Goal: Task Accomplishment & Management: Manage account settings

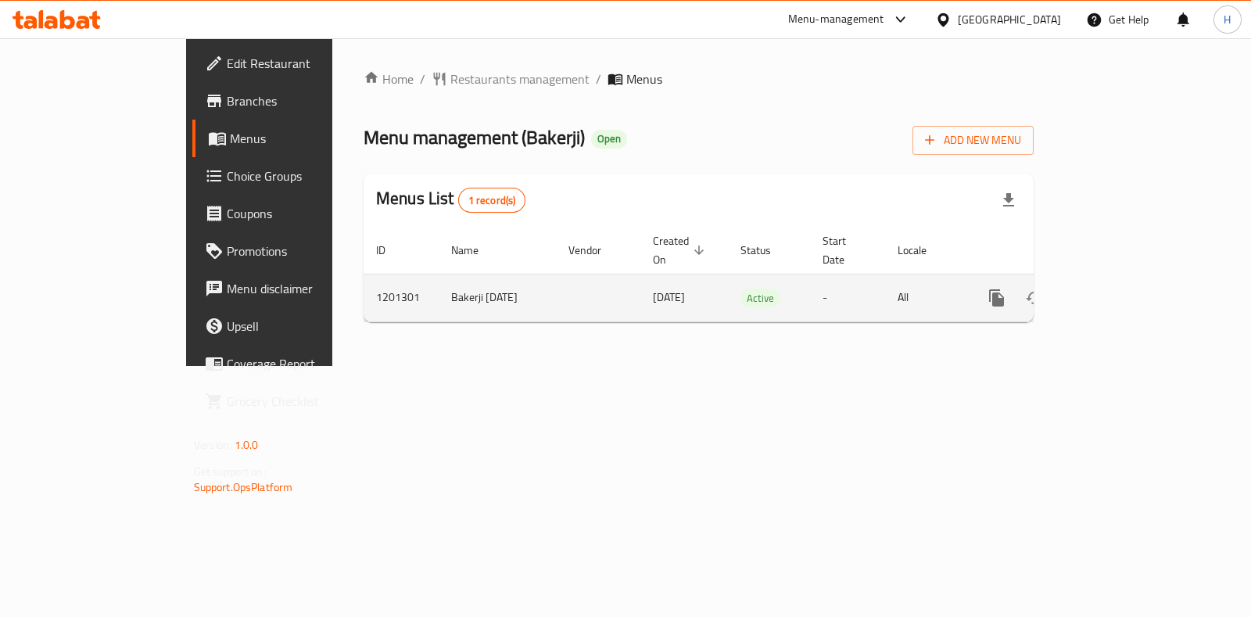
click at [1128, 279] on link "enhanced table" at bounding box center [1110, 298] width 38 height 38
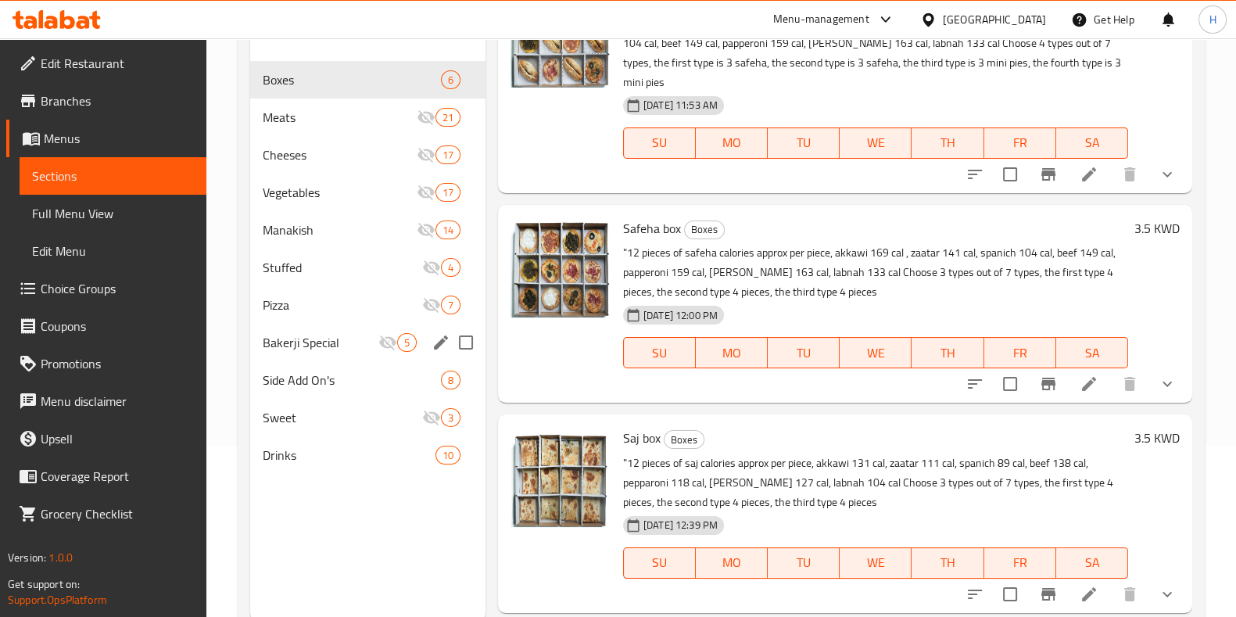
scroll to position [167, 0]
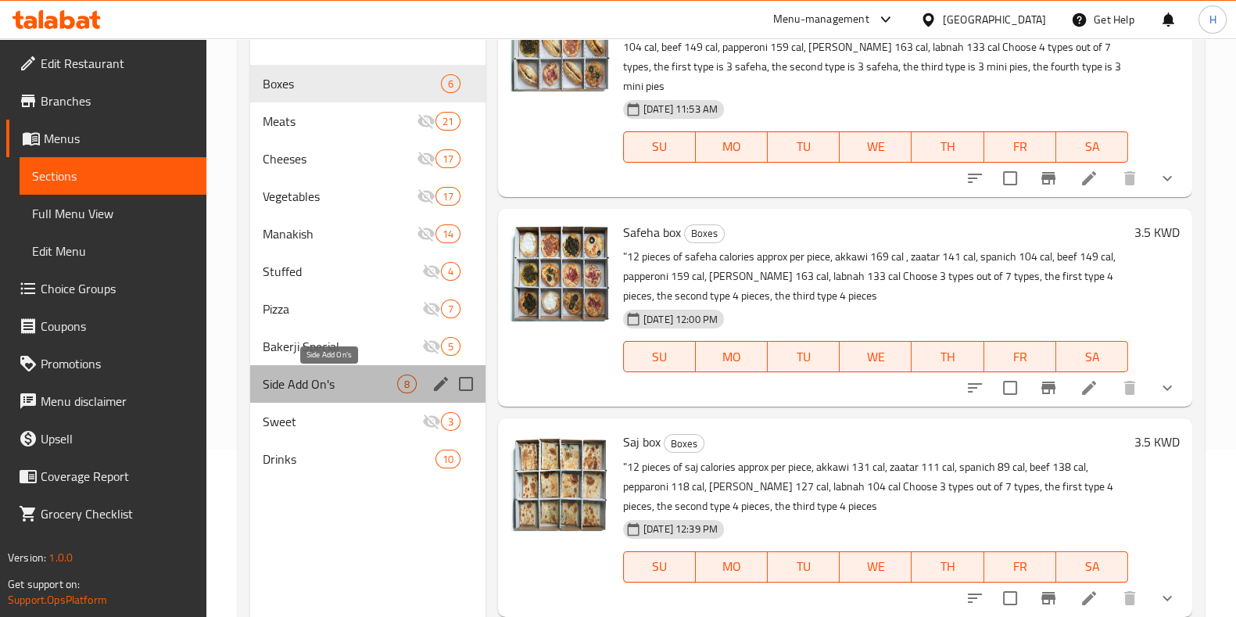
click at [357, 385] on span "Side Add On's" at bounding box center [330, 384] width 134 height 19
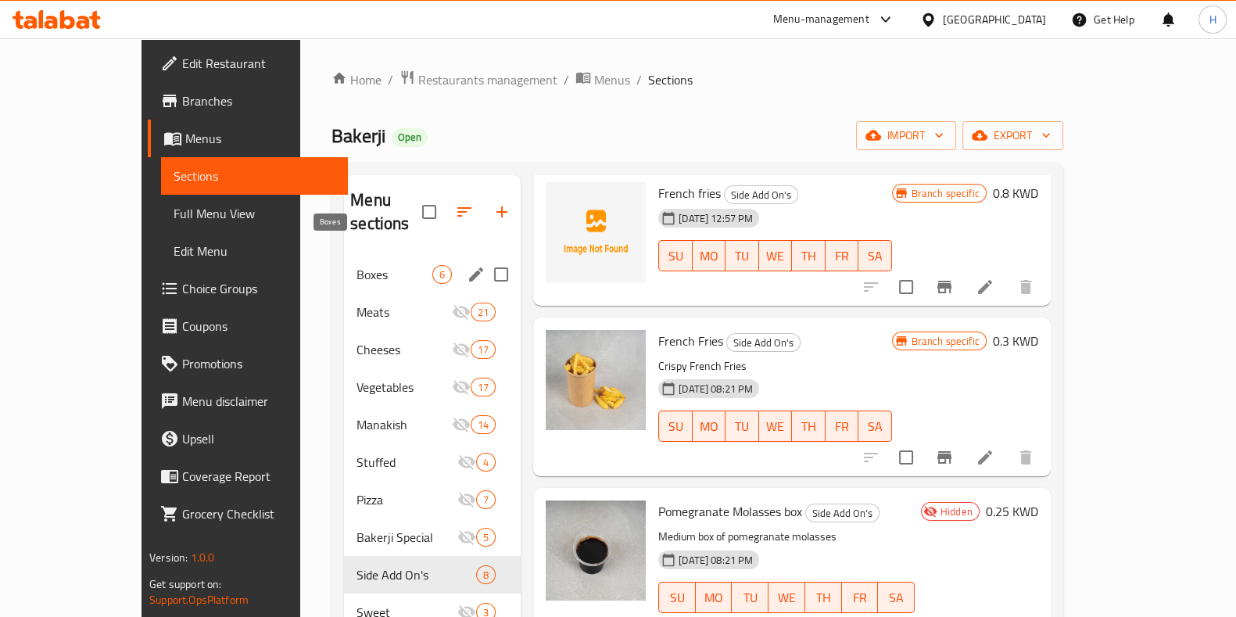
click at [357, 265] on span "Boxes" at bounding box center [395, 274] width 76 height 19
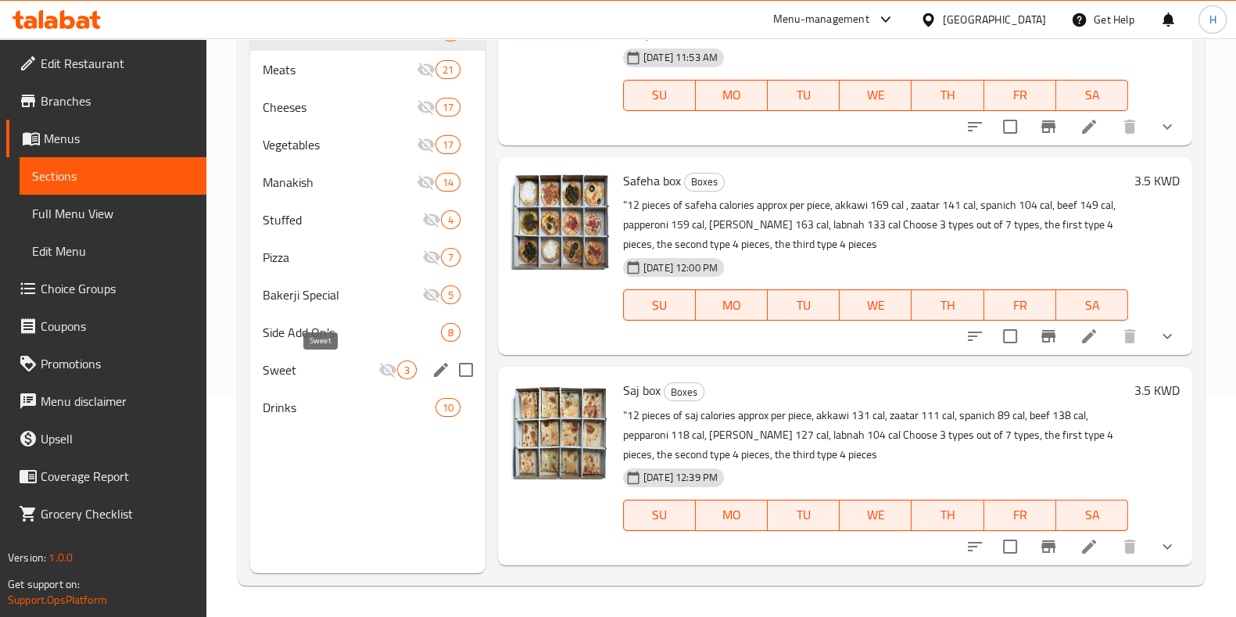
scroll to position [23, 0]
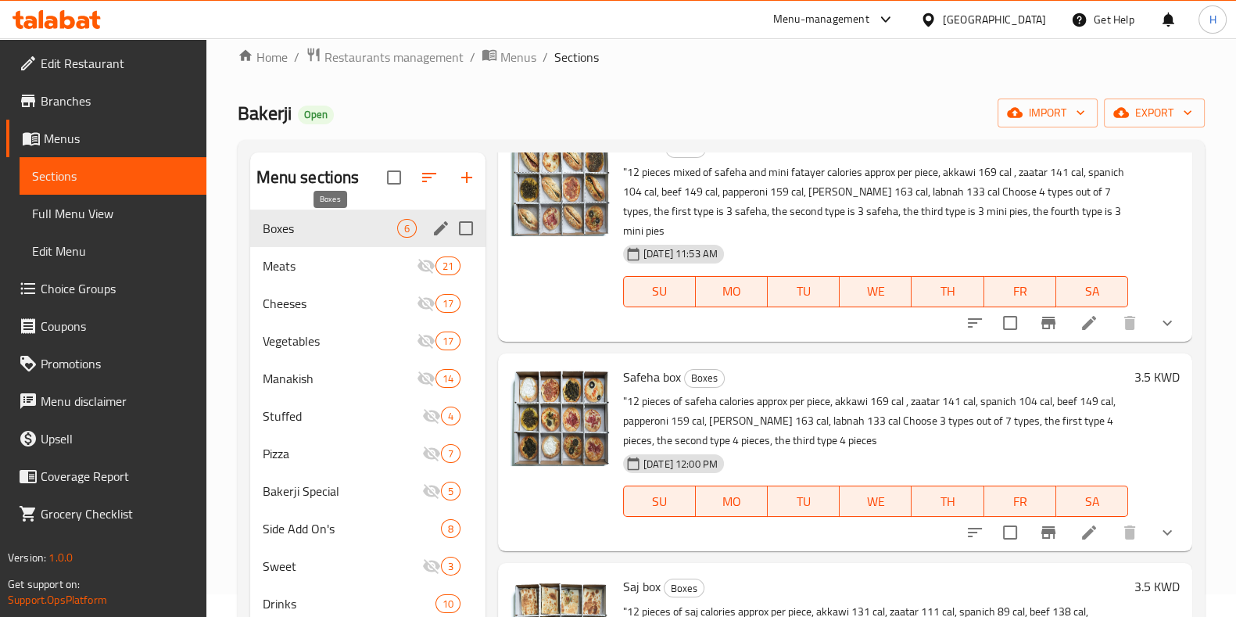
click at [271, 227] on span "Boxes" at bounding box center [330, 228] width 134 height 19
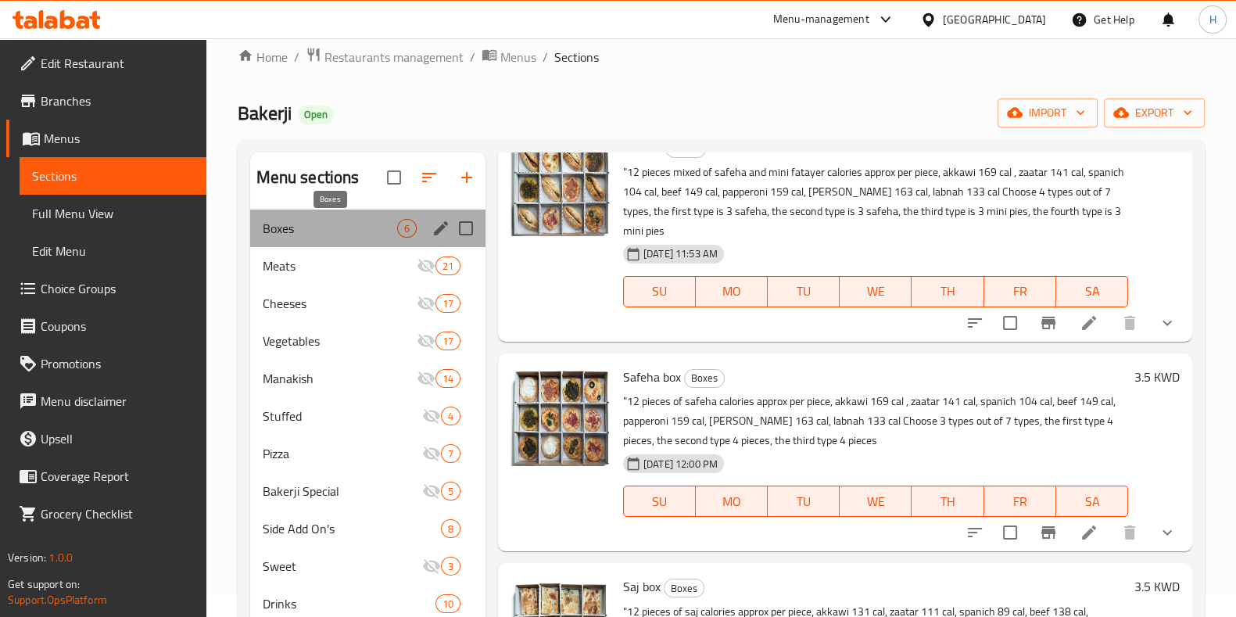
click at [343, 228] on span "Boxes" at bounding box center [330, 228] width 134 height 19
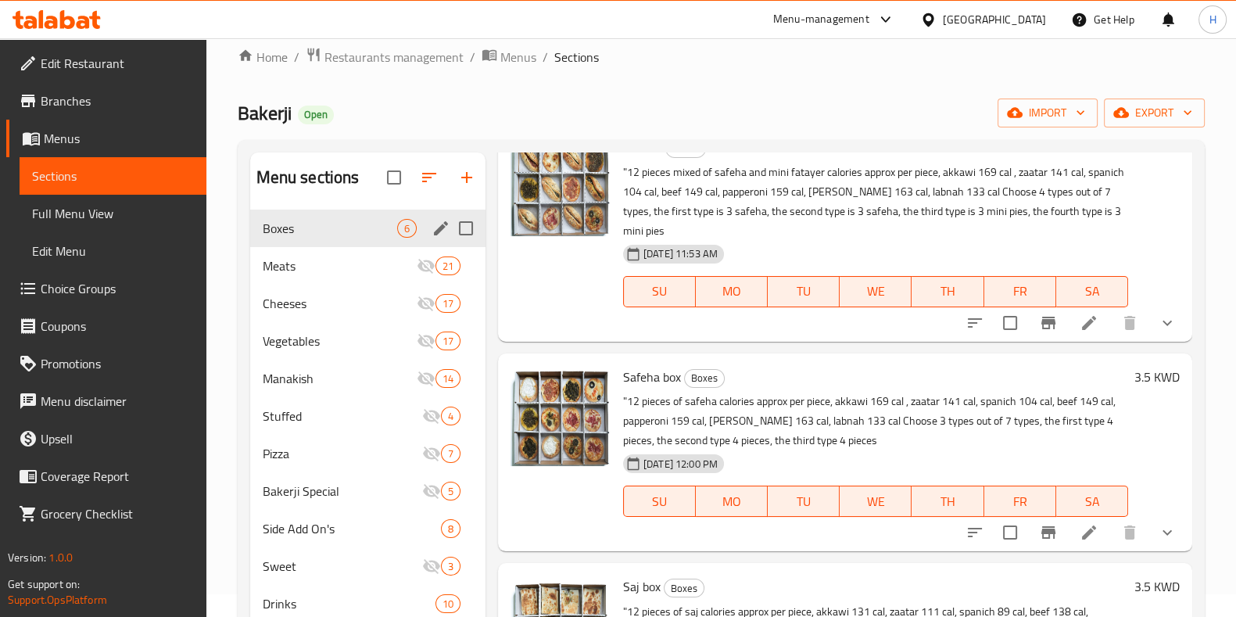
click at [326, 231] on span "Boxes" at bounding box center [330, 228] width 134 height 19
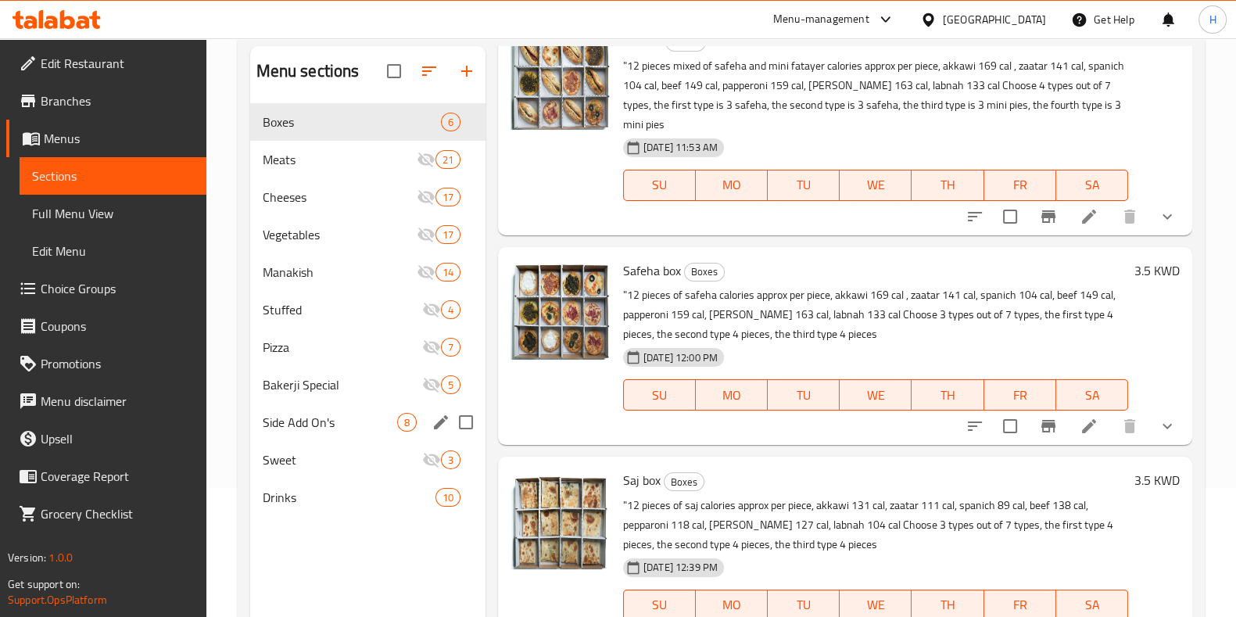
scroll to position [0, 0]
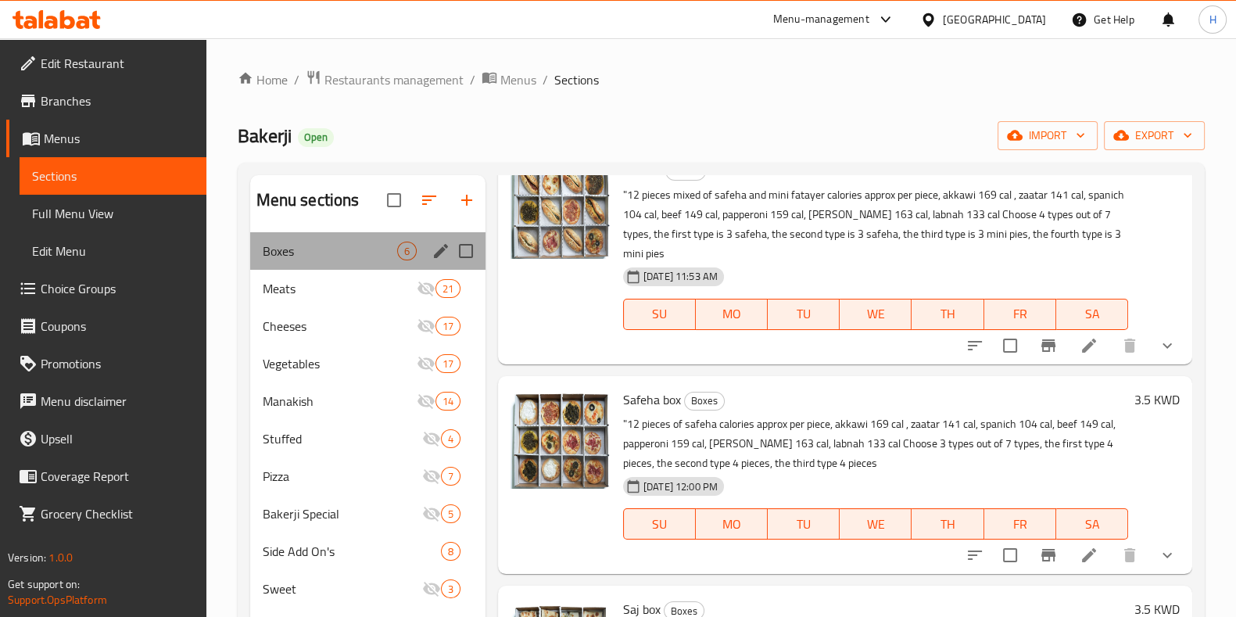
click at [293, 264] on div "Boxes 6" at bounding box center [367, 251] width 235 height 38
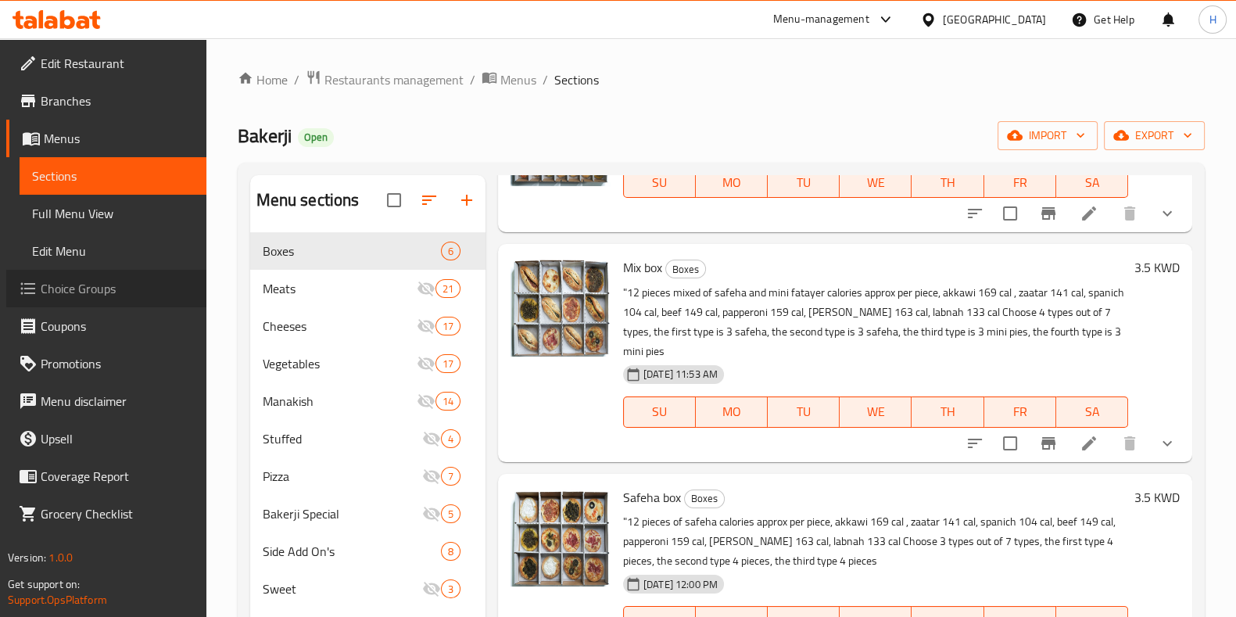
click at [85, 291] on span "Choice Groups" at bounding box center [117, 288] width 153 height 19
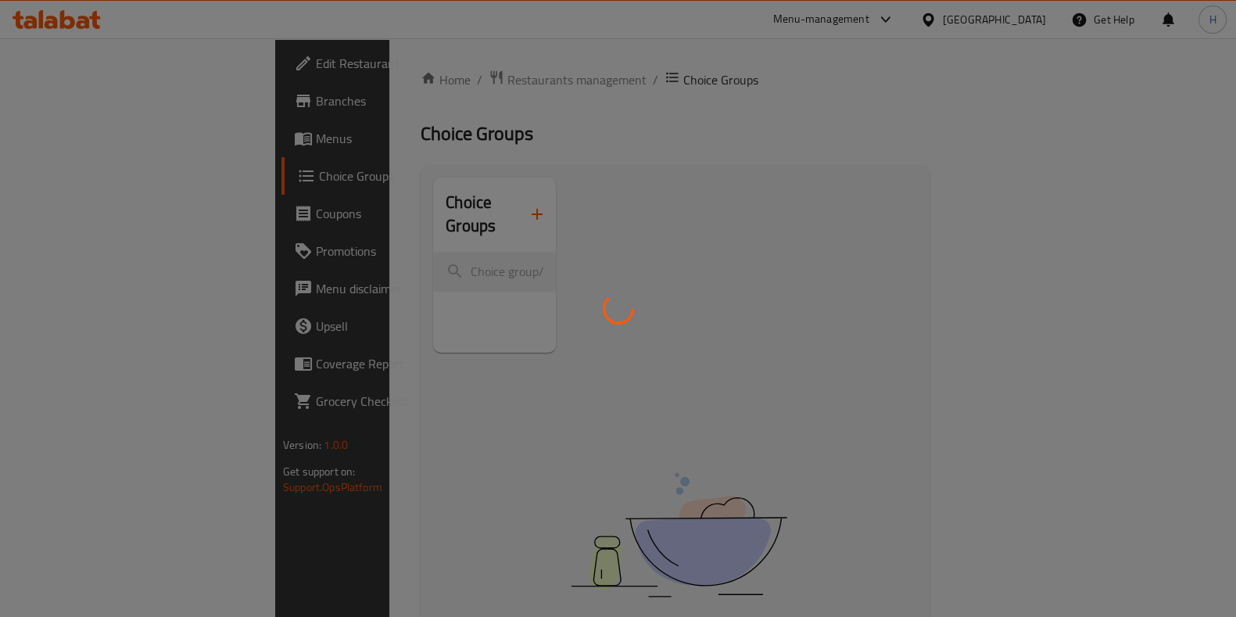
click at [63, 217] on div at bounding box center [618, 308] width 1236 height 617
click at [63, 138] on div at bounding box center [618, 308] width 1236 height 617
click at [584, 221] on div at bounding box center [618, 308] width 1236 height 617
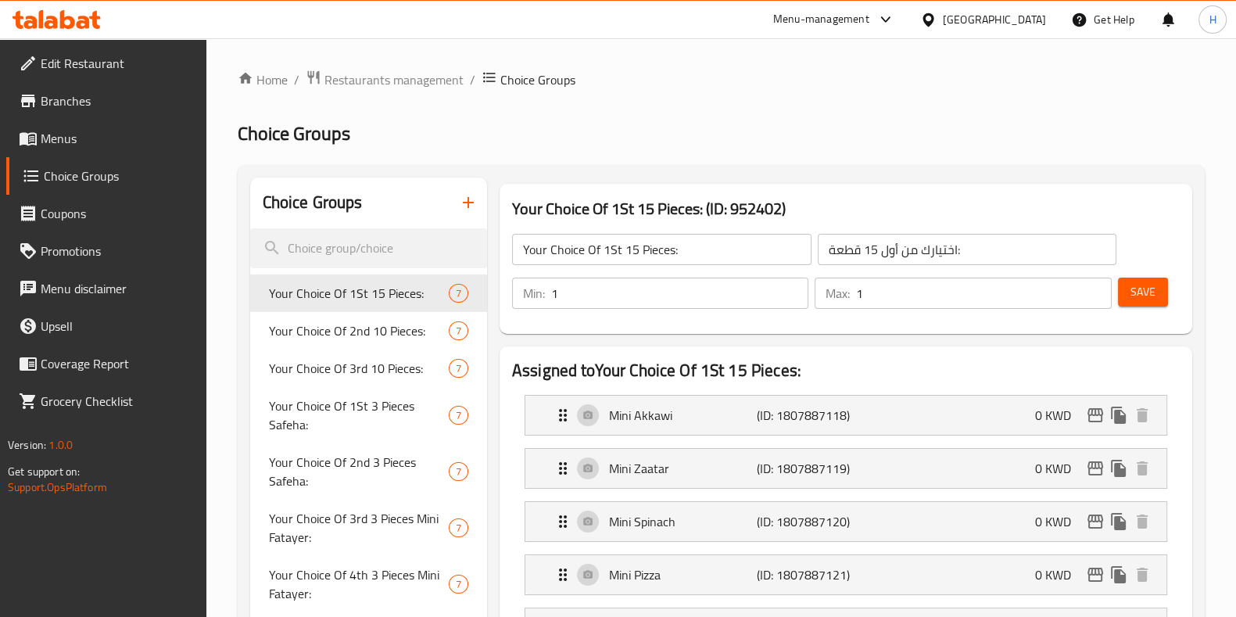
drag, startPoint x: 627, startPoint y: 147, endPoint x: 615, endPoint y: 150, distance: 12.1
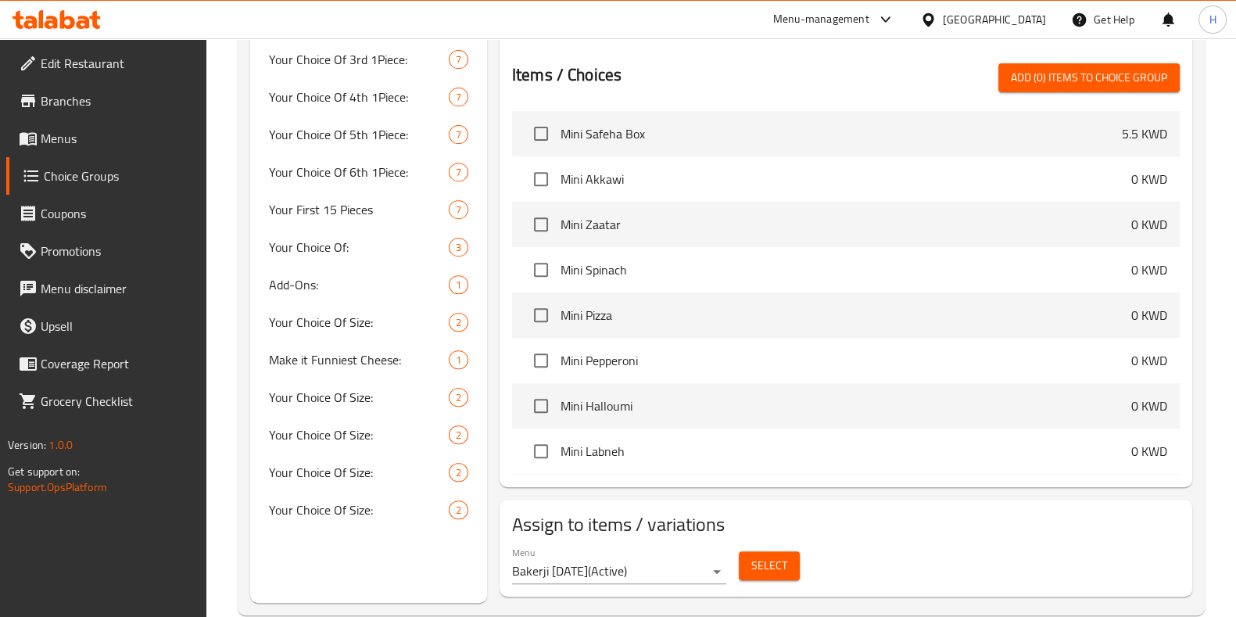
scroll to position [809, 0]
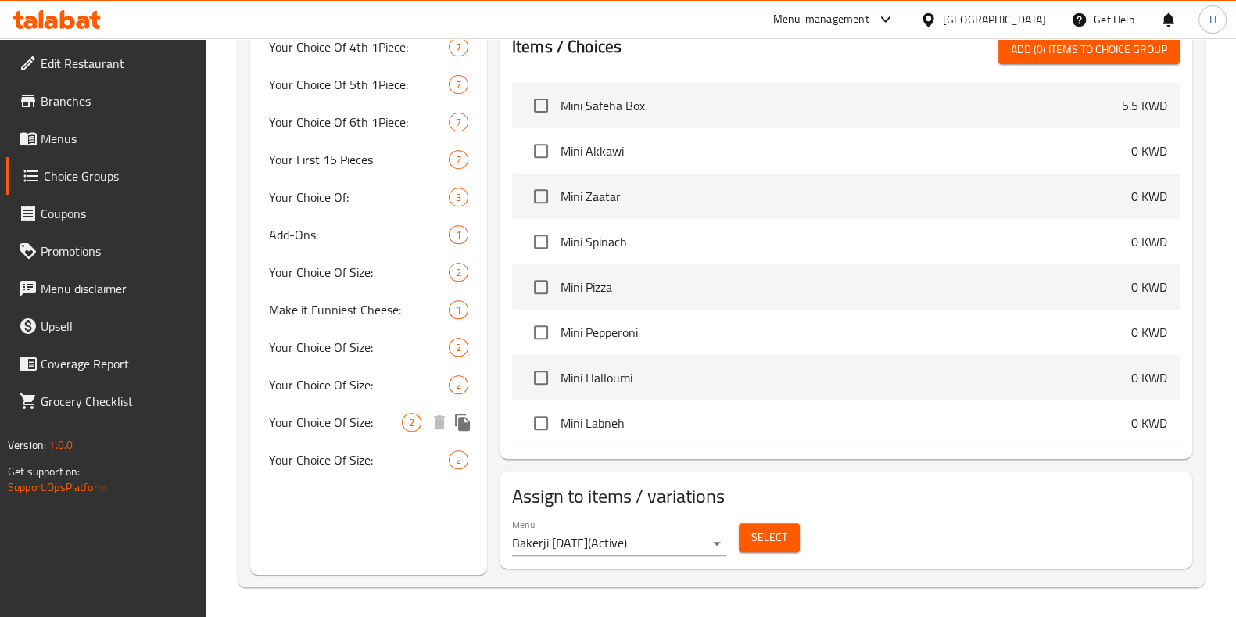
click at [355, 424] on span "Your Choice Of Size:" at bounding box center [335, 422] width 133 height 19
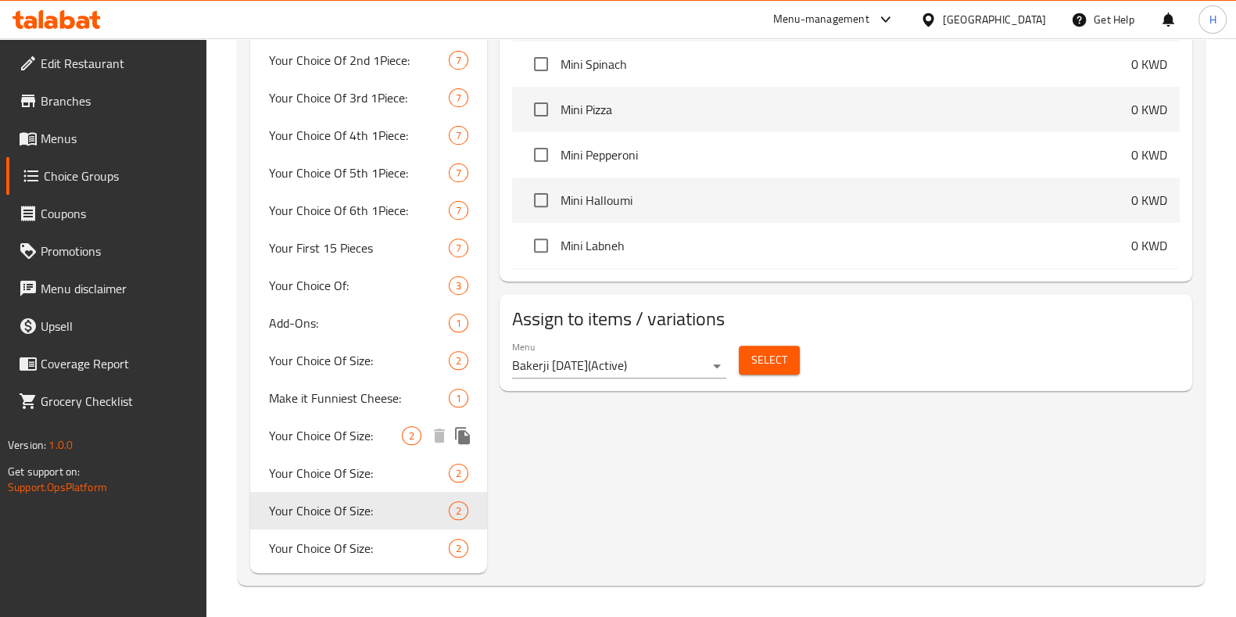
type input "Your Choice Of Size:"
type input "إختيارك من الحجم:"
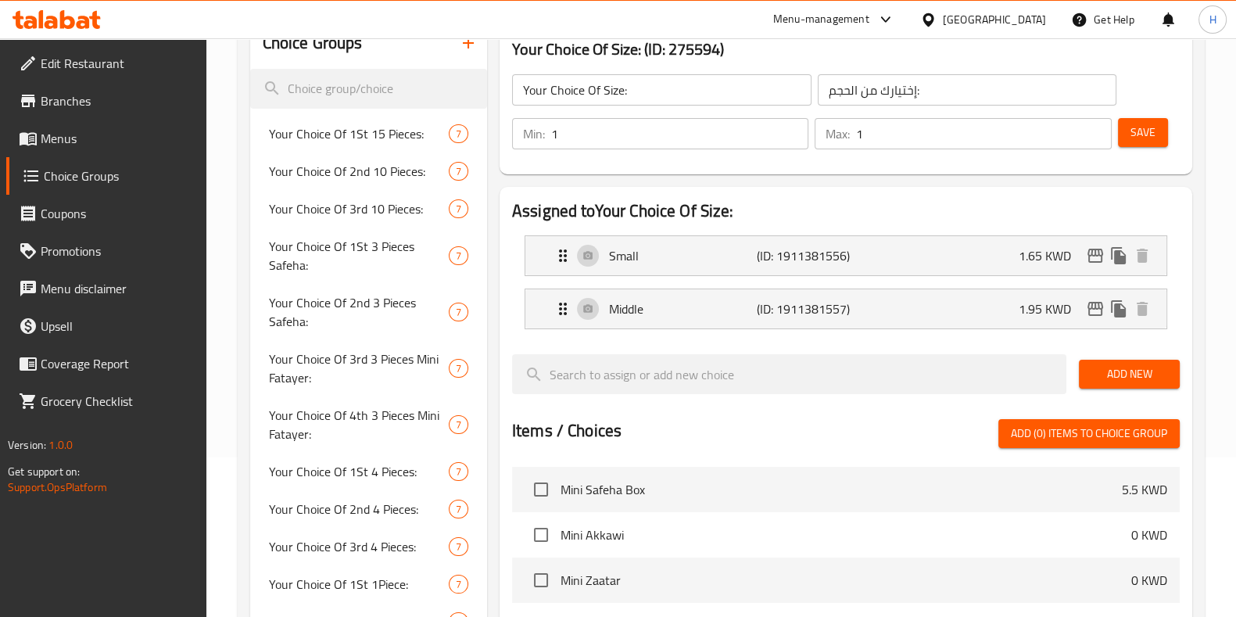
scroll to position [0, 0]
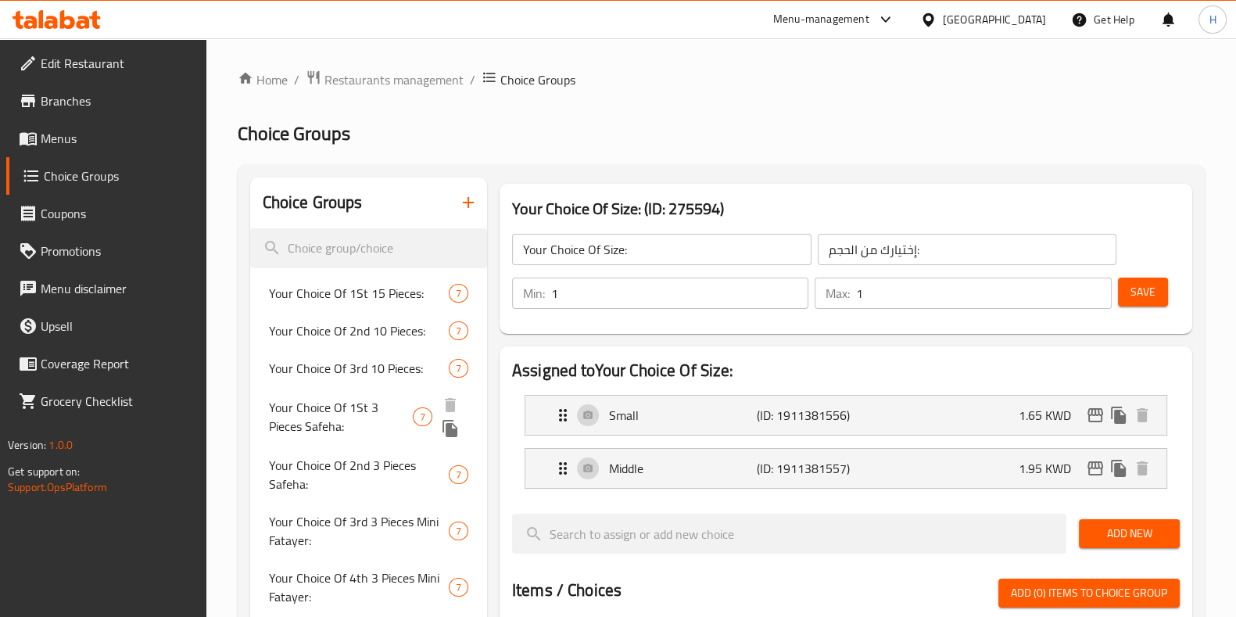
drag, startPoint x: 342, startPoint y: 415, endPoint x: 335, endPoint y: 428, distance: 14.0
click at [341, 416] on span "Your Choice Of 1St 3 Pieces Safeha:" at bounding box center [341, 417] width 144 height 38
type input "Your Choice Of 1St 3 Pieces Safeha:"
type input "اختيارك من أول 3 قطع صفيحة:"
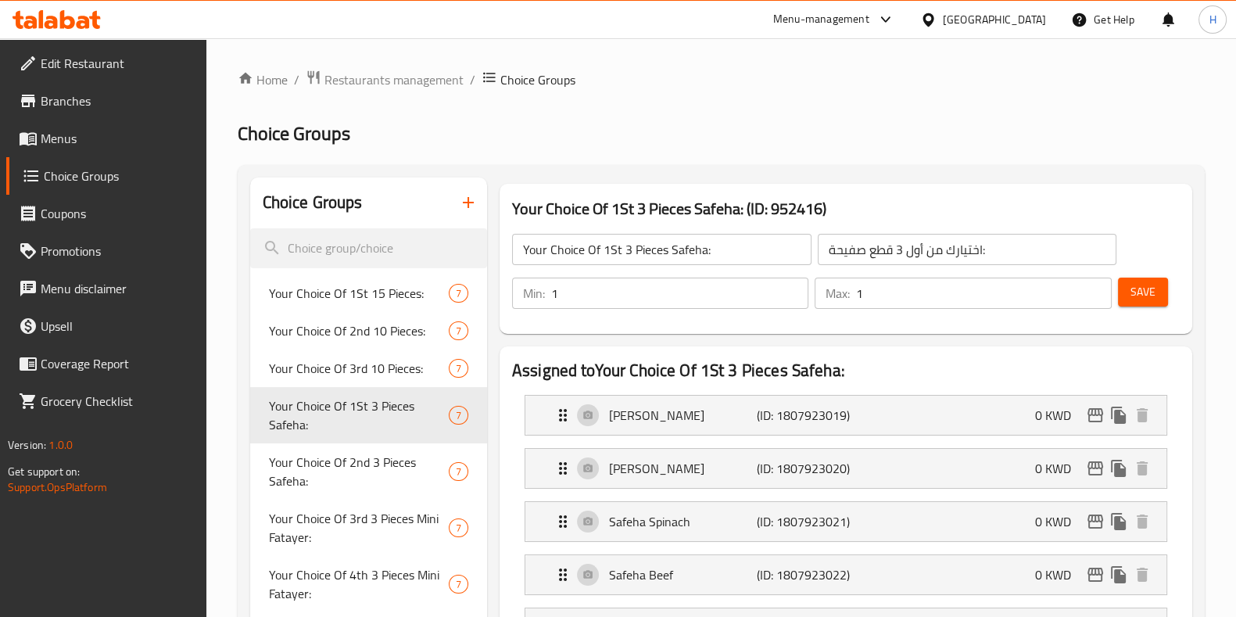
click at [468, 202] on icon "button" at bounding box center [468, 202] width 11 height 11
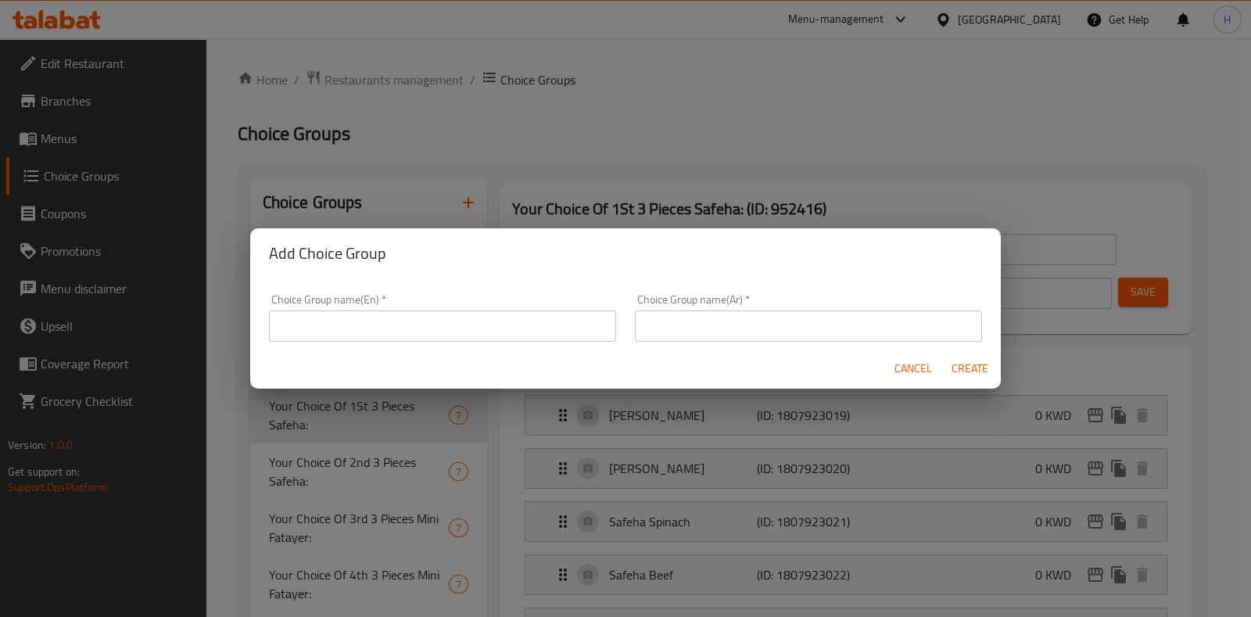
click at [920, 365] on span "Cancel" at bounding box center [914, 369] width 38 height 20
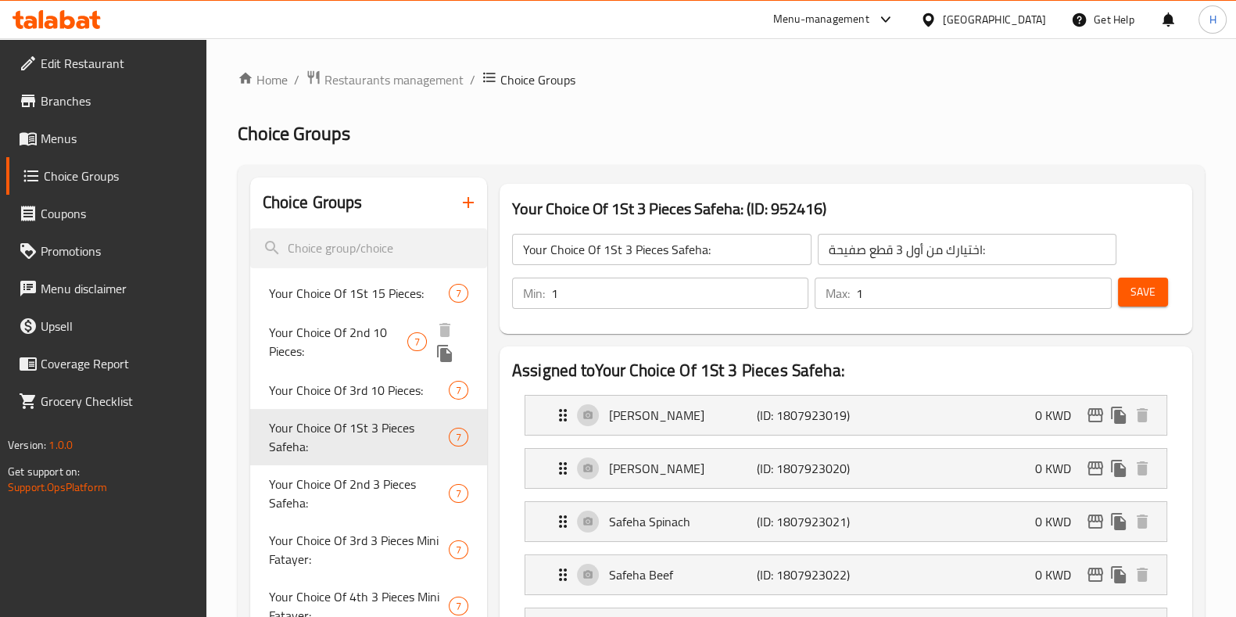
click at [375, 292] on span "Your Choice Of 1St 15 Pieces:" at bounding box center [359, 293] width 180 height 19
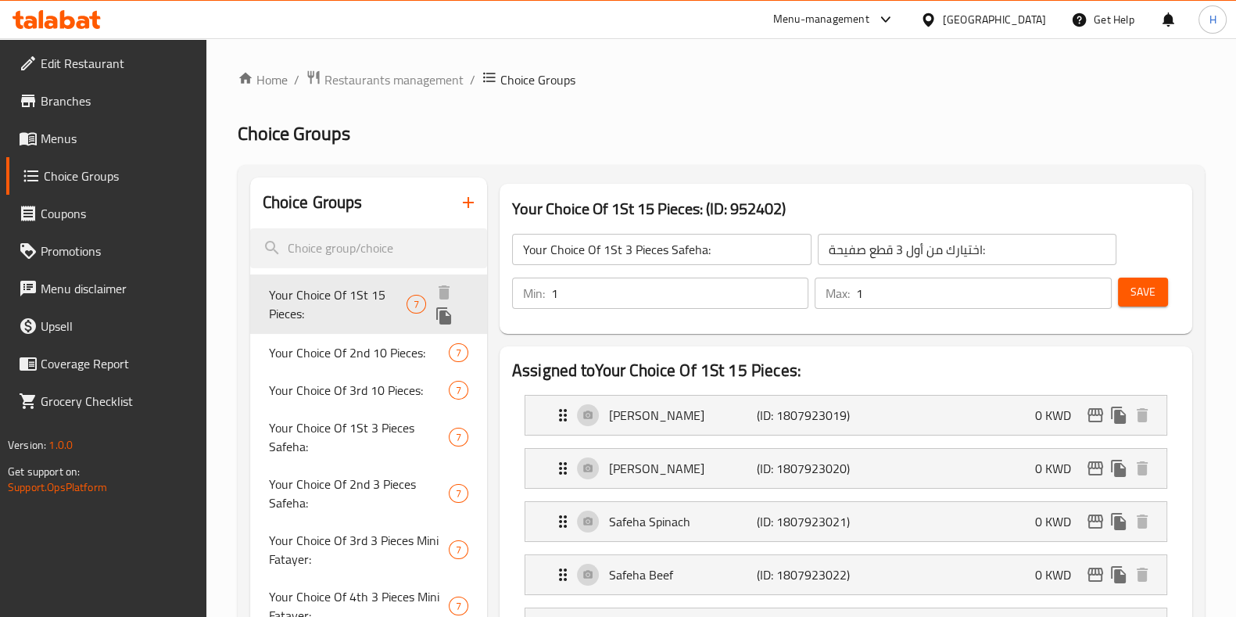
type input "Your Choice Of 1St 15 Pieces:"
type input "اختيارك من أول 15 قطعة:"
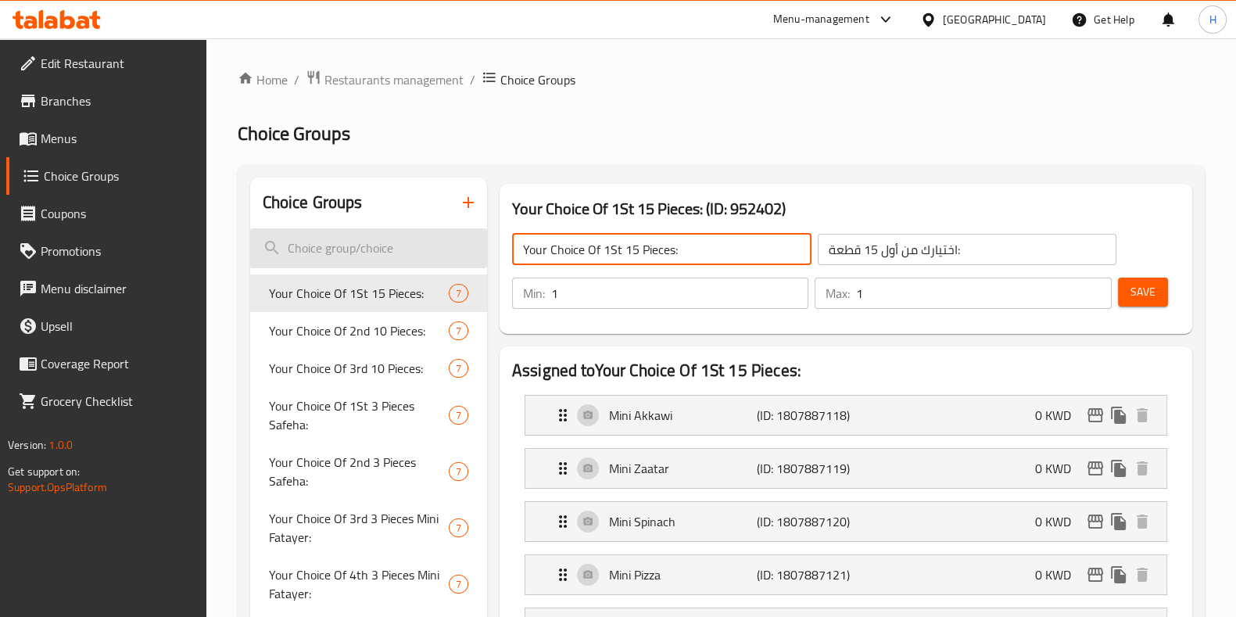
drag, startPoint x: 622, startPoint y: 248, endPoint x: 481, endPoint y: 247, distance: 140.8
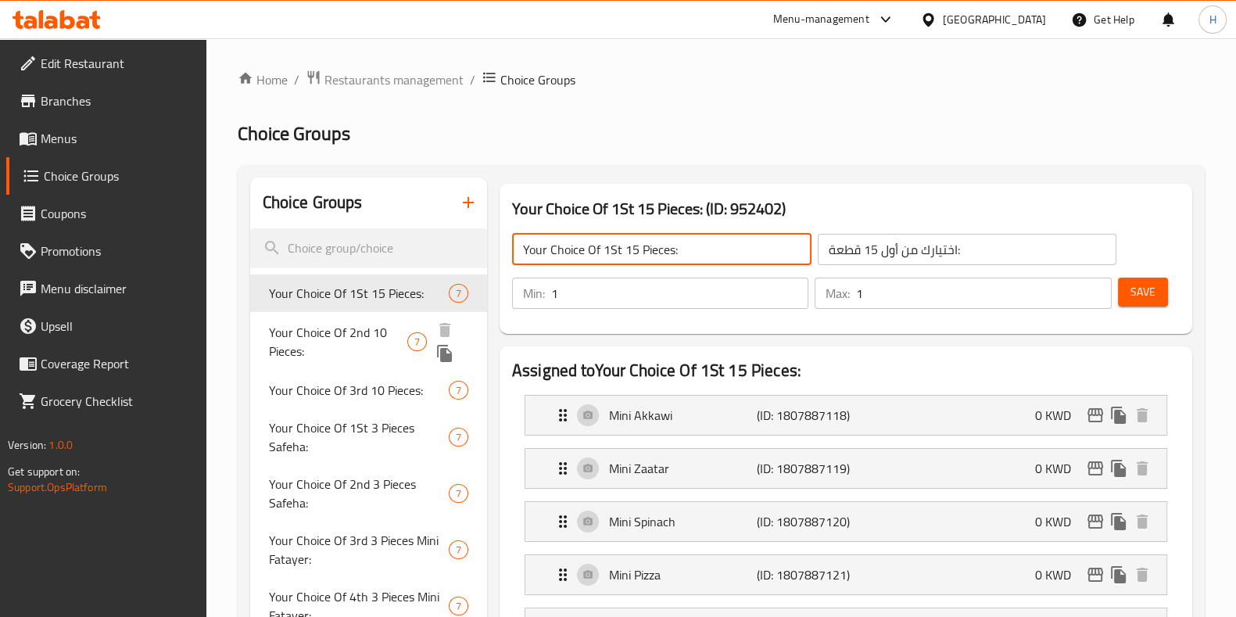
click at [363, 344] on span "Your Choice Of 2nd 10 Pieces:" at bounding box center [338, 342] width 138 height 38
type input "Your Choice Of 2nd 10 Pieces:"
type input "اختيارك من ثاني ١٠ قطع:"
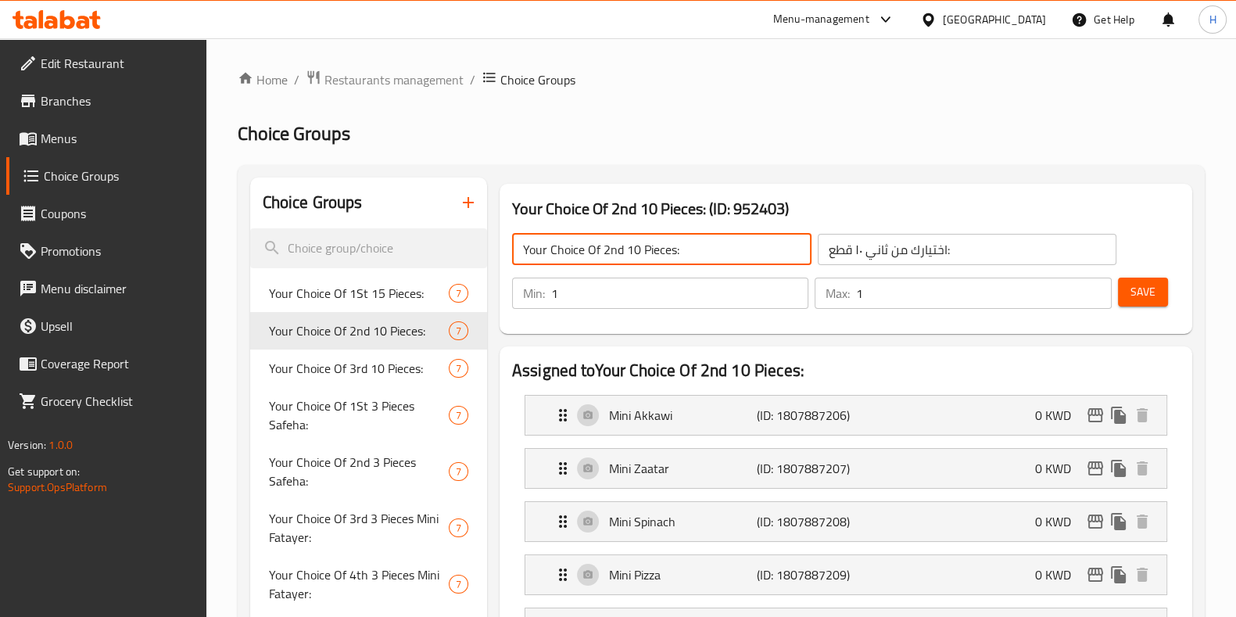
drag, startPoint x: 626, startPoint y: 252, endPoint x: 506, endPoint y: 252, distance: 119.6
click at [506, 252] on div "Your Choice Of 2nd 10 Pieces: ​ اختيارك من ثاني ١٠ قطع: ​" at bounding box center [815, 249] width 624 height 50
click at [364, 568] on span "Your Choice Of 4th 3 Pieces Mini Fatayer:" at bounding box center [343, 586] width 148 height 38
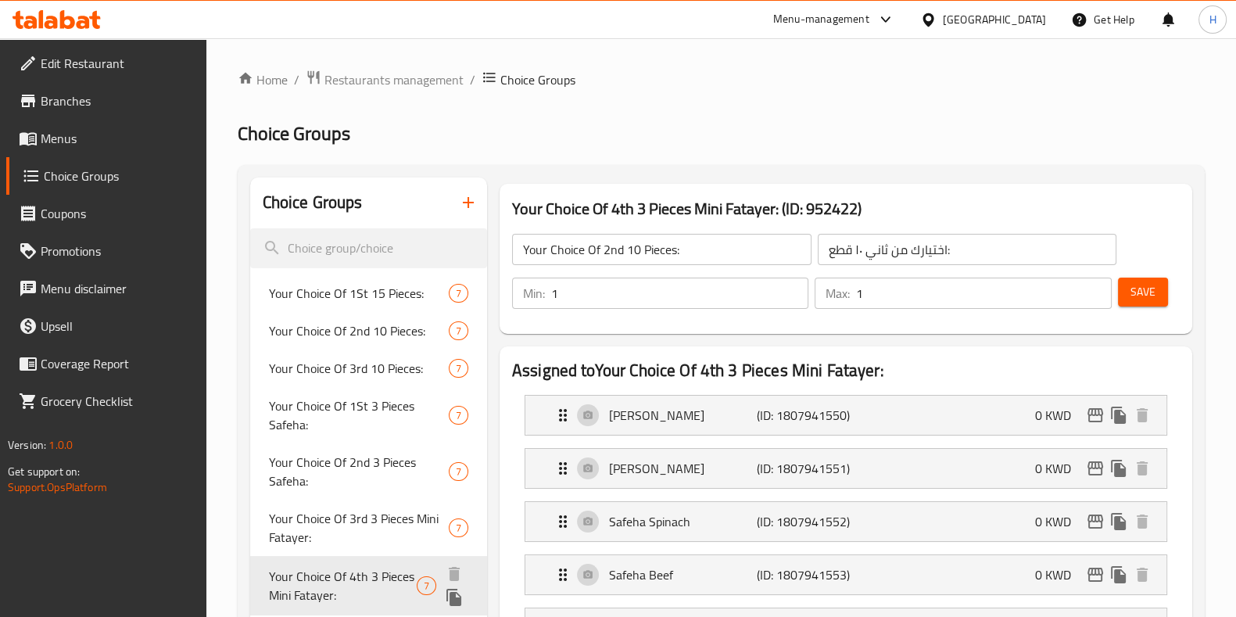
type input "Your Choice Of 4th 3 Pieces Mini Fatayer:"
type input "اختيارك الرابع من 3 قطع ميني فطاير:"
click at [364, 525] on span "Your Choice Of 3rd 3 Pieces Mini Fatayer:" at bounding box center [343, 530] width 148 height 38
type input "Your Choice Of 3rd 3 Pieces Mini Fatayer:"
type input "اختيارك الثالث من 3قطع ميني فطاير:"
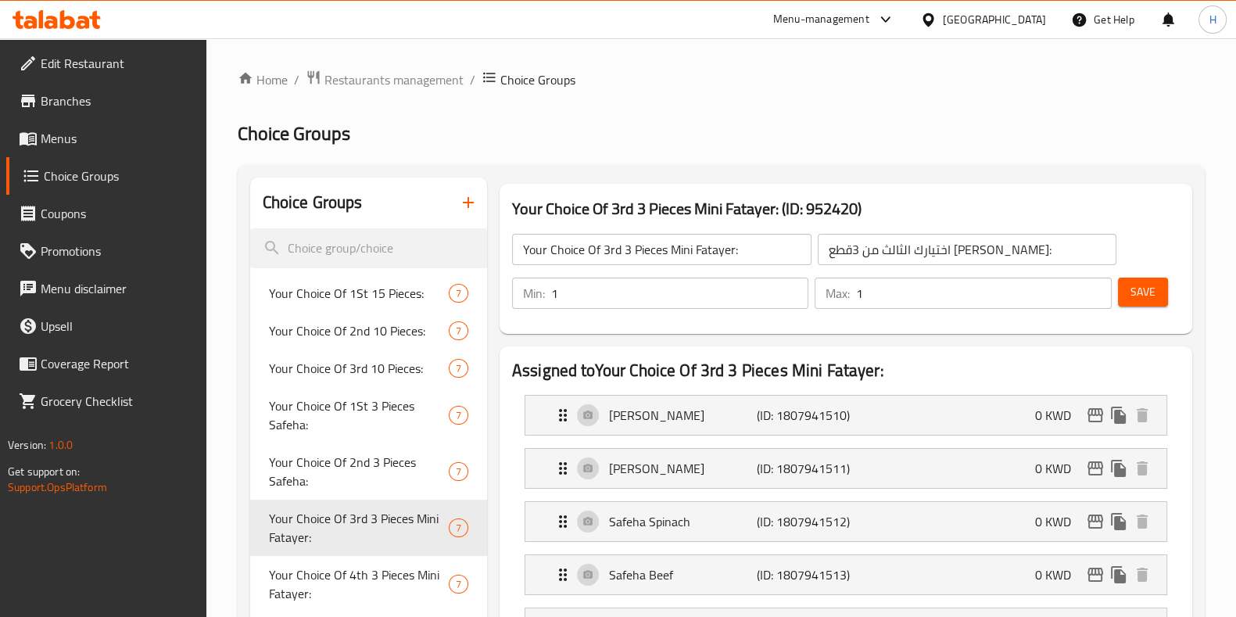
click at [665, 248] on input "Your Choice Of 3rd 3 Pieces Mini Fatayer:" at bounding box center [661, 249] width 299 height 31
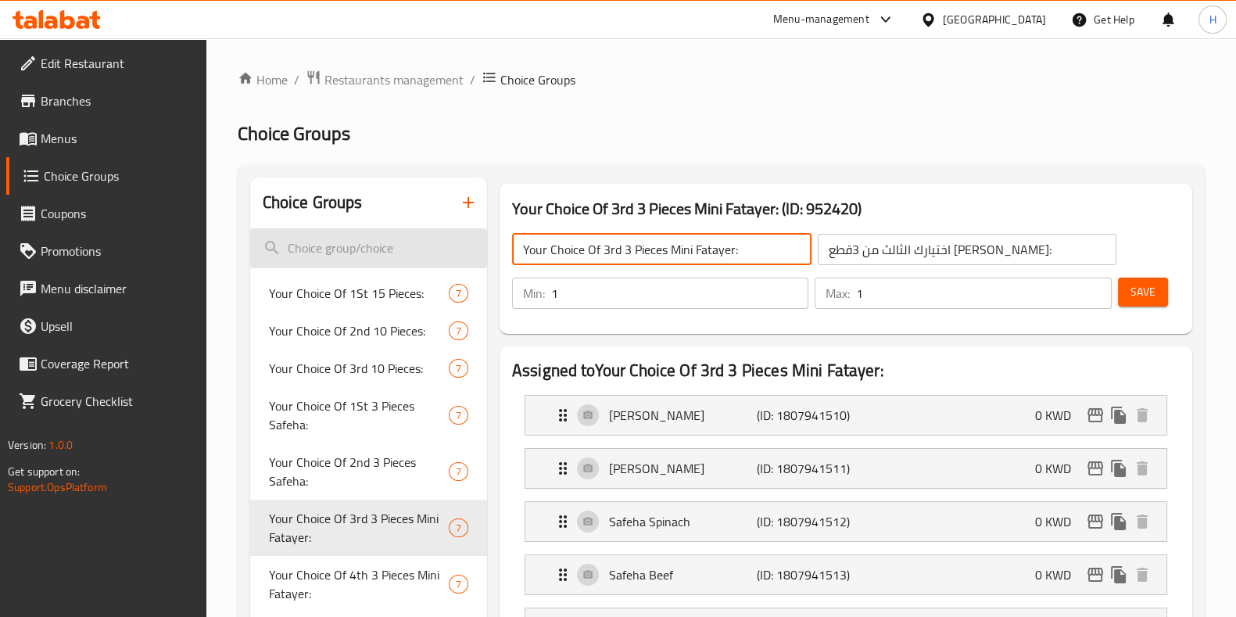
drag, startPoint x: 629, startPoint y: 248, endPoint x: 483, endPoint y: 252, distance: 146.3
click at [463, 208] on icon "button" at bounding box center [468, 202] width 19 height 19
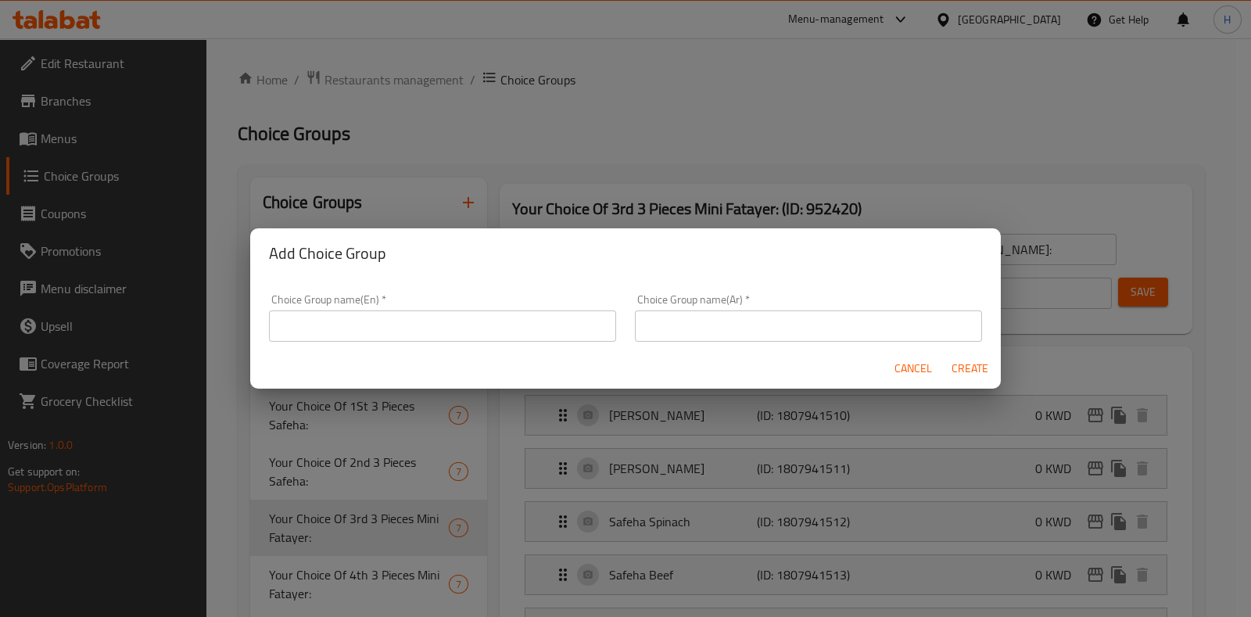
click at [447, 330] on input "text" at bounding box center [442, 325] width 347 height 31
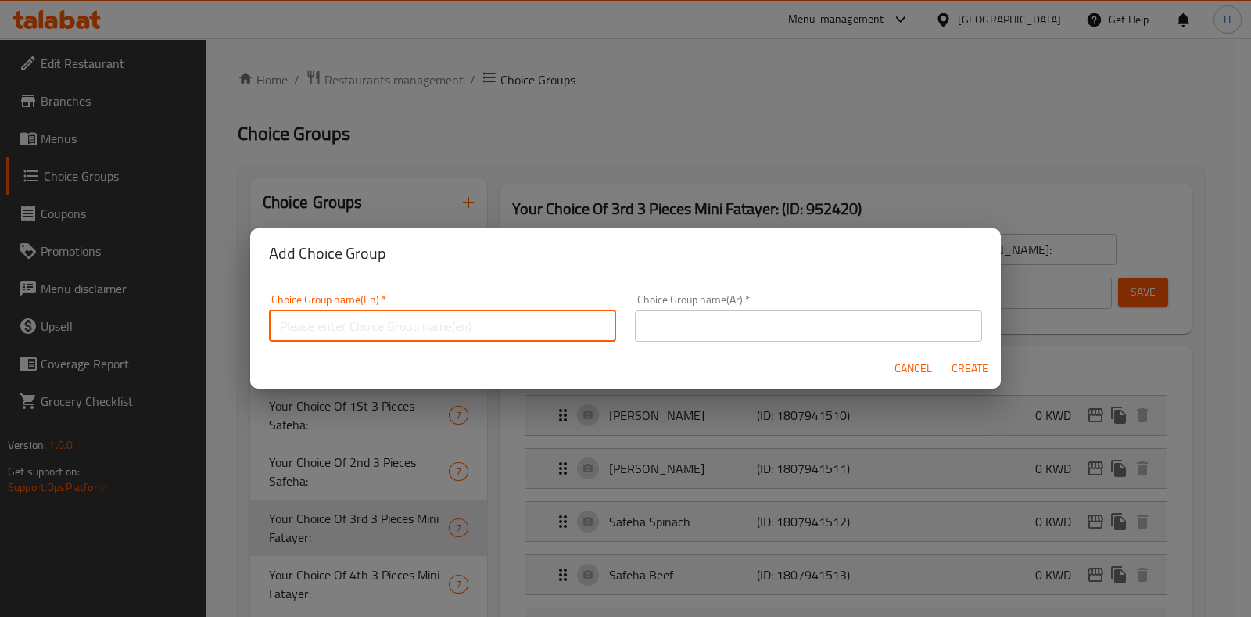
paste input "Your Choice Of 1St"
click at [434, 329] on input "Your Choice Of 1St" at bounding box center [442, 325] width 347 height 31
type input "Your Choice Of 1St Pida"
click at [701, 330] on input "text" at bounding box center [808, 325] width 347 height 31
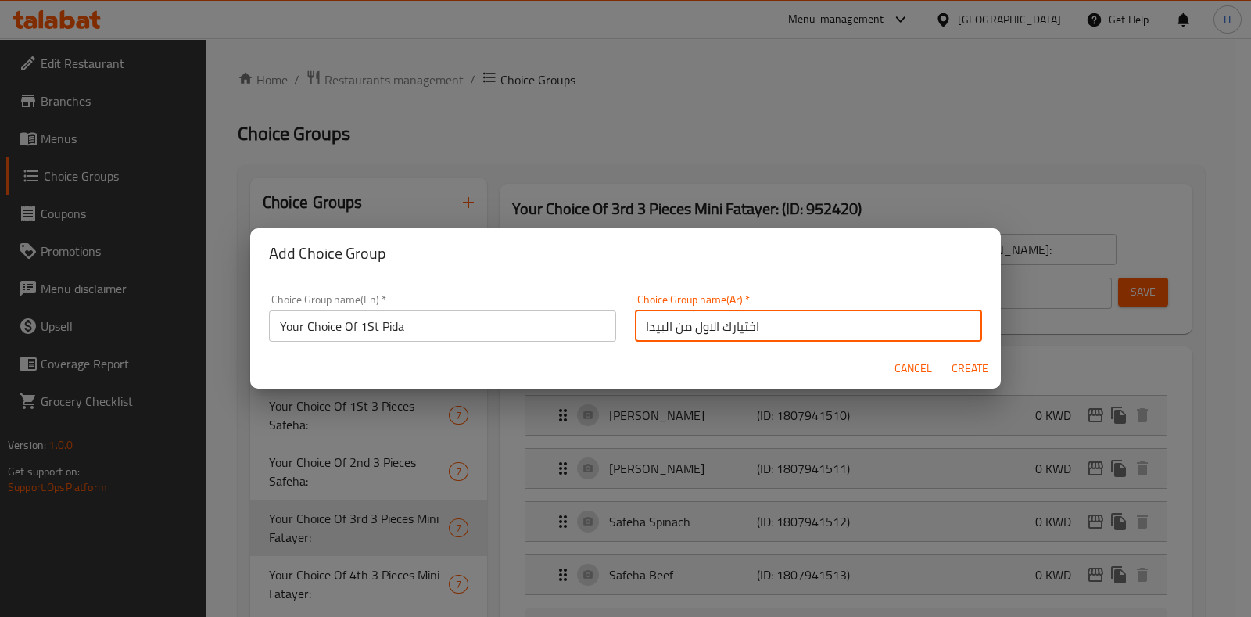
type input "اختيارك الاول من البيدا"
click at [963, 367] on span "Create" at bounding box center [970, 369] width 38 height 20
type input "Your Choice Of 1St Pida"
type input "اختيارك الاول من البيدا"
type input "0"
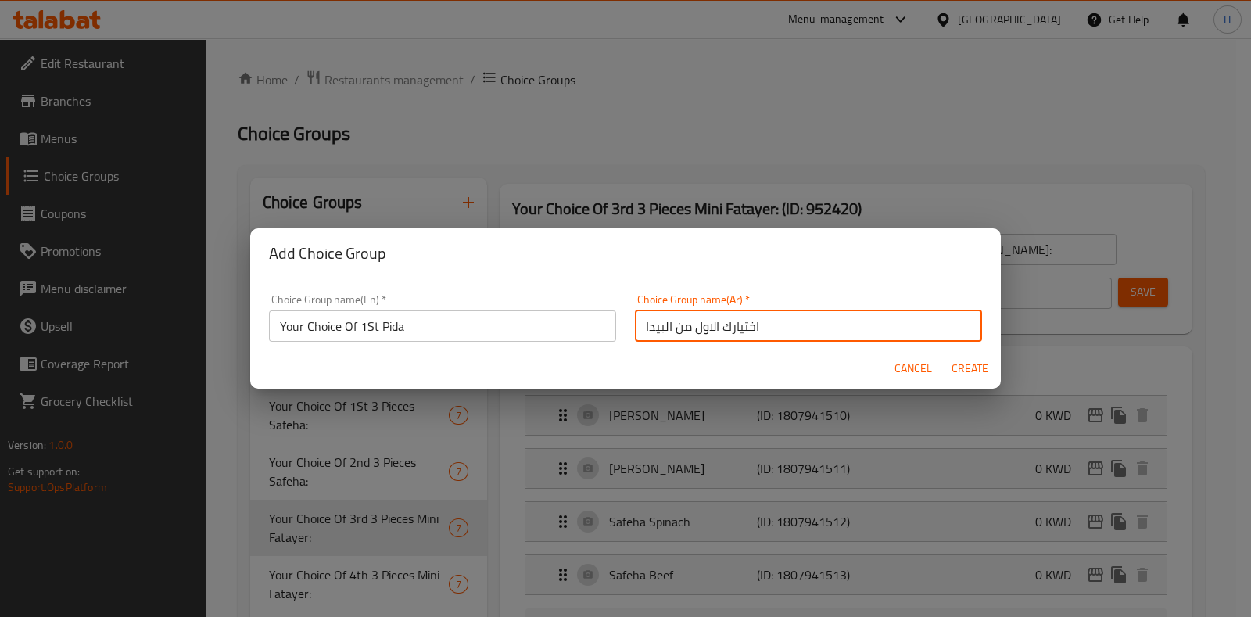
type input "0"
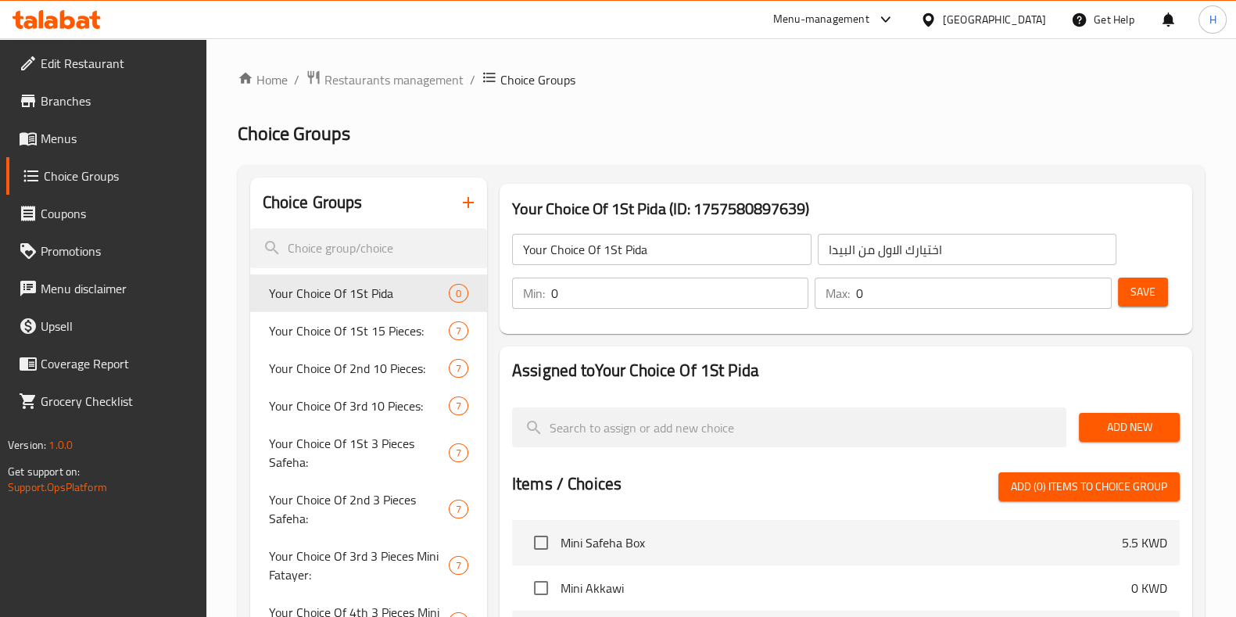
click at [656, 242] on input "Your Choice Of 1St Pida" at bounding box center [661, 249] width 299 height 31
paste input "e"
type input "Your Choice Of 1St Pide"
click at [1152, 285] on span "Save" at bounding box center [1143, 292] width 25 height 20
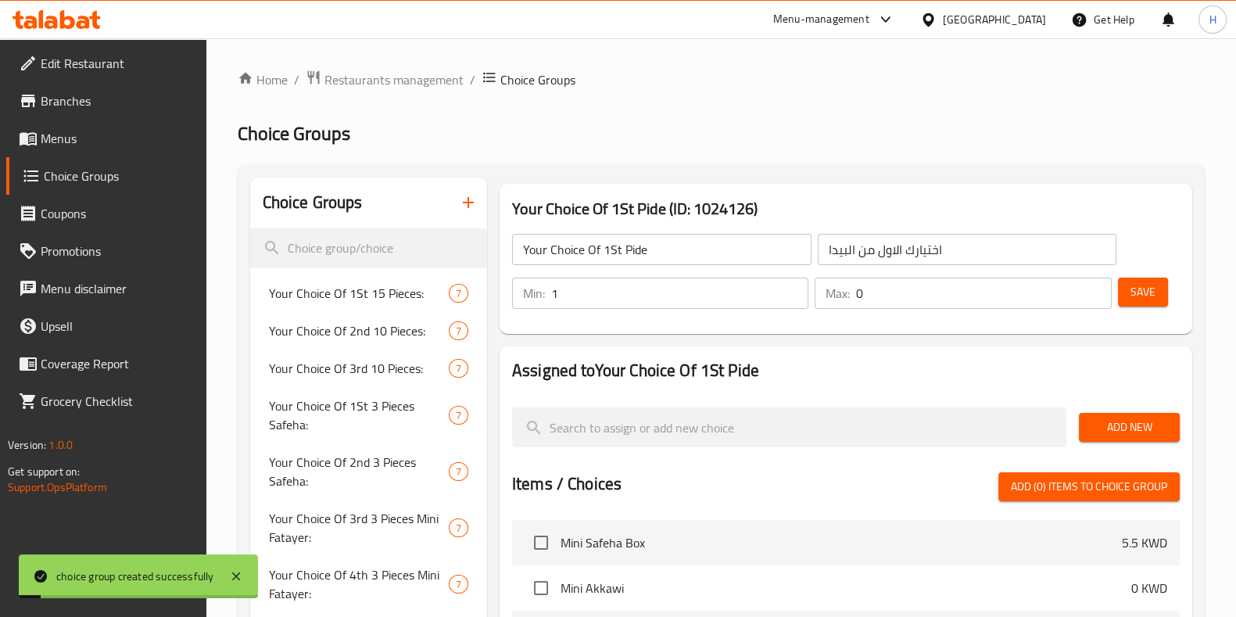
type input "1"
click at [793, 289] on input "1" at bounding box center [679, 293] width 257 height 31
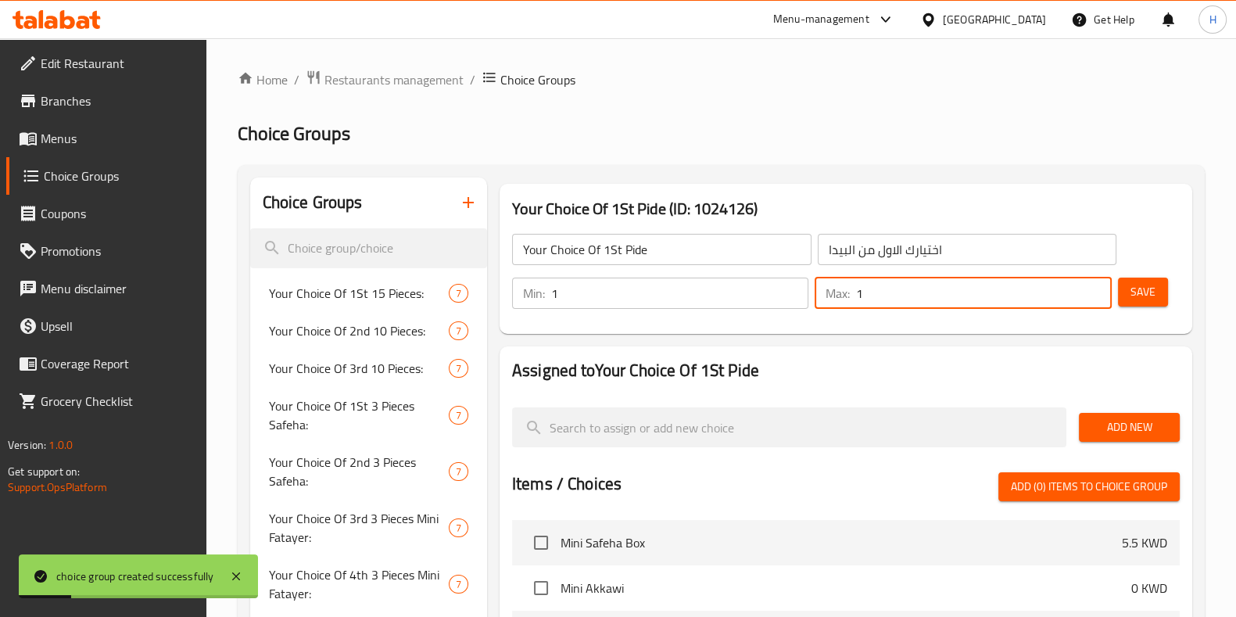
type input "1"
click at [1093, 288] on input "1" at bounding box center [983, 293] width 255 height 31
click at [1128, 425] on span "Add New" at bounding box center [1130, 428] width 76 height 20
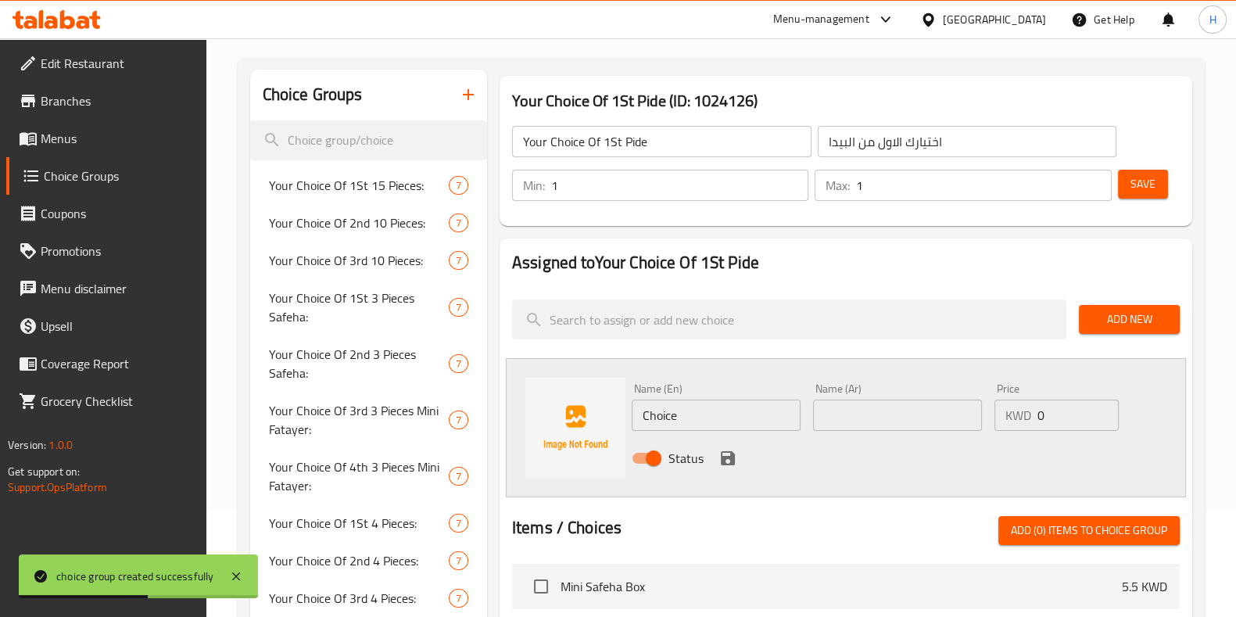
scroll to position [195, 0]
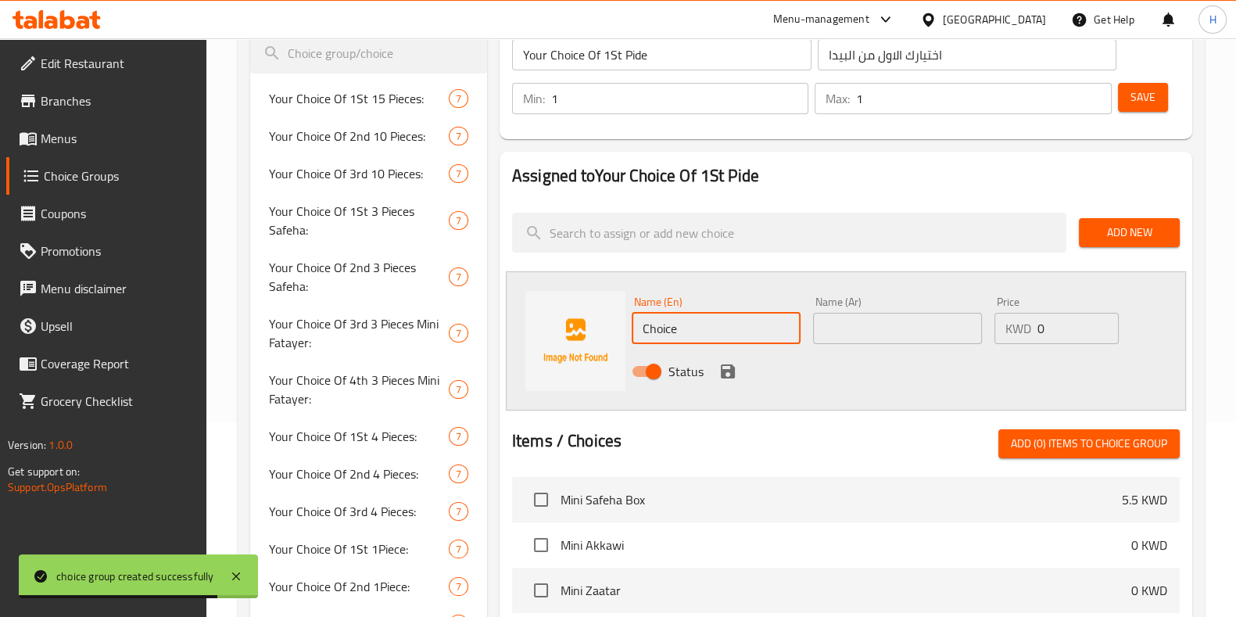
paste input "بيدا أجبان مكس"
drag, startPoint x: 741, startPoint y: 333, endPoint x: 602, endPoint y: 344, distance: 139.6
click at [602, 344] on div "Name (En) بيدا أجبان مكس Name (En) Name (Ar) Name (Ar) Price KWD 0 Price Status" at bounding box center [846, 340] width 680 height 139
type input "Choice"
click at [882, 332] on input "text" at bounding box center [897, 328] width 169 height 31
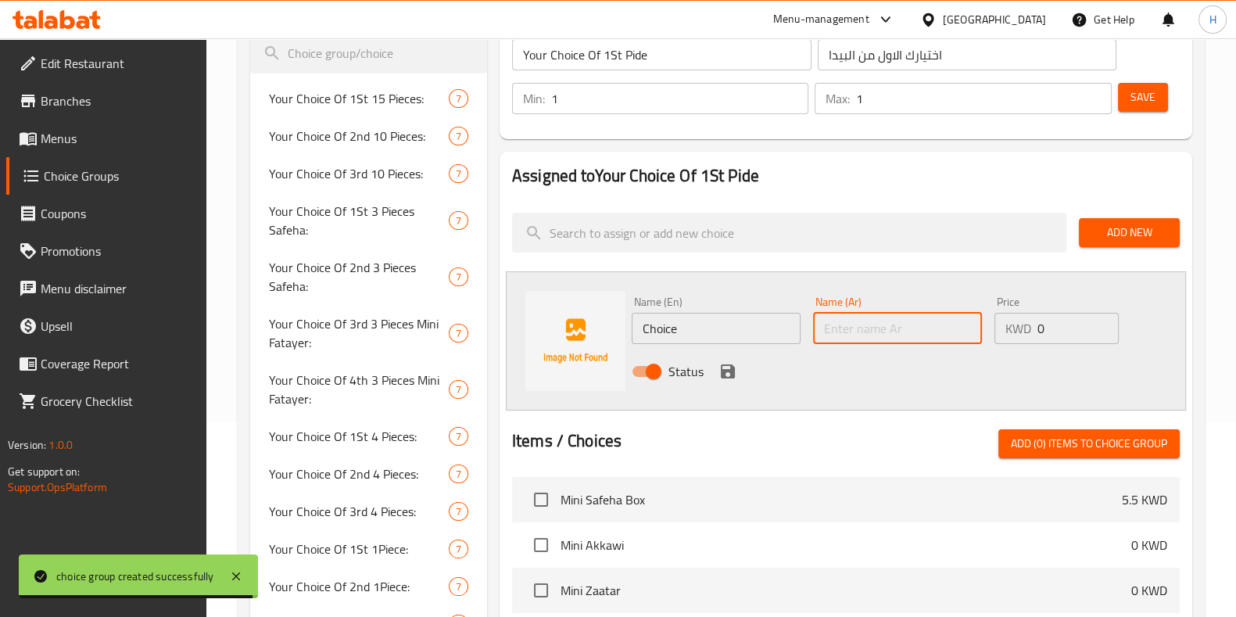
paste input "بيدا أجبان مكس"
type input "بيدا أجبان مكس"
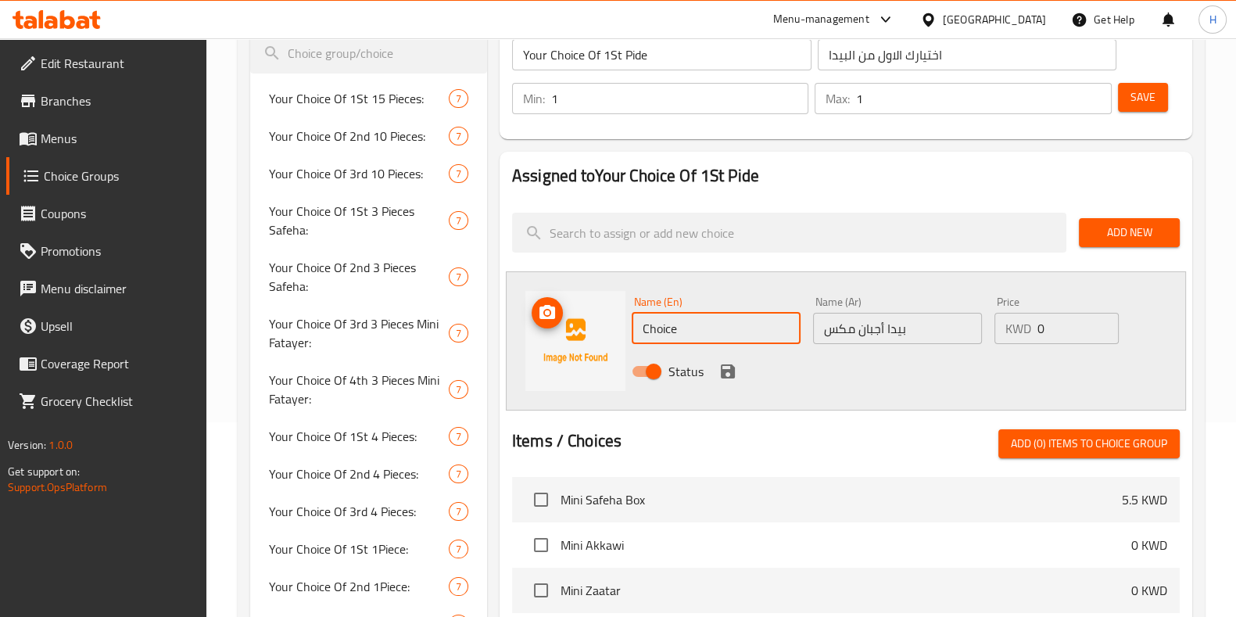
paste input "Pide Mixed Chees"
drag, startPoint x: 712, startPoint y: 334, endPoint x: 593, endPoint y: 337, distance: 119.7
click at [593, 337] on div "Name (En) Pide Mixed Cheese Name (En) Name (Ar) بيدا أجبان مكس Name (Ar) Price …" at bounding box center [846, 340] width 680 height 139
type input "Pide Mixed Cheese"
click at [729, 368] on icon "save" at bounding box center [728, 371] width 14 height 14
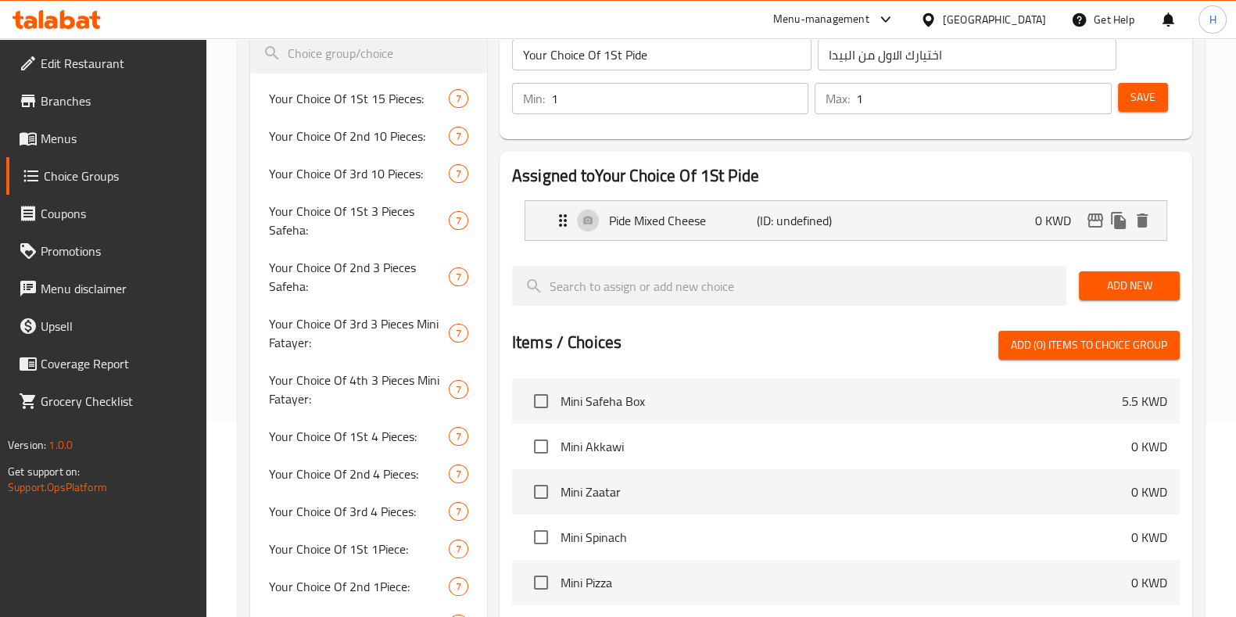
click at [1138, 285] on span "Add New" at bounding box center [1130, 286] width 76 height 20
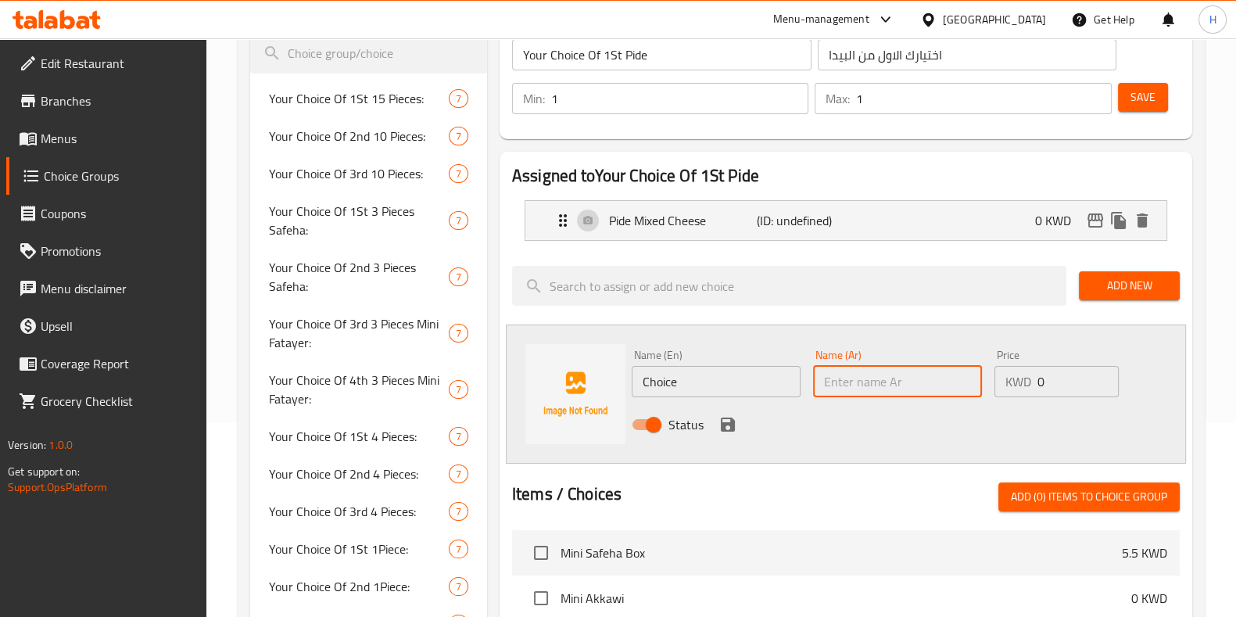
drag, startPoint x: 935, startPoint y: 379, endPoint x: 923, endPoint y: 379, distance: 12.5
click at [927, 379] on input "text" at bounding box center [897, 381] width 169 height 31
paste input "بيدا زعتر"
type input "بيدا زعتر"
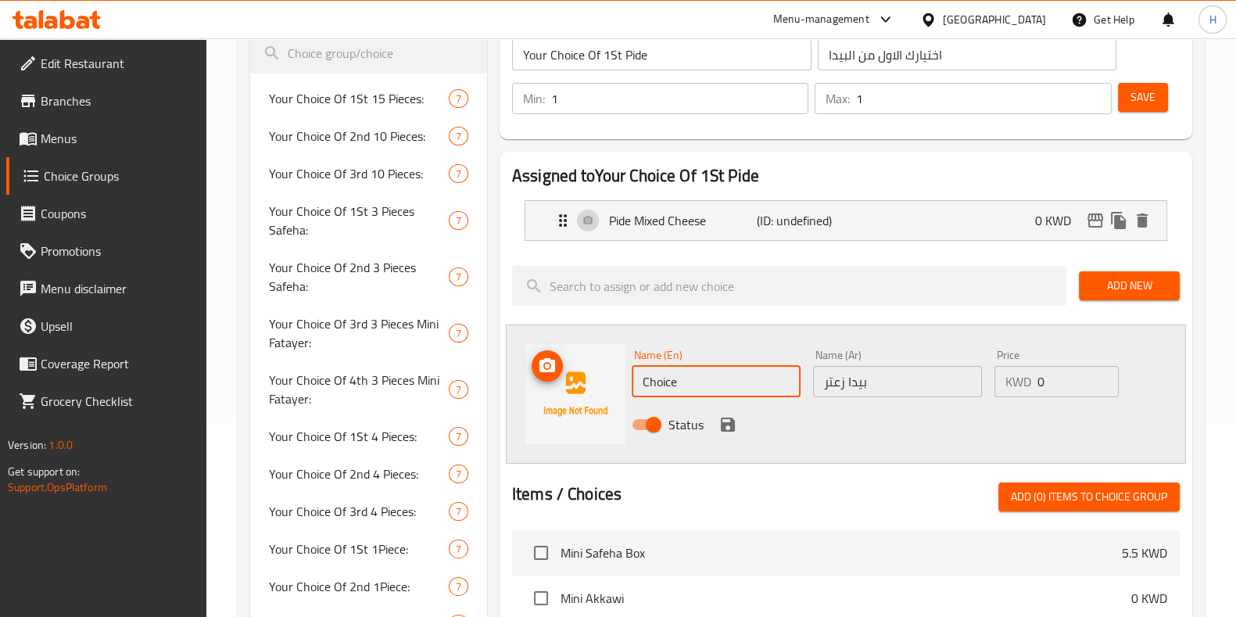
paste input "Pide Zaatar"
drag, startPoint x: 667, startPoint y: 382, endPoint x: 586, endPoint y: 399, distance: 83.1
click at [586, 399] on div "Name (En) Pide Zaatar Name (En) Name (Ar) بيدا زعتر Name (Ar) Price KWD 0 Price…" at bounding box center [846, 394] width 680 height 139
type input "Pide Zaatar"
drag, startPoint x: 739, startPoint y: 428, endPoint x: 730, endPoint y: 424, distance: 10.2
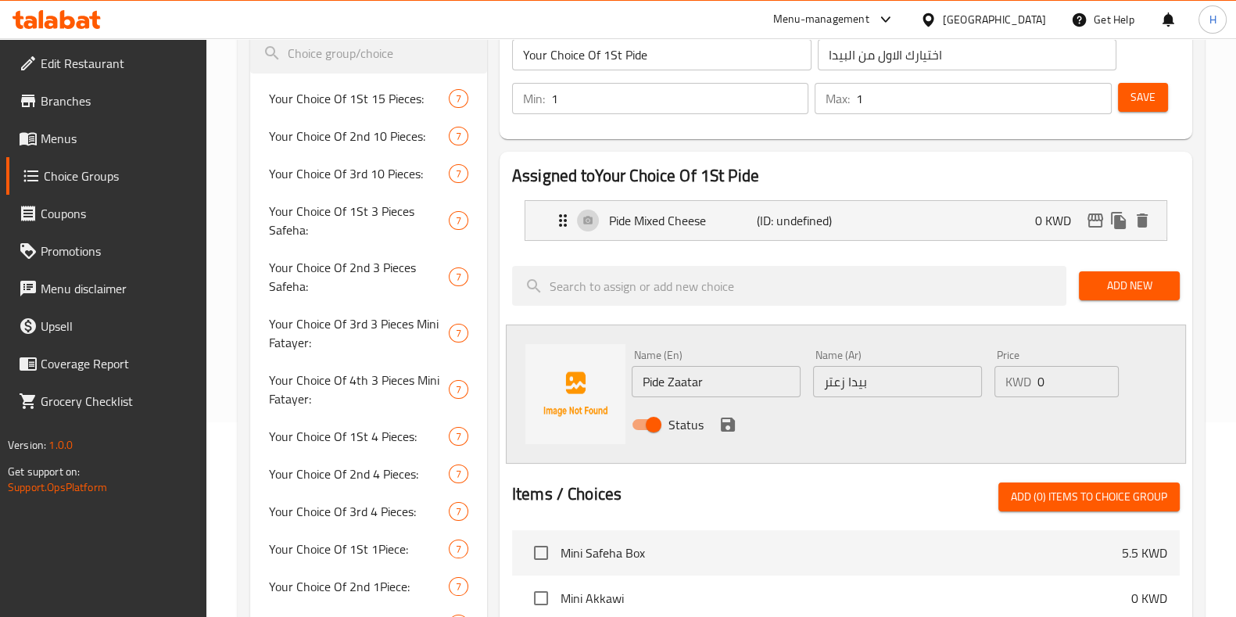
click at [739, 427] on div "Status" at bounding box center [898, 424] width 545 height 42
click at [729, 424] on icon "save" at bounding box center [728, 425] width 14 height 14
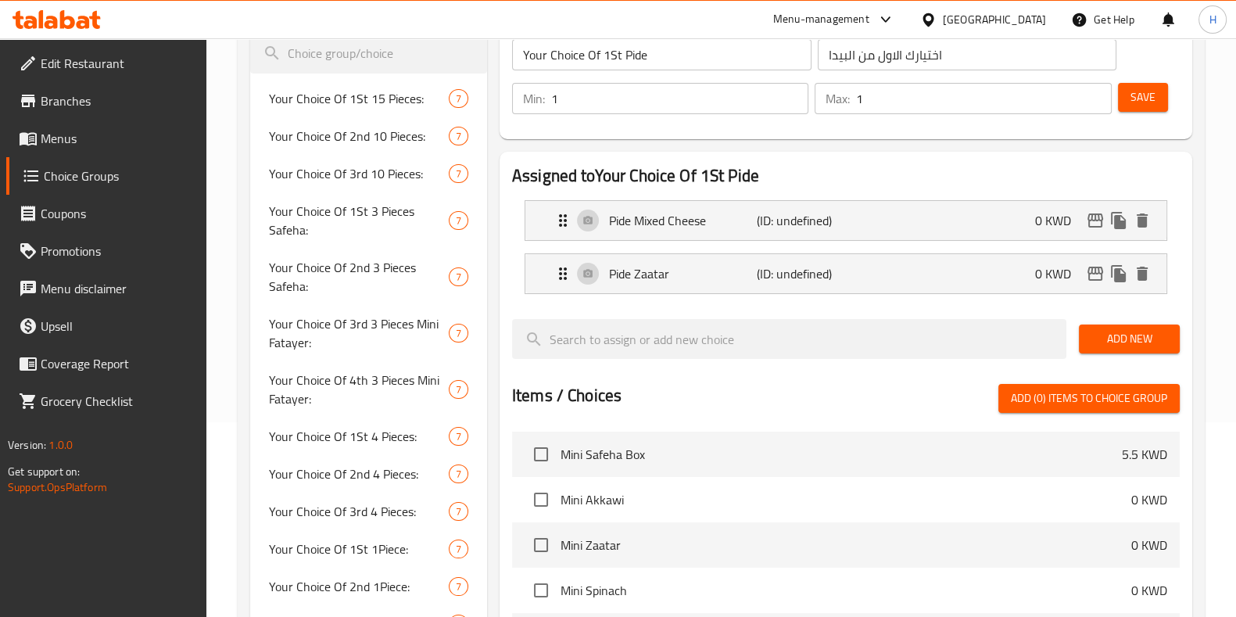
click at [1109, 334] on span "Add New" at bounding box center [1130, 339] width 76 height 20
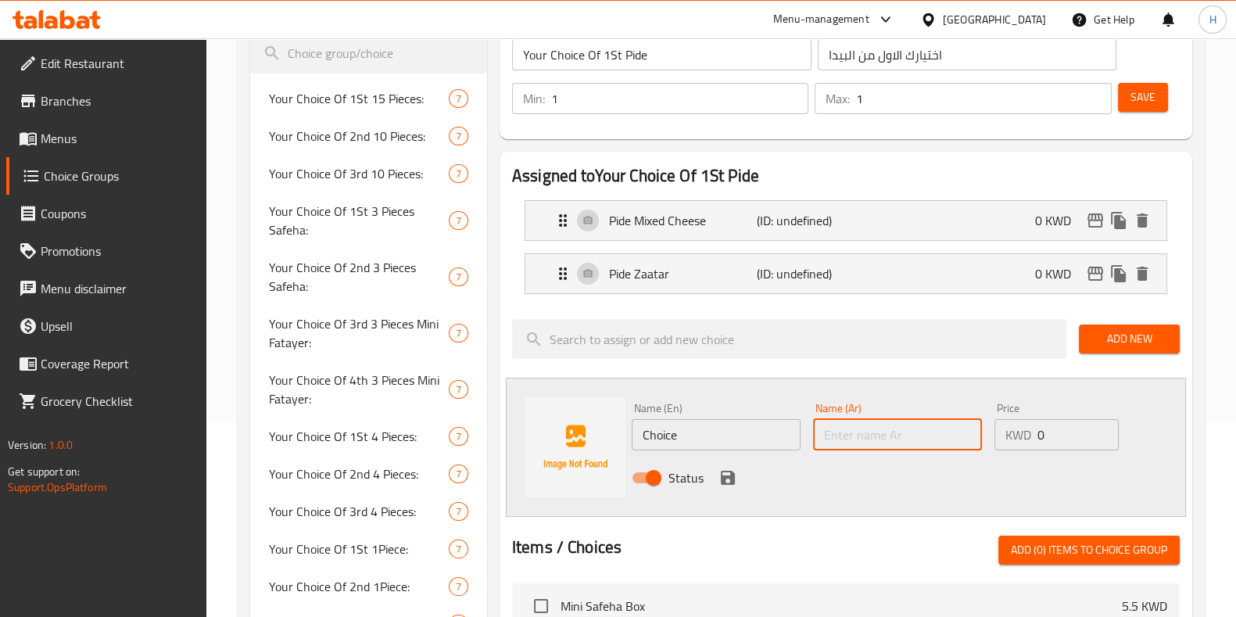
click at [871, 433] on input "text" at bounding box center [897, 434] width 169 height 31
paste input "بيدا سبانخ"
type input "بيدا سبانخ"
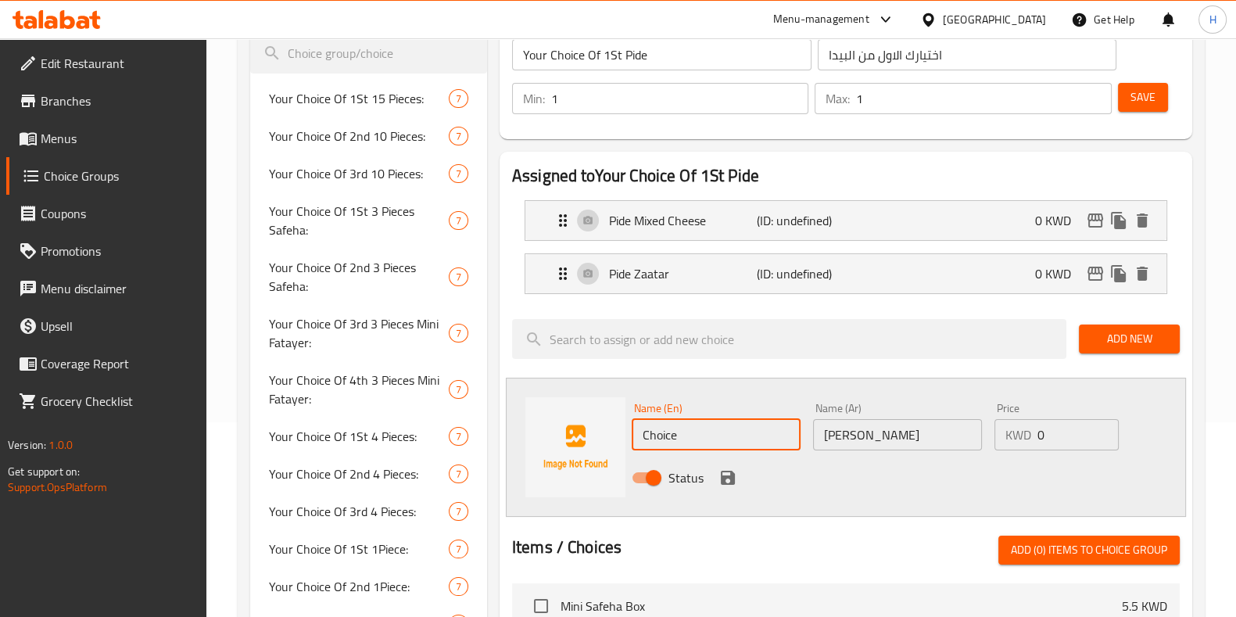
paste input "Pide Spinach"
drag, startPoint x: 730, startPoint y: 441, endPoint x: 622, endPoint y: 443, distance: 108.7
click at [622, 443] on div "Name (En) Pide Spinach Name (En) Name (Ar) بيدا سبانخ Name (Ar) Price KWD 0 Pri…" at bounding box center [846, 447] width 680 height 139
click at [1035, 267] on p "0 KWD" at bounding box center [1059, 273] width 48 height 19
click at [931, 274] on div "Pide Zaatar (ID: undefined) 0 KWD" at bounding box center [851, 273] width 594 height 39
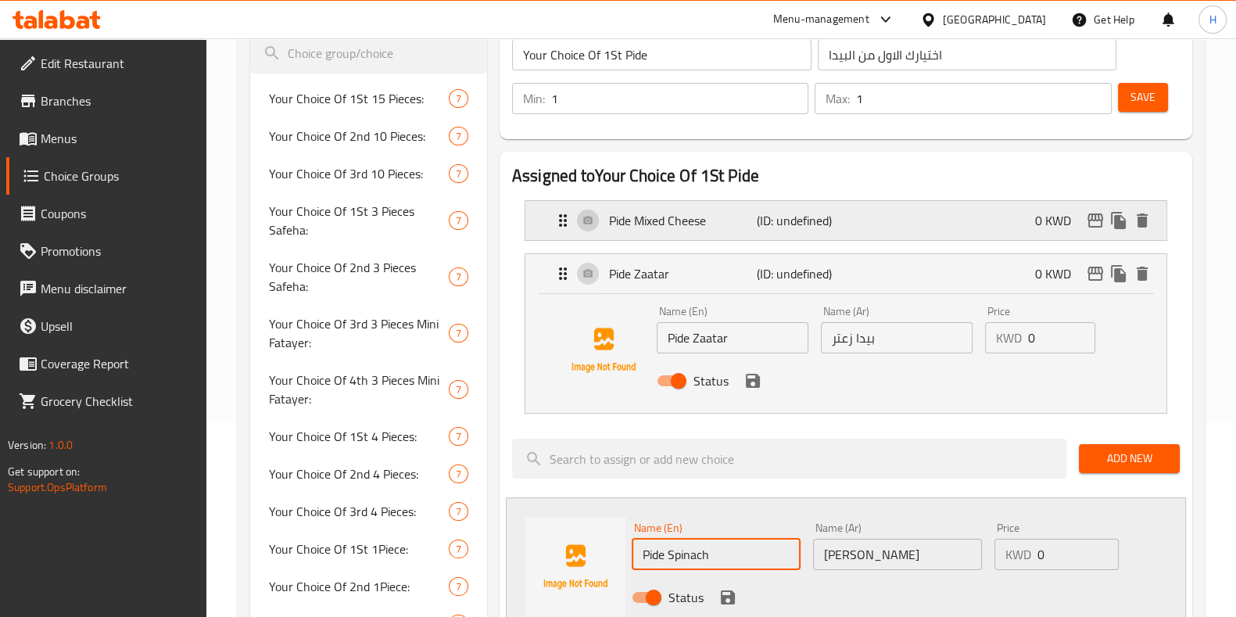
click at [835, 213] on p "(ID: undefined)" at bounding box center [806, 220] width 99 height 19
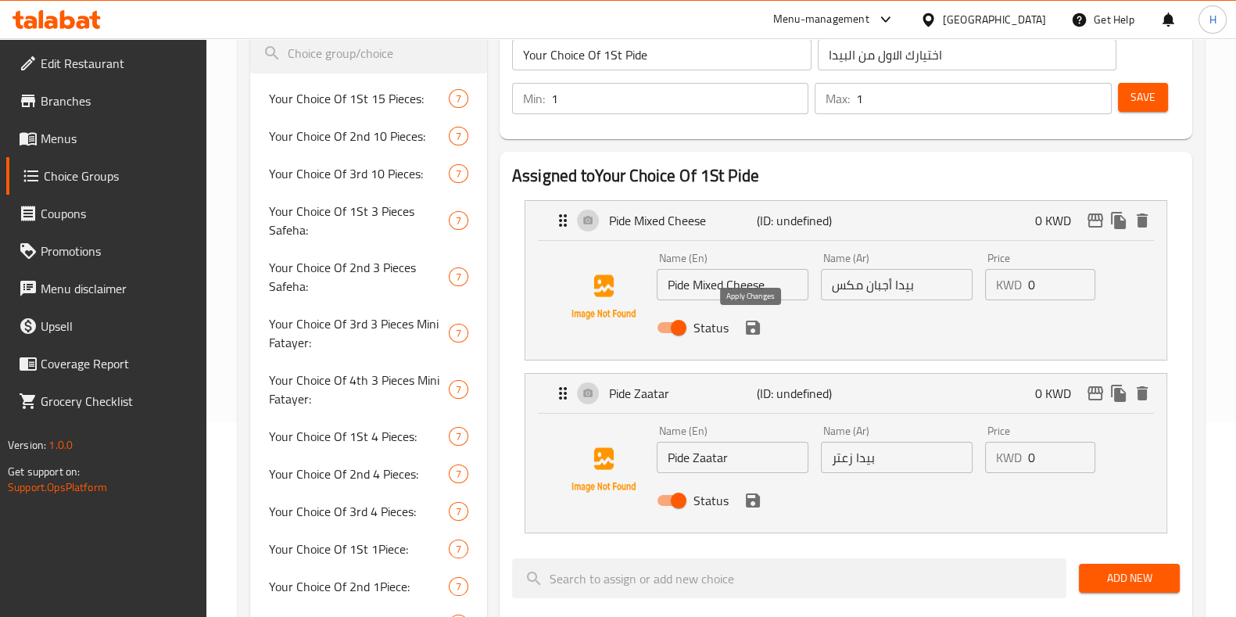
click at [750, 328] on icon "save" at bounding box center [753, 327] width 19 height 19
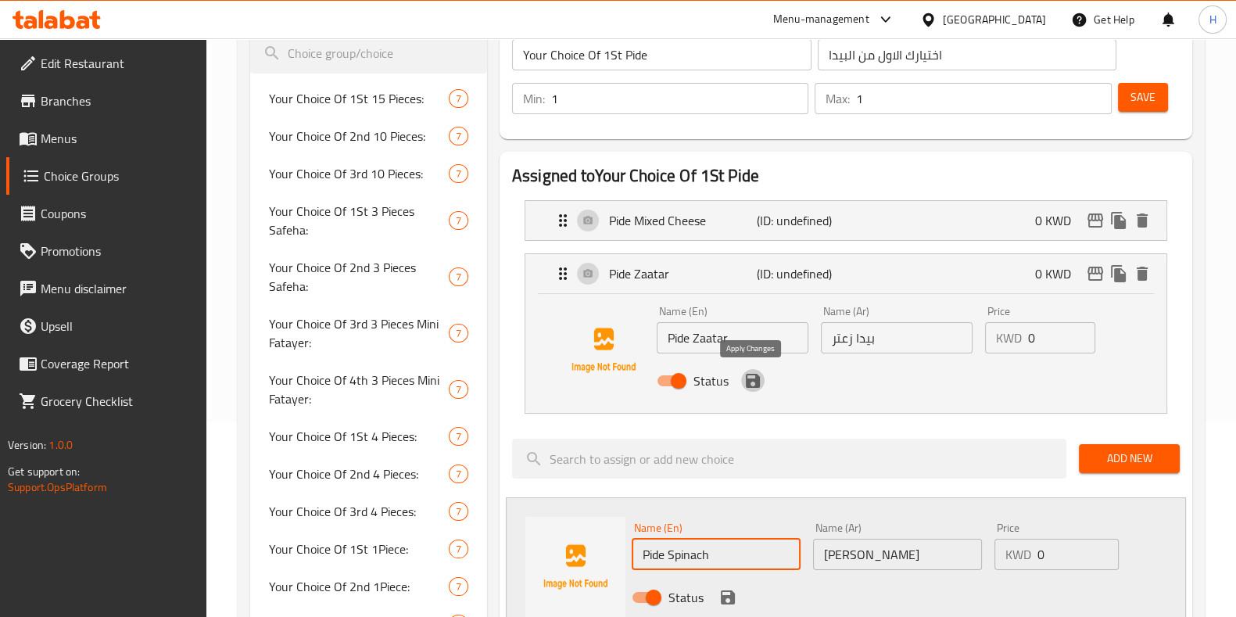
click at [753, 385] on icon "save" at bounding box center [753, 381] width 14 height 14
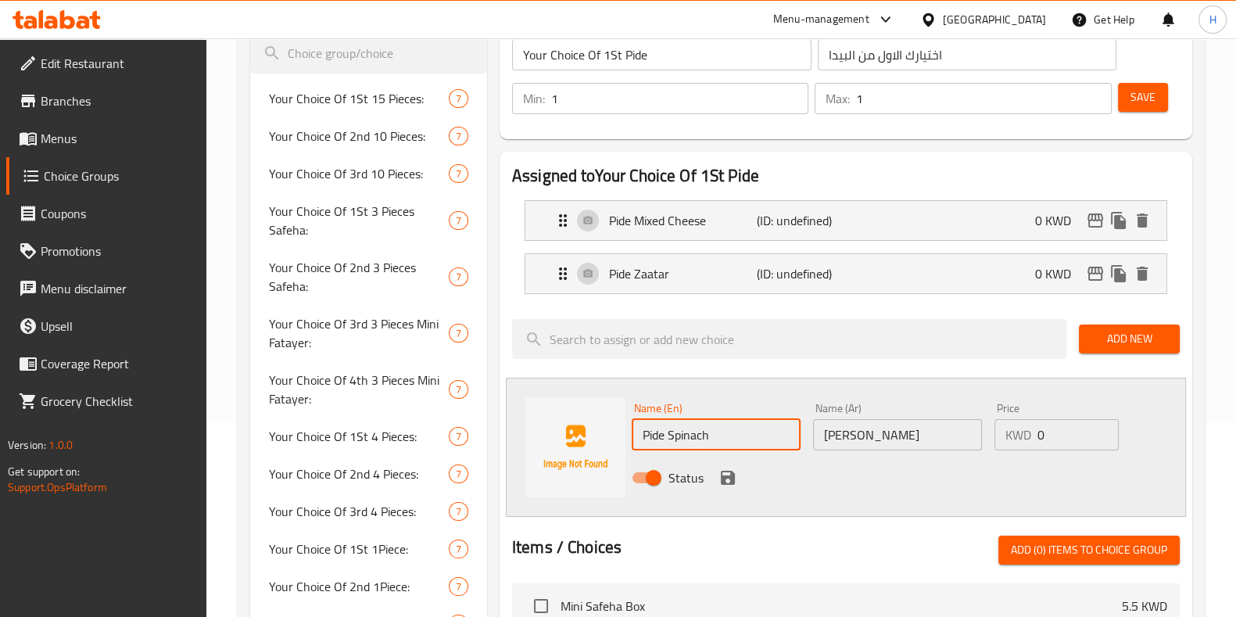
type input "Pide Spinach"
click at [728, 466] on button "save" at bounding box center [727, 477] width 23 height 23
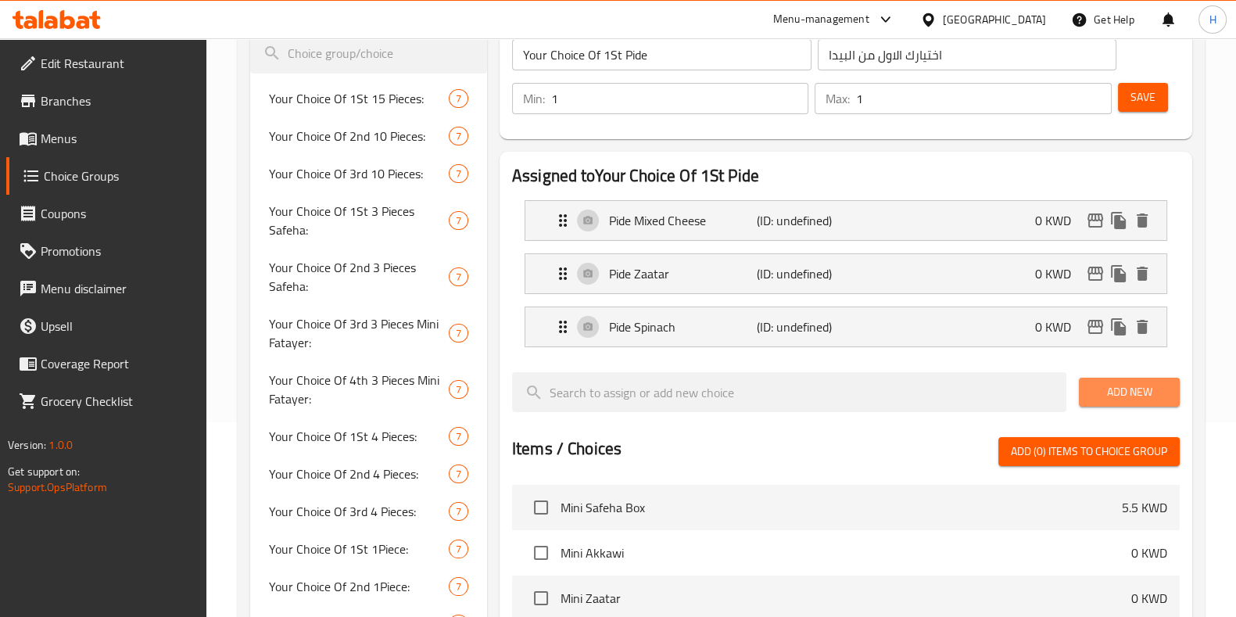
click at [1147, 389] on span "Add New" at bounding box center [1130, 392] width 76 height 20
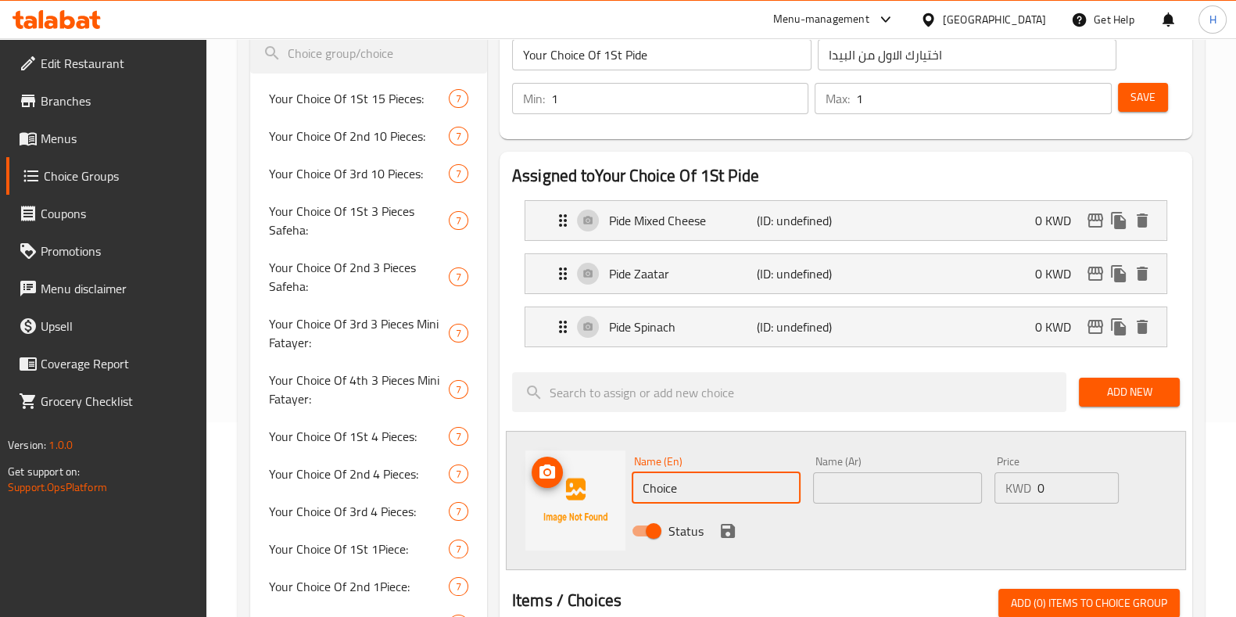
paste input "Pide Akkawi"
drag, startPoint x: 700, startPoint y: 475, endPoint x: 533, endPoint y: 491, distance: 168.1
click at [533, 491] on div "Name (En) Pide Akkawi Name (En) Name (Ar) Name (Ar) Price KWD 0 Price Status" at bounding box center [846, 500] width 680 height 139
type input "Pide Akkawi"
click at [851, 488] on input "text" at bounding box center [897, 487] width 169 height 31
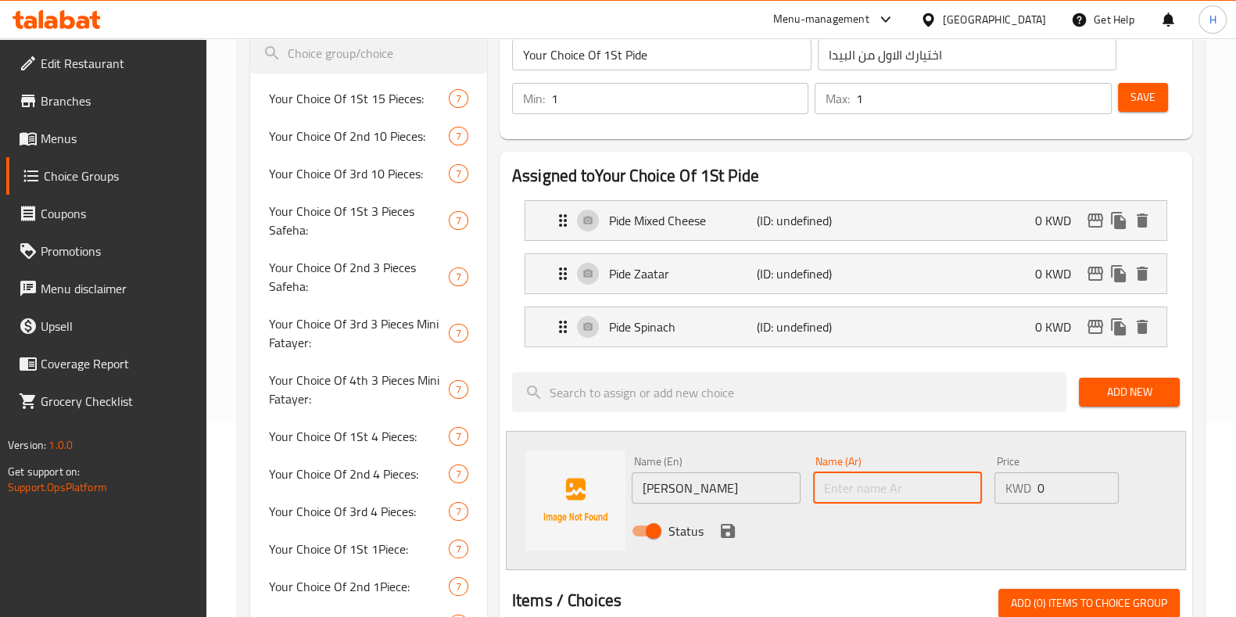
paste input "بيدا عكاوي"
type input "بيدا عكاوي"
click at [727, 524] on icon "save" at bounding box center [728, 531] width 19 height 19
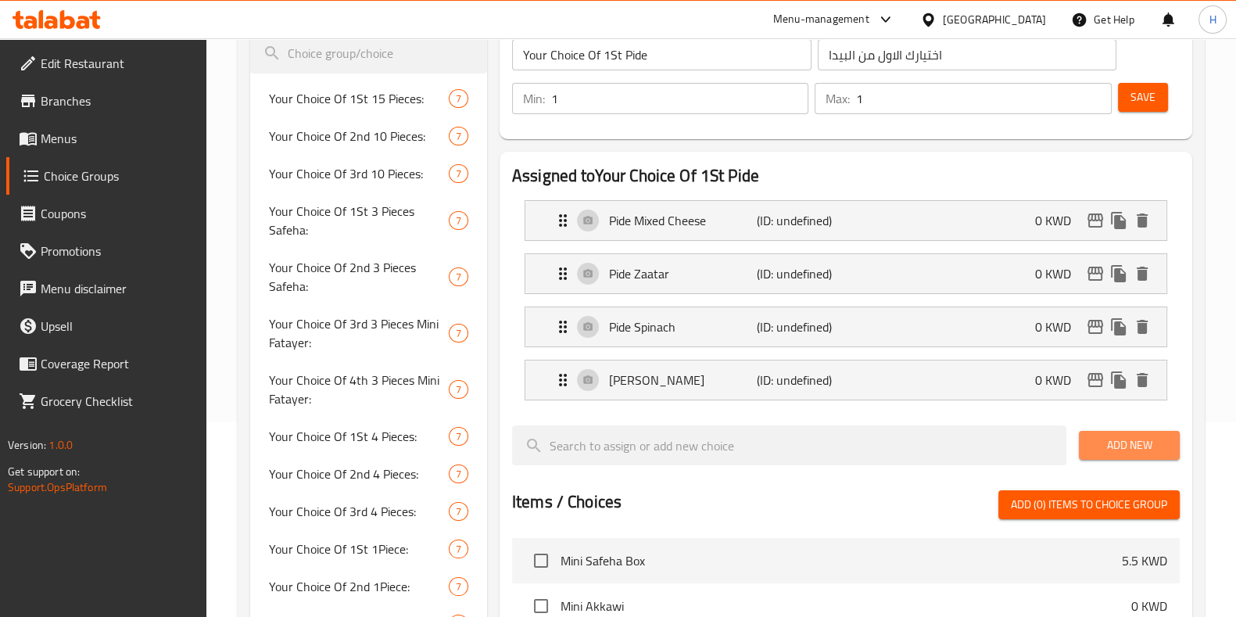
click at [1133, 449] on span "Add New" at bounding box center [1130, 446] width 76 height 20
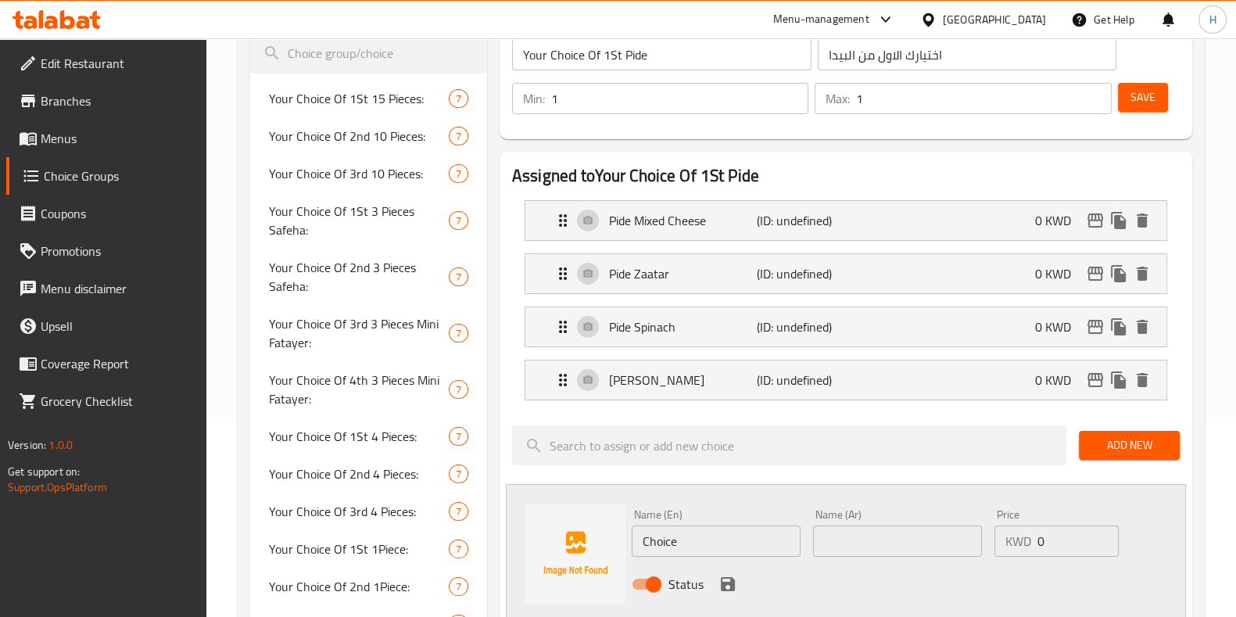
click at [841, 547] on input "text" at bounding box center [897, 540] width 169 height 31
paste input "بيدا بيبروني"
type input "بيدا بيبروني"
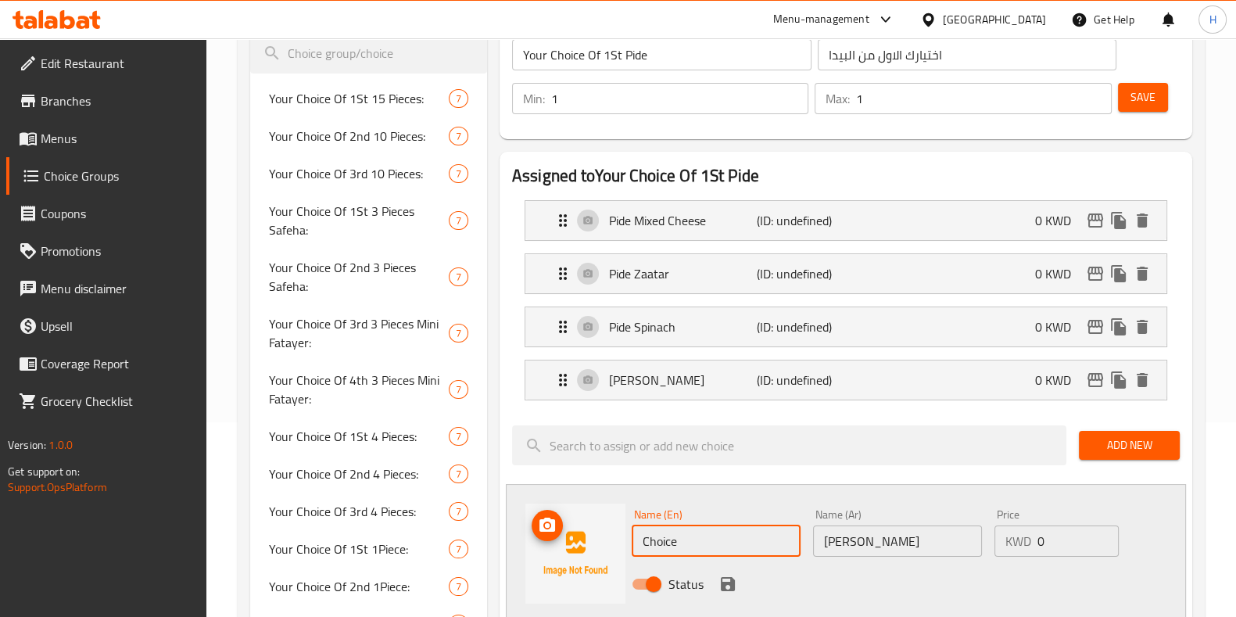
paste input "Pide Pepperoni"
drag, startPoint x: 701, startPoint y: 547, endPoint x: 581, endPoint y: 568, distance: 122.3
click at [581, 568] on div "Name (En) Pide Pepperoni Name (En) Name (Ar) بيدا بيبروني Name (Ar) Price KWD 0…" at bounding box center [846, 553] width 680 height 139
type input "Pide Pepperoni"
click at [721, 584] on icon "save" at bounding box center [728, 584] width 14 height 14
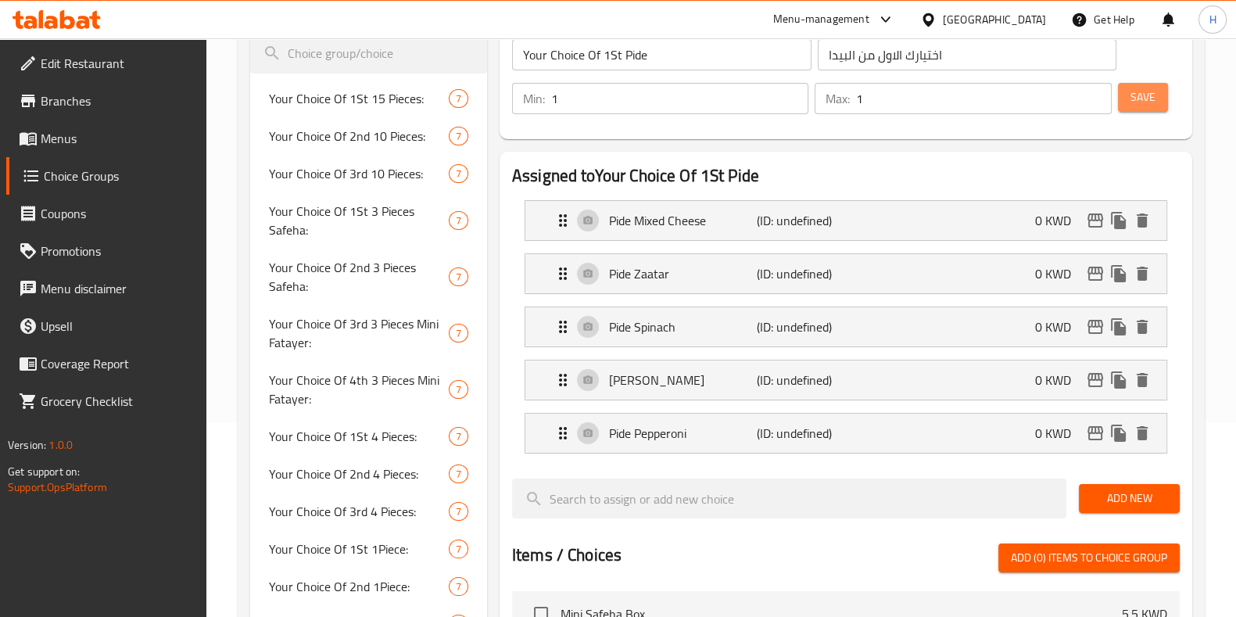
click at [1161, 99] on button "Save" at bounding box center [1143, 97] width 50 height 29
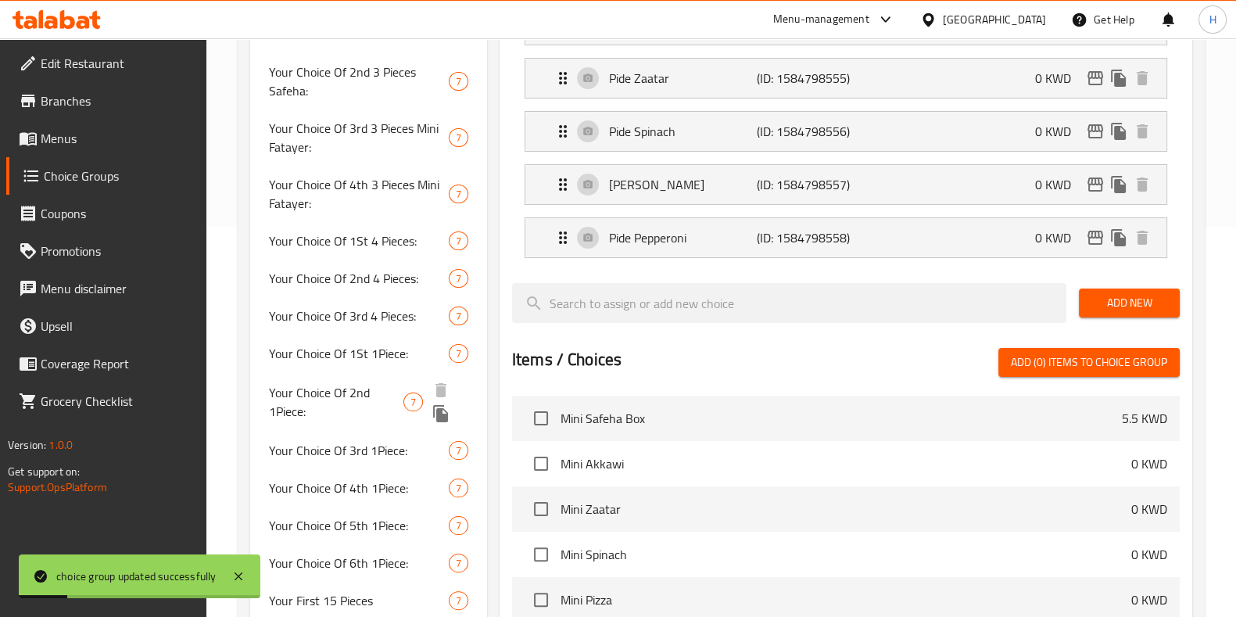
scroll to position [0, 0]
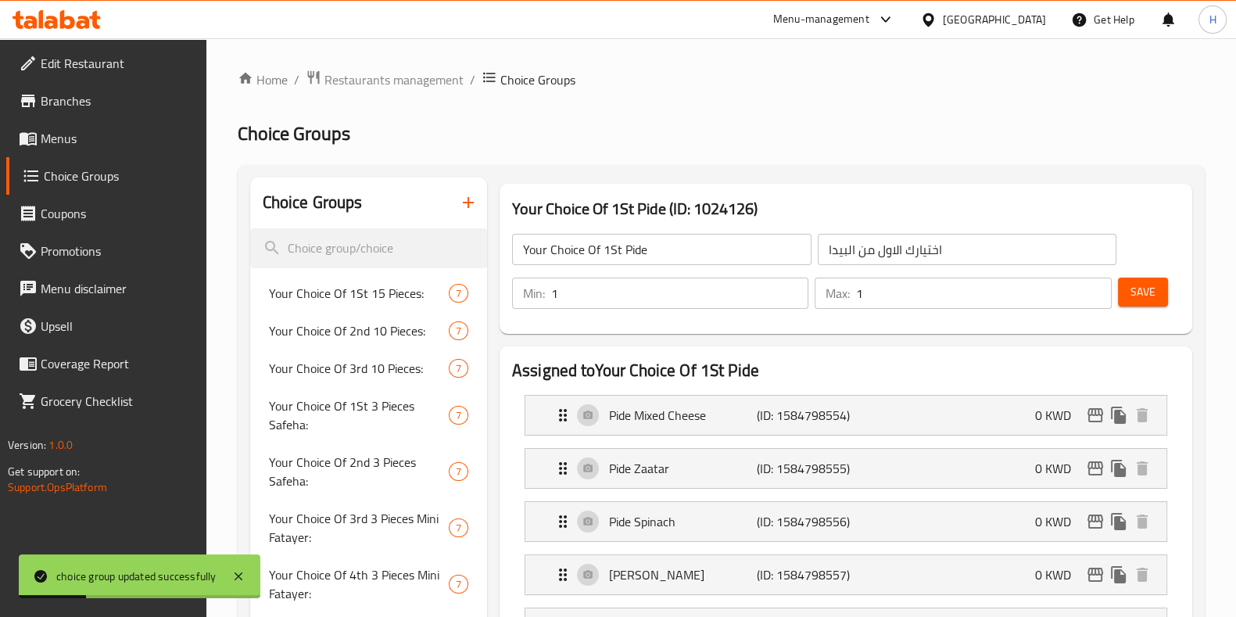
click at [593, 252] on input "Your Choice Of 1St Pide" at bounding box center [661, 249] width 299 height 31
drag, startPoint x: 225, startPoint y: 232, endPoint x: 353, endPoint y: 246, distance: 128.2
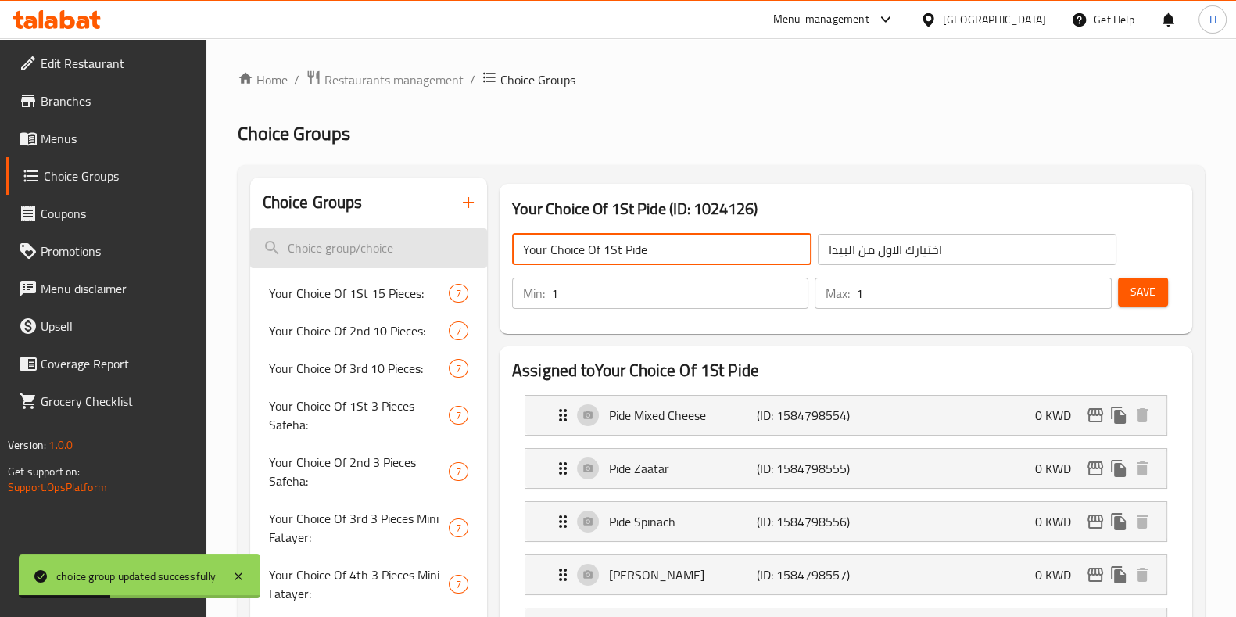
click at [353, 246] on input "search" at bounding box center [368, 248] width 237 height 40
paste input "Your Choice Of 1St Pide"
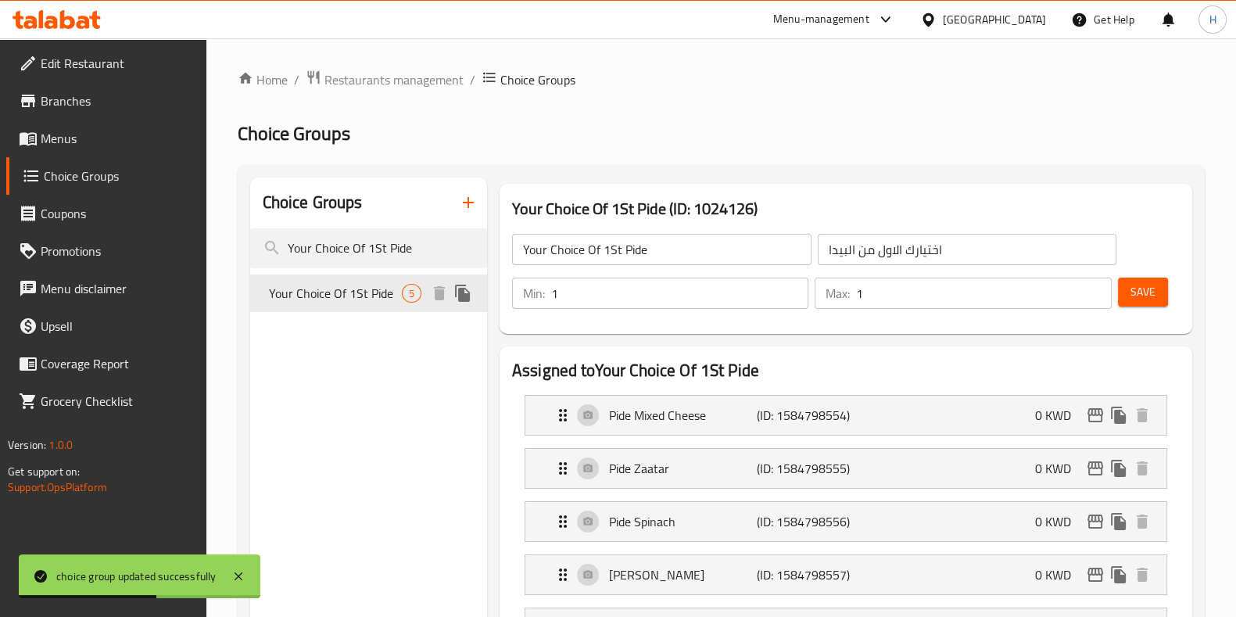
type input "Your Choice Of 1St Pide"
click at [464, 296] on icon "duplicate" at bounding box center [462, 293] width 15 height 17
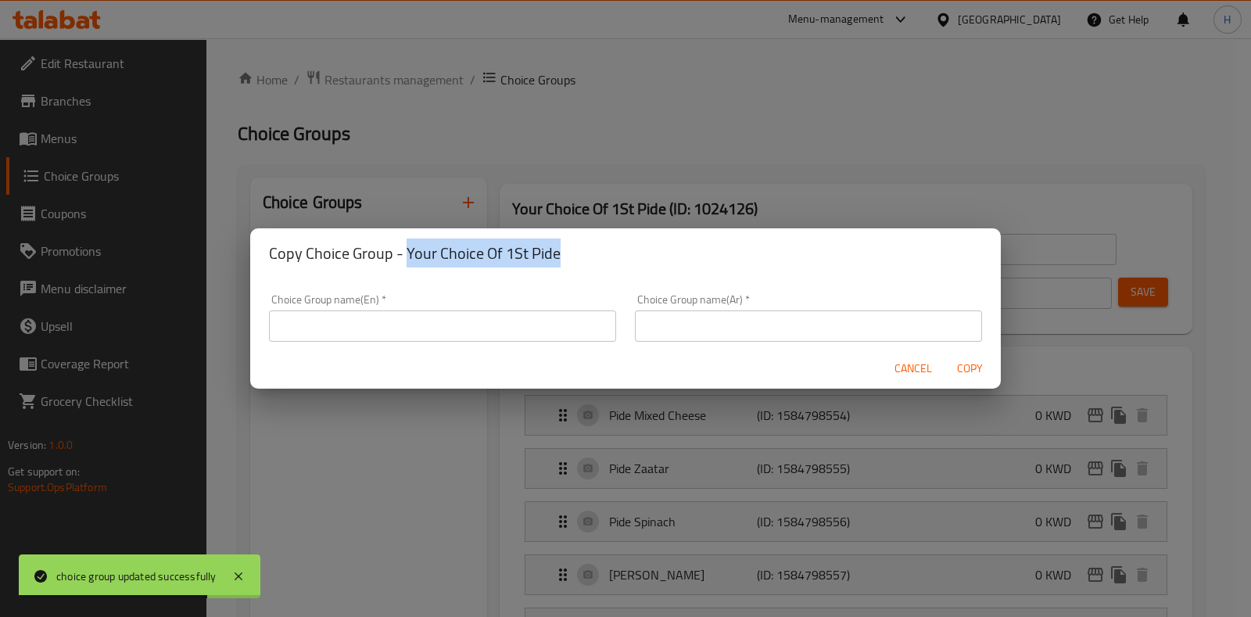
drag, startPoint x: 403, startPoint y: 251, endPoint x: 626, endPoint y: 258, distance: 223.0
click at [626, 258] on h2 "Copy Choice Group - Your Choice Of 1St Pide" at bounding box center [625, 253] width 713 height 25
copy h2 "Your Choice Of 1St Pide"
click at [418, 342] on div "Choice Group name(En)   * Choice Group name(En) *" at bounding box center [443, 318] width 366 height 66
paste input "Your Choice Of 1St Pide"
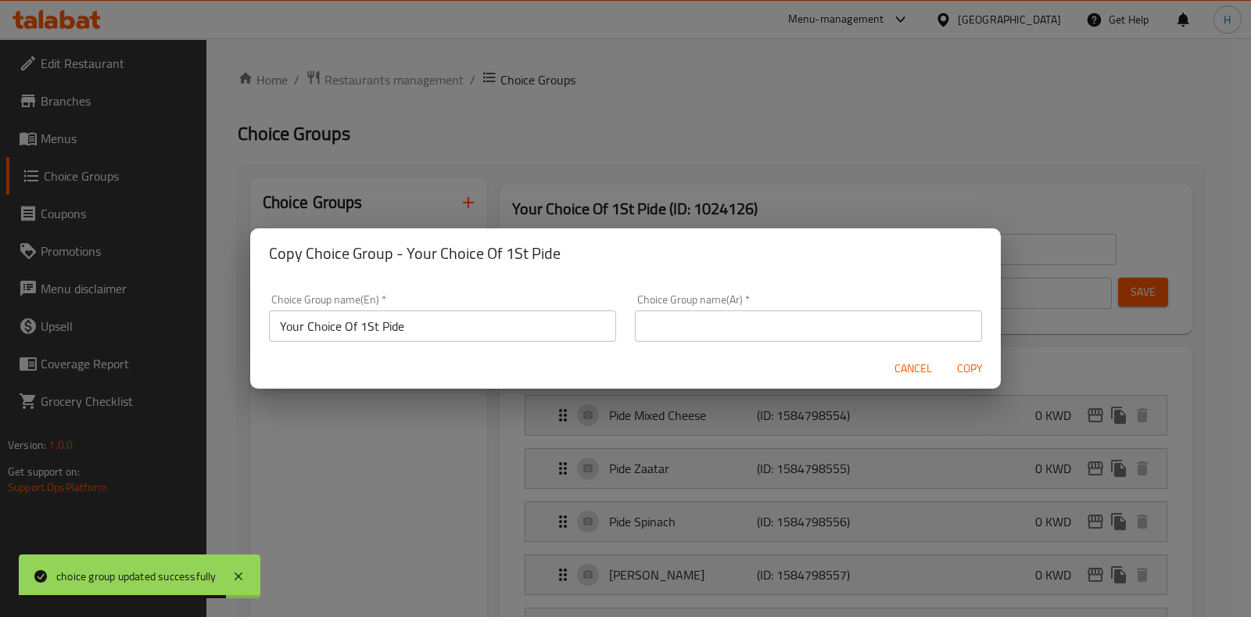
click at [418, 332] on input "Your Choice Of 1St Pide" at bounding box center [442, 325] width 347 height 31
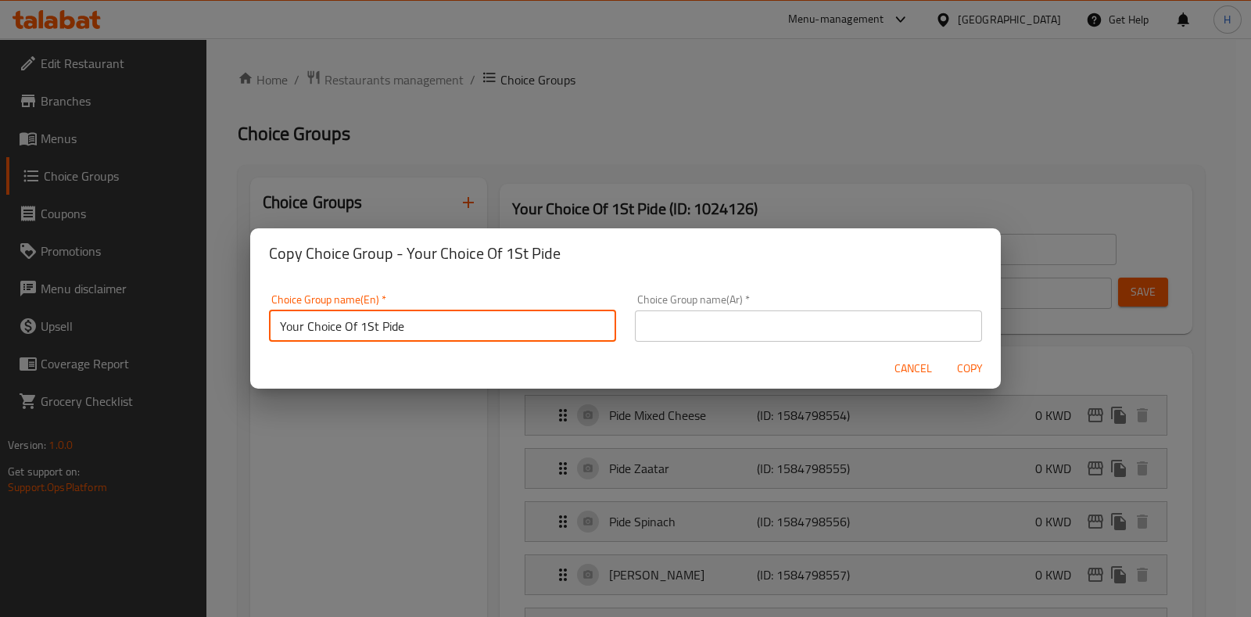
drag, startPoint x: 360, startPoint y: 326, endPoint x: 376, endPoint y: 325, distance: 16.4
click at [376, 325] on input "Your Choice Of 1St Pide" at bounding box center [442, 325] width 347 height 31
type input "Your Choice Of 2nd Pide"
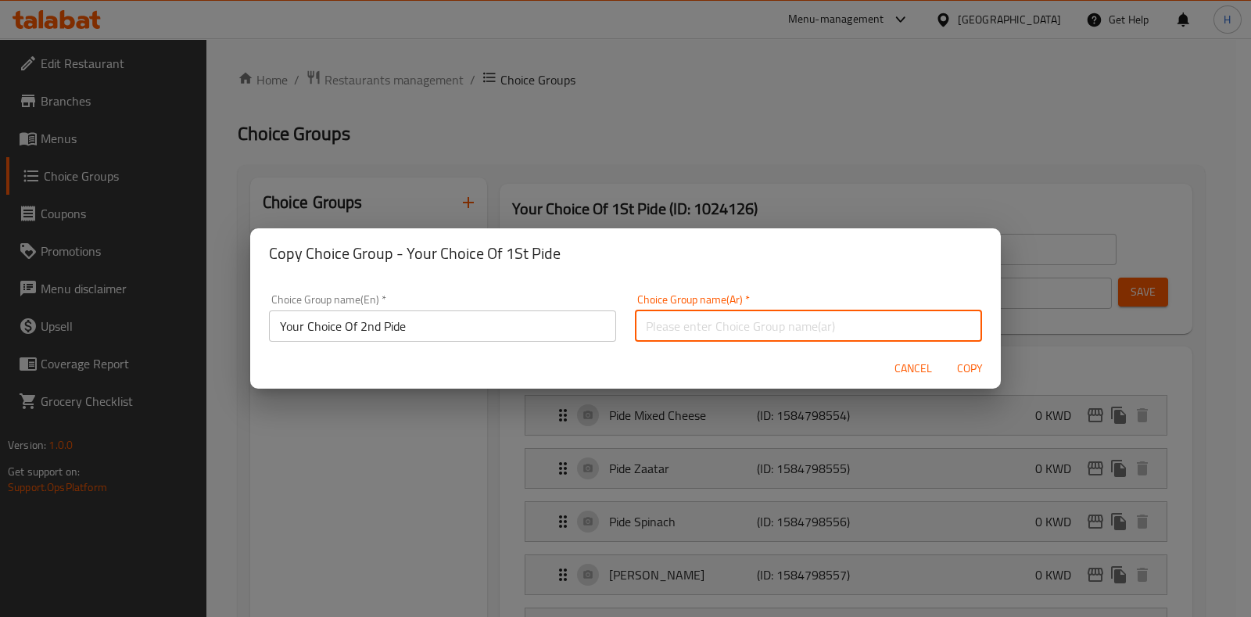
click at [708, 318] on input "text" at bounding box center [808, 325] width 347 height 31
type input "اختيارك الثاني من البيدا"
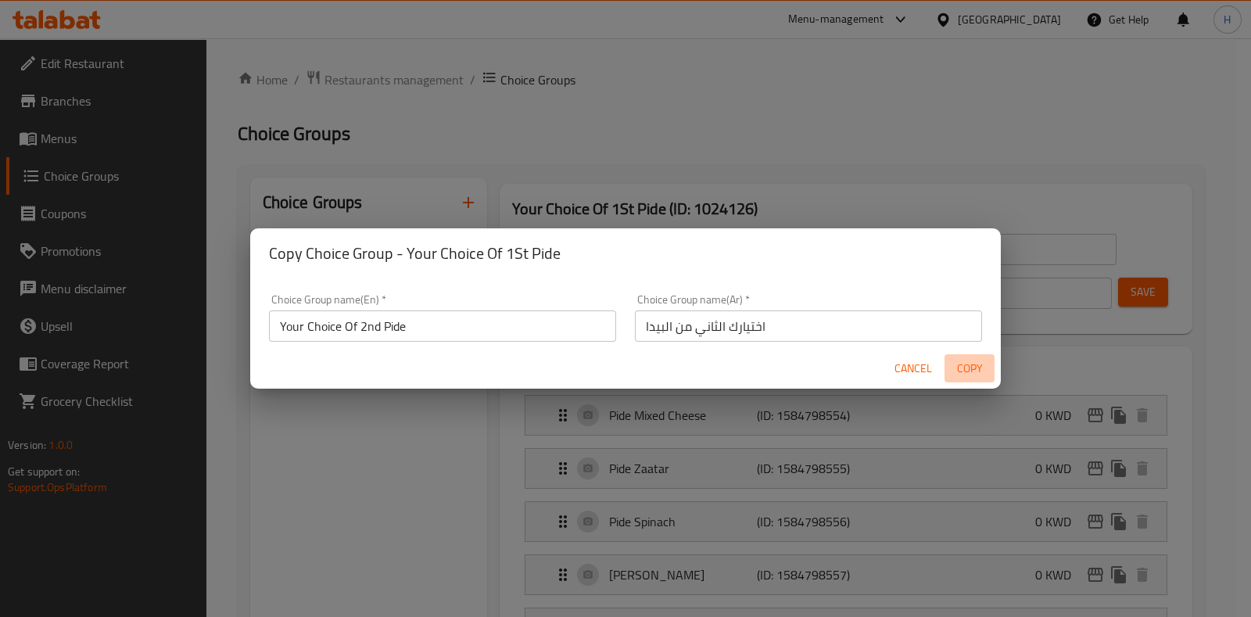
click at [971, 362] on span "Copy" at bounding box center [970, 369] width 38 height 20
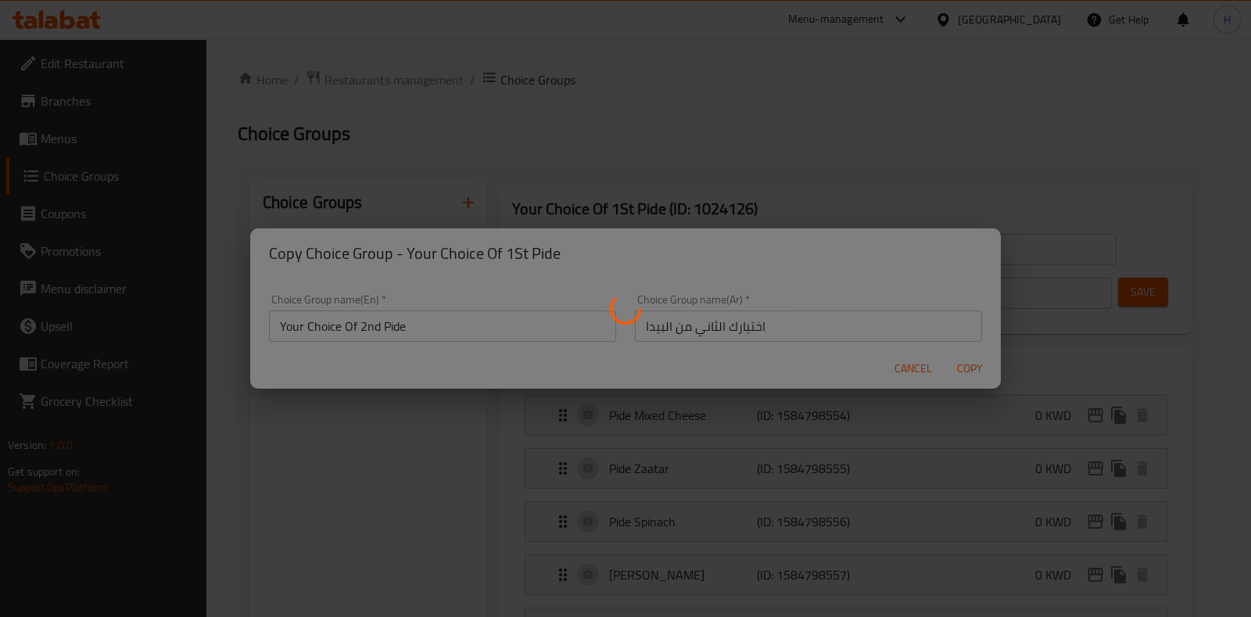
type input "Your Choice Of 2nd Pide"
type input "اختيارك الثاني من البيدا"
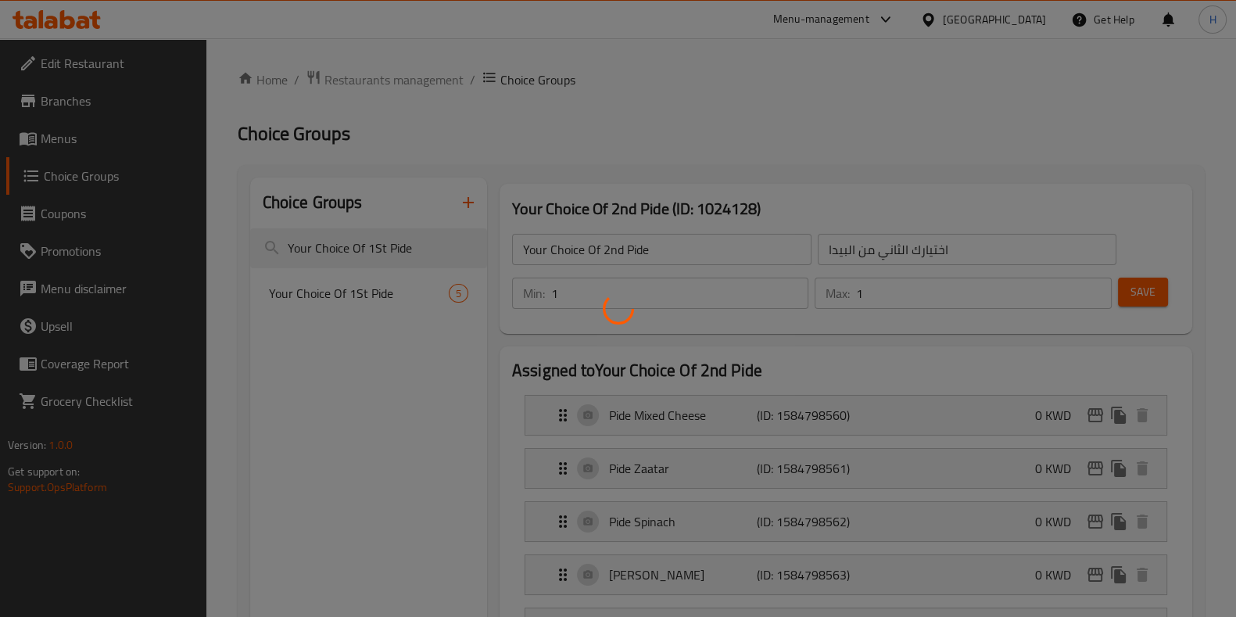
drag, startPoint x: 703, startPoint y: 174, endPoint x: 663, endPoint y: 112, distance: 74.2
click at [703, 174] on div at bounding box center [618, 308] width 1236 height 617
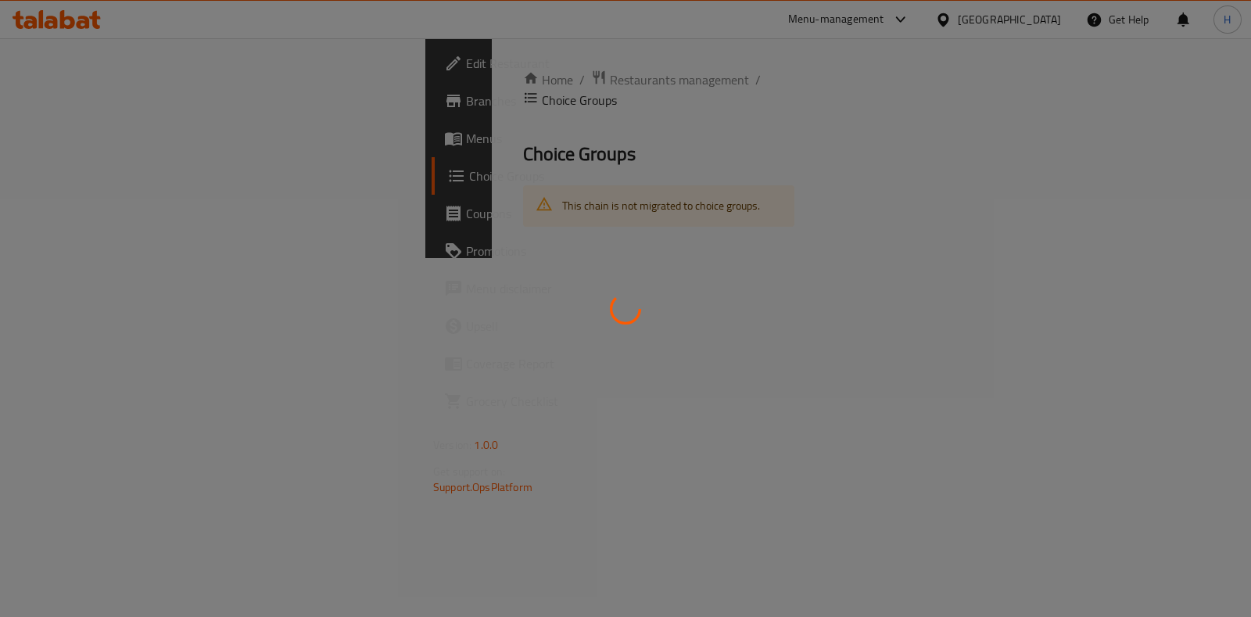
click at [773, 205] on div at bounding box center [625, 308] width 1251 height 617
click at [774, 197] on div at bounding box center [625, 308] width 1251 height 617
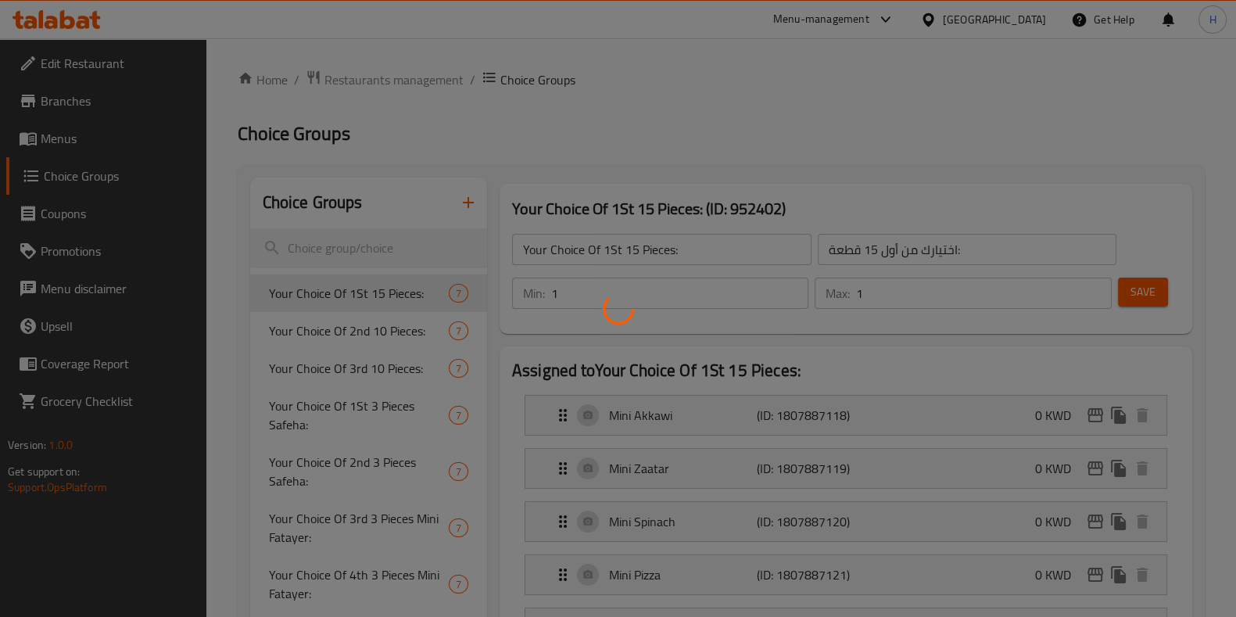
click at [761, 160] on div at bounding box center [618, 308] width 1236 height 617
click at [758, 155] on div at bounding box center [618, 308] width 1236 height 617
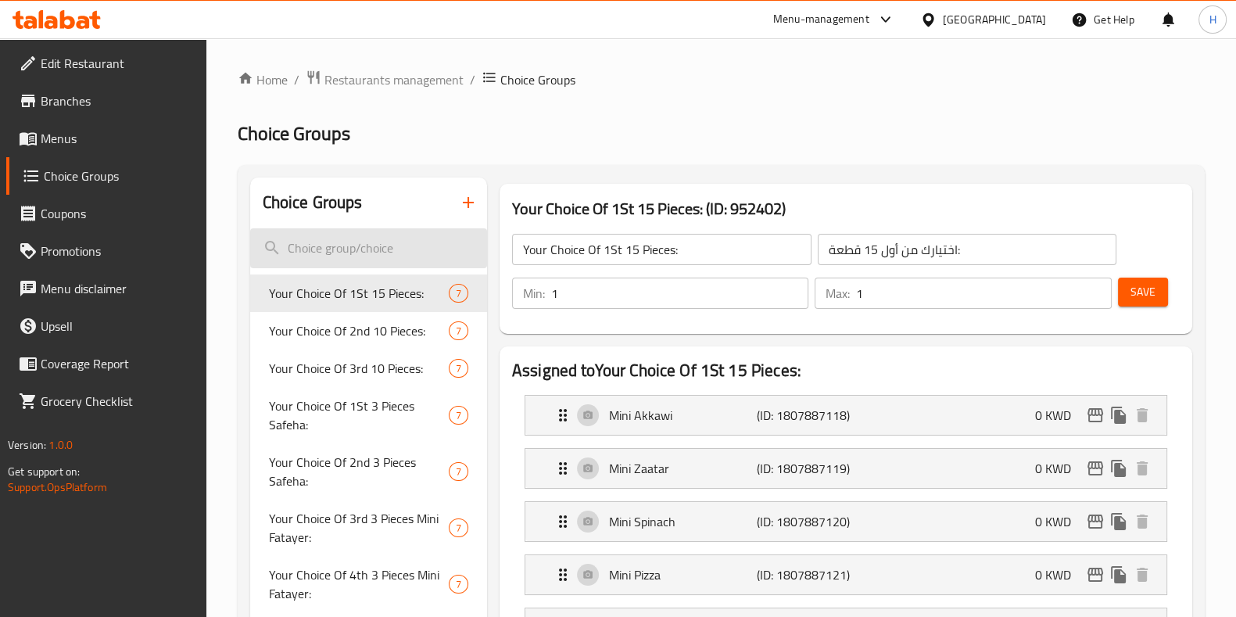
click at [335, 252] on input "search" at bounding box center [368, 248] width 237 height 40
paste input "Your Choice Of 1St Pide"
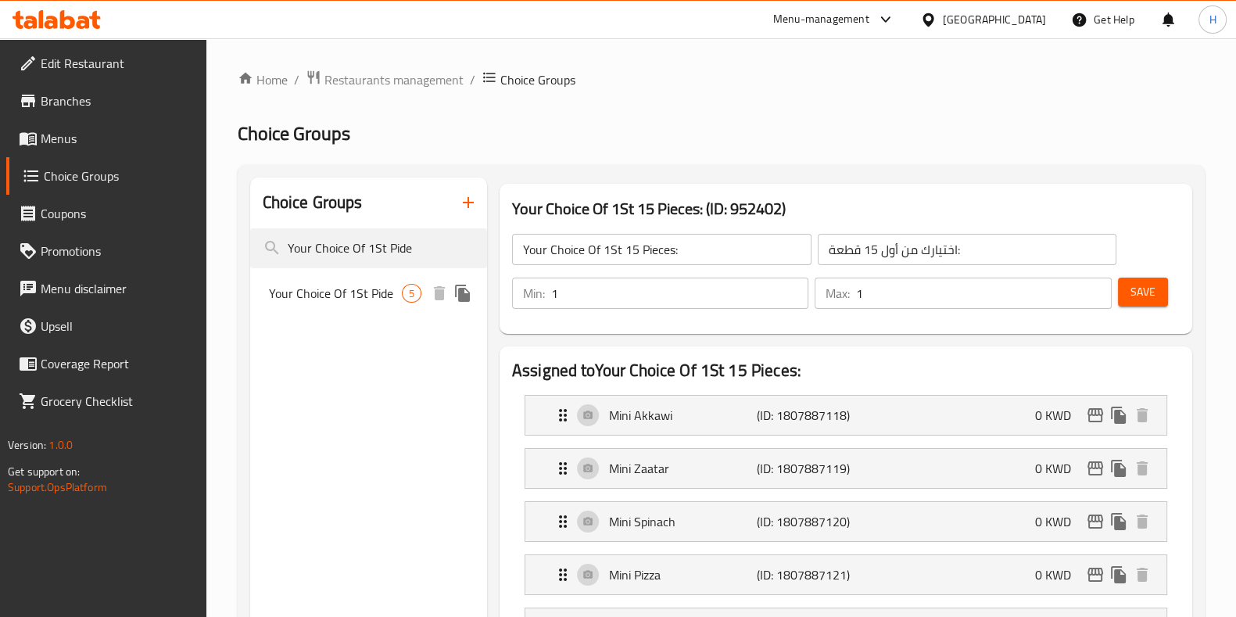
type input "Your Choice Of 1St Pide"
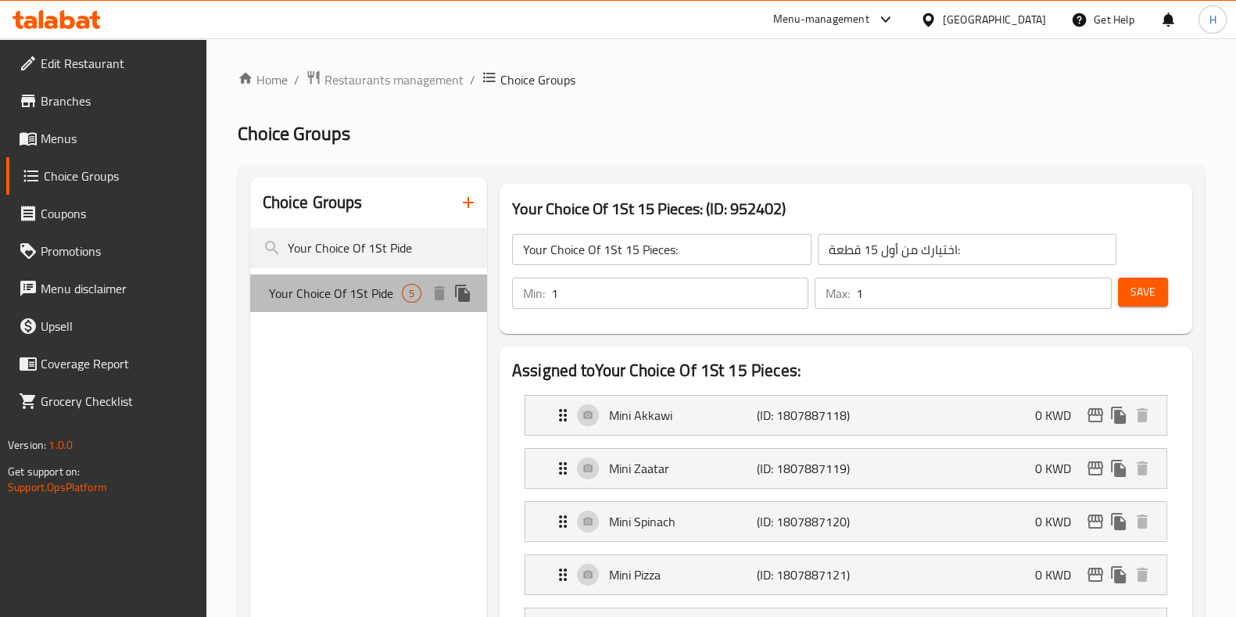
click at [362, 299] on span "Your Choice Of 1St Pide" at bounding box center [335, 293] width 133 height 19
type input "Your Choice Of 1St Pide"
type input "اختيارك الاول من البيدا"
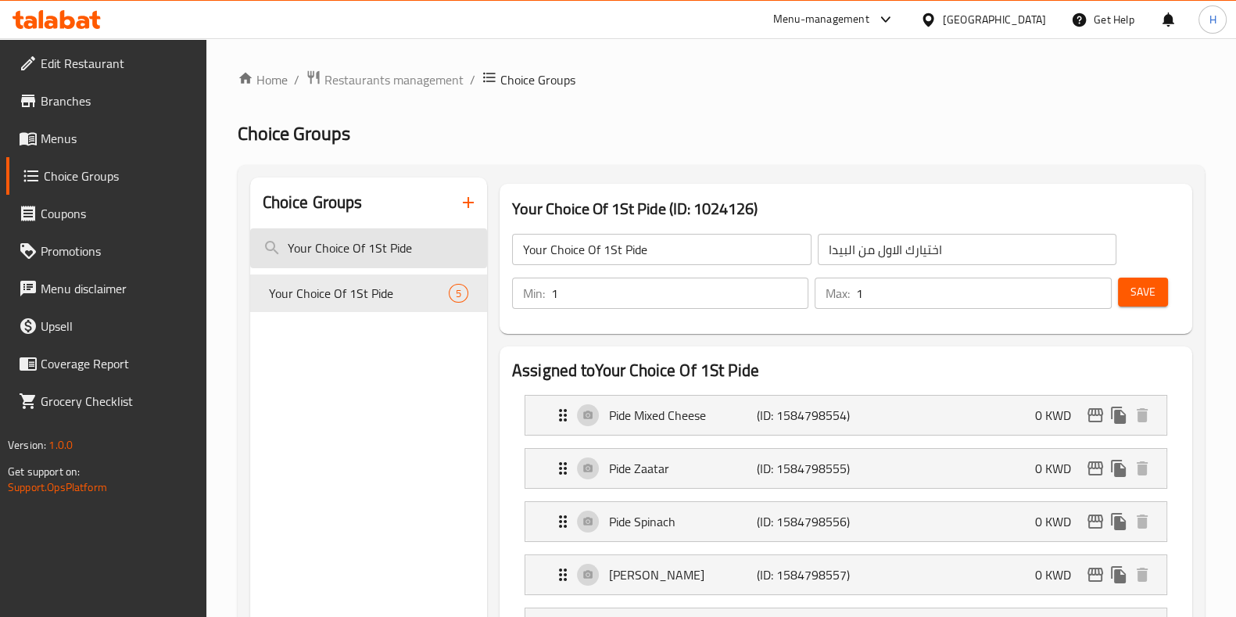
drag, startPoint x: 381, startPoint y: 247, endPoint x: 368, endPoint y: 250, distance: 13.7
click at [368, 250] on input "Your Choice Of 1St Pide" at bounding box center [368, 248] width 237 height 40
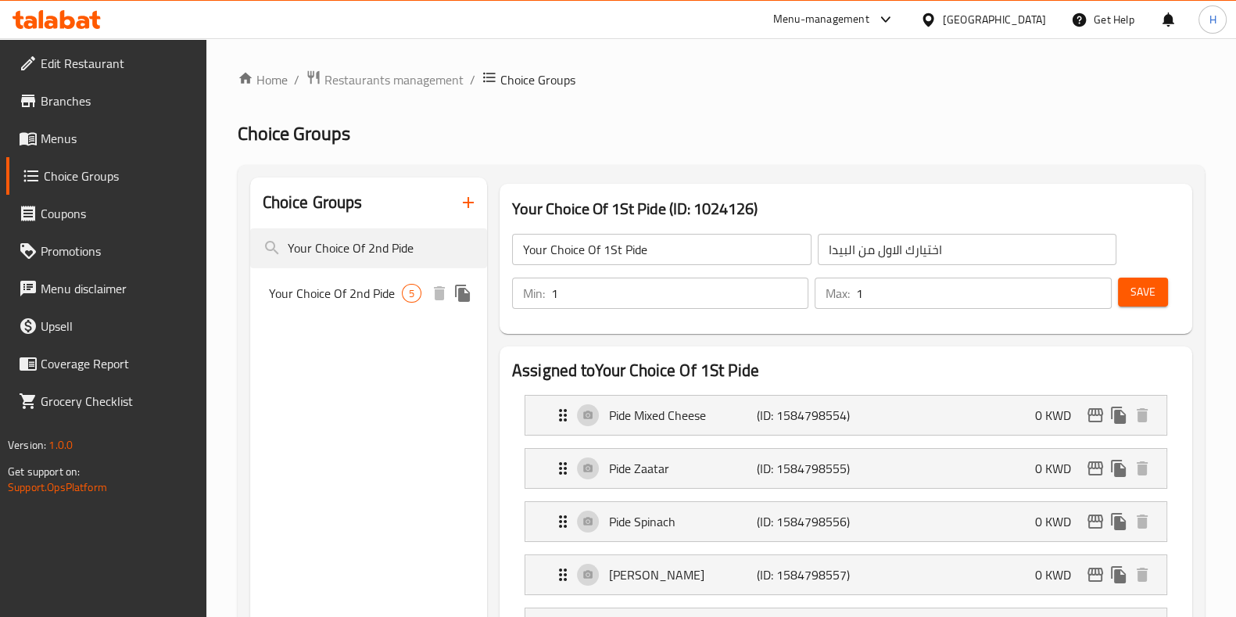
type input "Your Choice Of 2nd Pide"
click at [375, 287] on span "Your Choice Of 2nd Pide" at bounding box center [335, 293] width 133 height 19
type input "Your Choice Of 2nd Pide"
type input "اختيارك الثاني من البيدا"
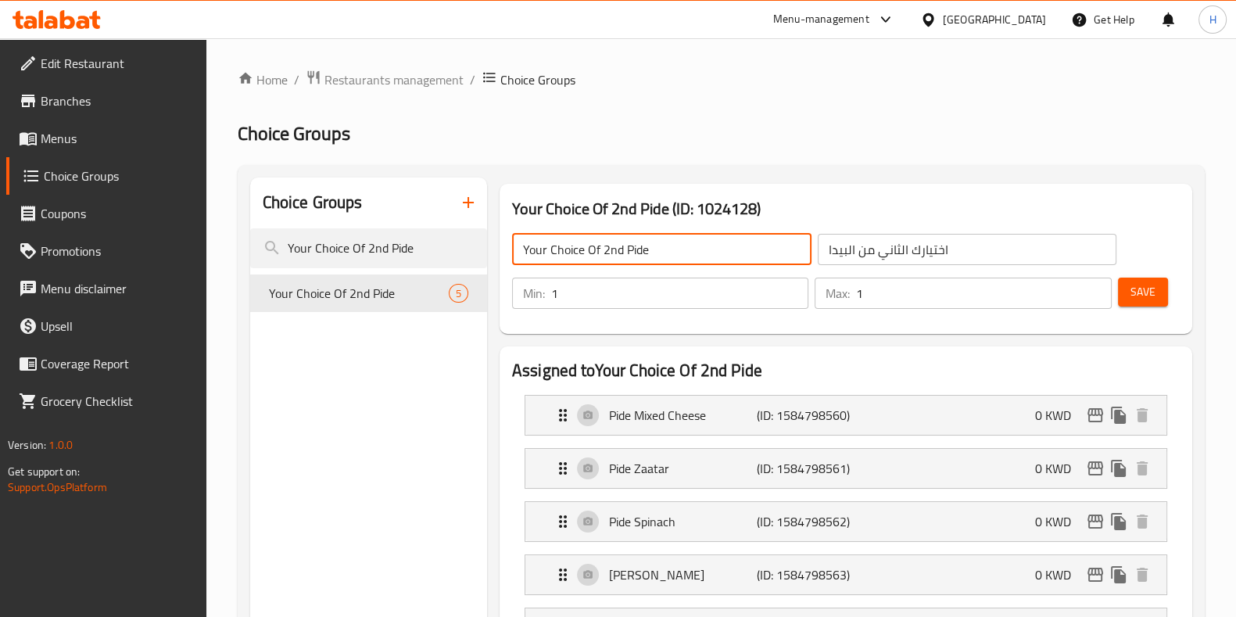
drag, startPoint x: 701, startPoint y: 240, endPoint x: 520, endPoint y: 256, distance: 182.1
click at [520, 256] on input "Your Choice Of 2nd Pide" at bounding box center [661, 249] width 299 height 31
click at [457, 291] on icon "duplicate" at bounding box center [463, 293] width 19 height 19
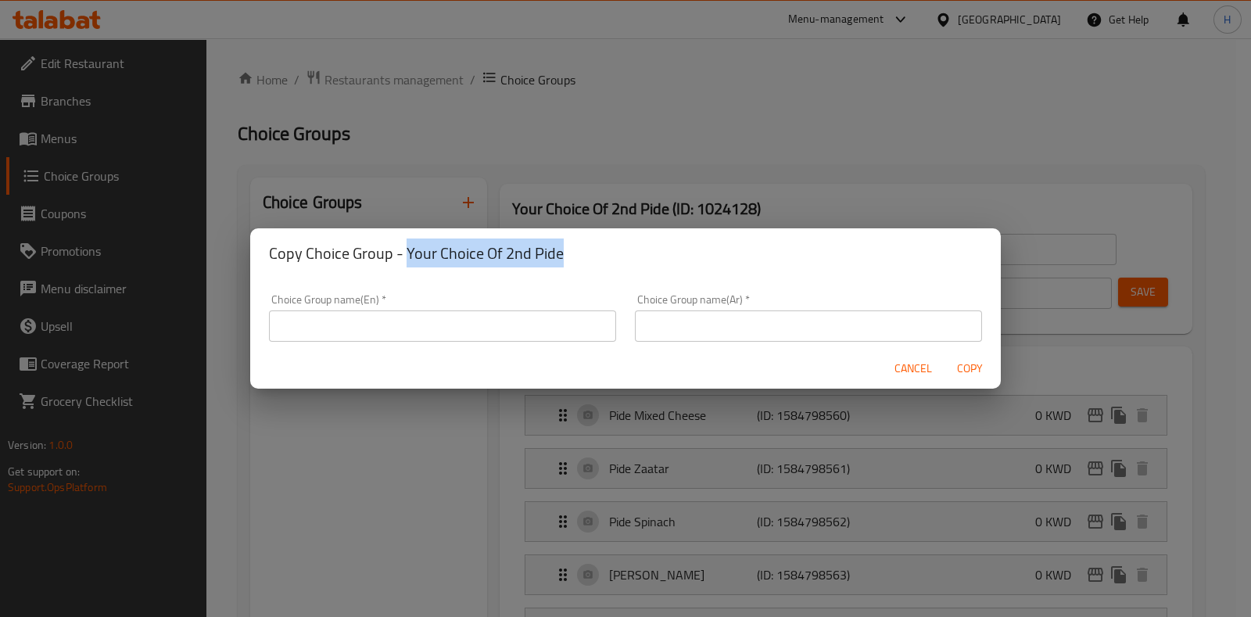
drag, startPoint x: 407, startPoint y: 256, endPoint x: 596, endPoint y: 253, distance: 188.5
click at [596, 253] on h2 "Copy Choice Group - Your Choice Of 2nd Pide" at bounding box center [625, 253] width 713 height 25
copy h2 "Your Choice Of 2nd Pide"
click at [468, 314] on input "text" at bounding box center [442, 325] width 347 height 31
paste input "Your Choice Of 2nd Pide"
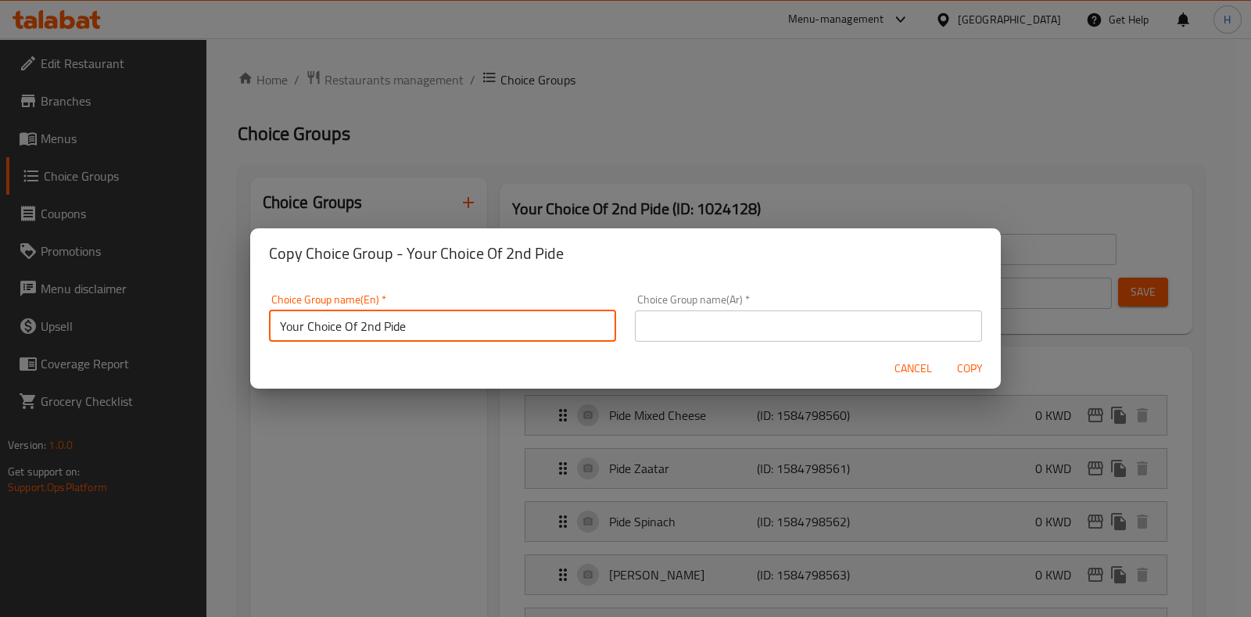
click at [362, 328] on input "Your Choice Of 2nd Pide" at bounding box center [442, 325] width 347 height 31
type input "Your Choice Of 3rd Pide"
drag, startPoint x: 755, startPoint y: 303, endPoint x: 751, endPoint y: 320, distance: 16.9
click at [755, 310] on div "Choice Group name(Ar)   * Choice Group name(Ar) *" at bounding box center [808, 318] width 347 height 48
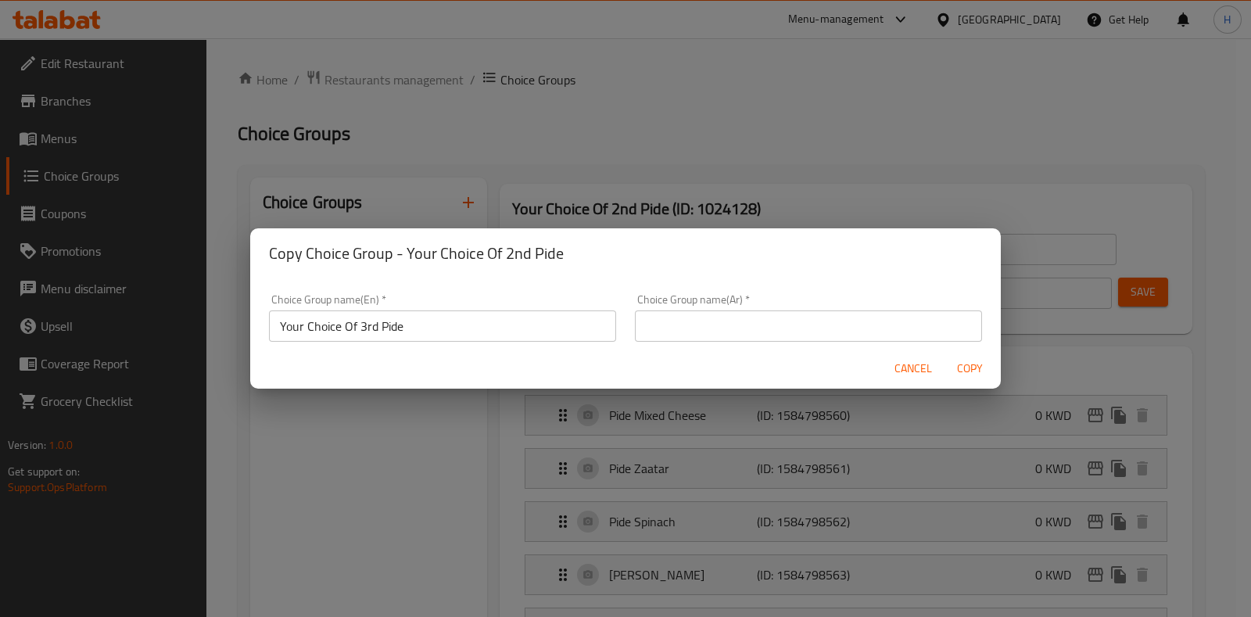
click at [751, 321] on input "text" at bounding box center [808, 325] width 347 height 31
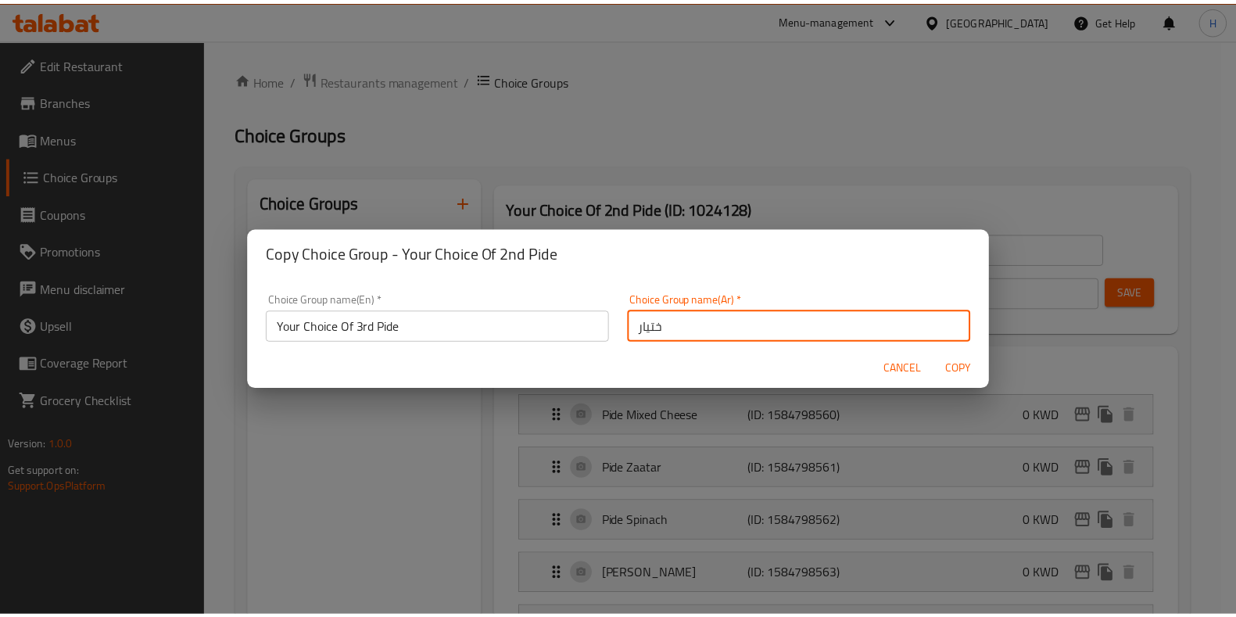
scroll to position [4, 0]
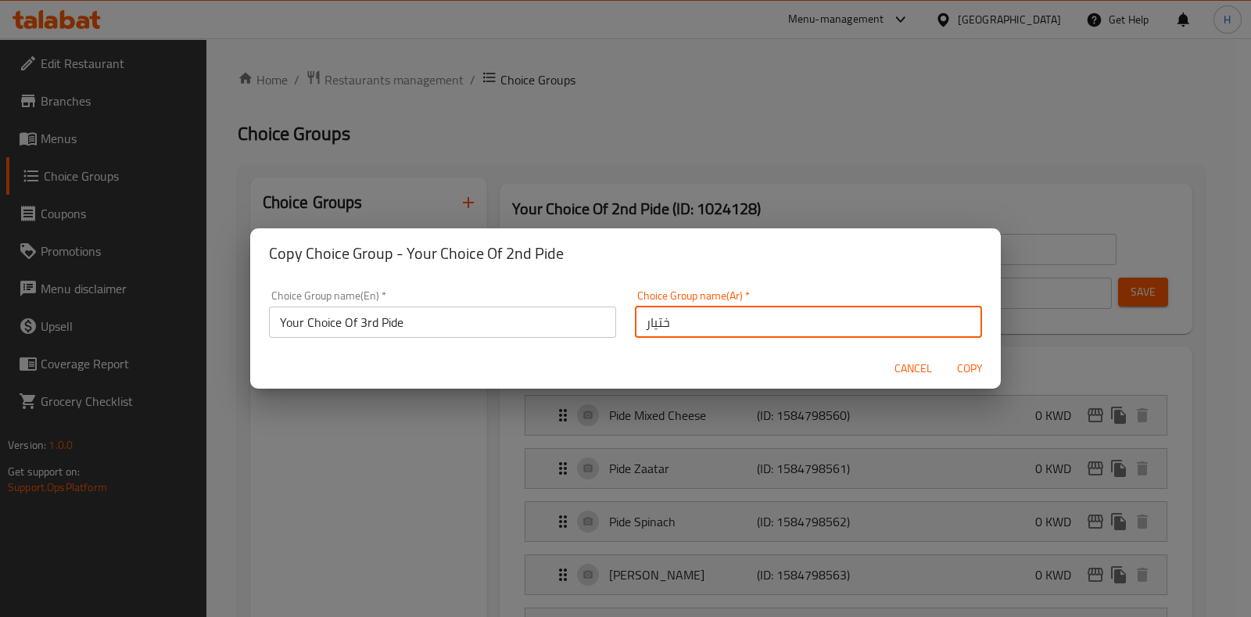
drag, startPoint x: 680, startPoint y: 331, endPoint x: 582, endPoint y: 339, distance: 98.9
click at [582, 339] on div "Choice Group name(En)   * Your Choice Of 3rd Pide Choice Group name(En) * Choic…" at bounding box center [626, 314] width 732 height 66
type input "اختيارك من ثالث بيدا"
click at [969, 361] on span "Copy" at bounding box center [970, 369] width 38 height 20
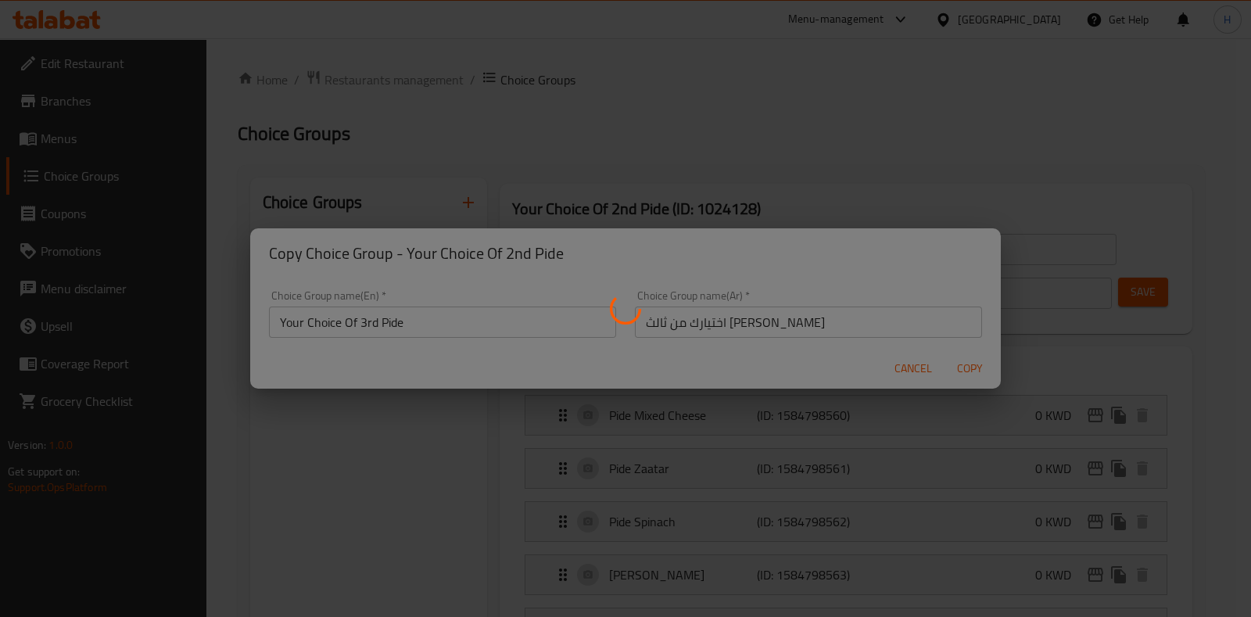
type input "Your Choice Of 3rd Pide"
type input "اختيارك من ثالث بيدا"
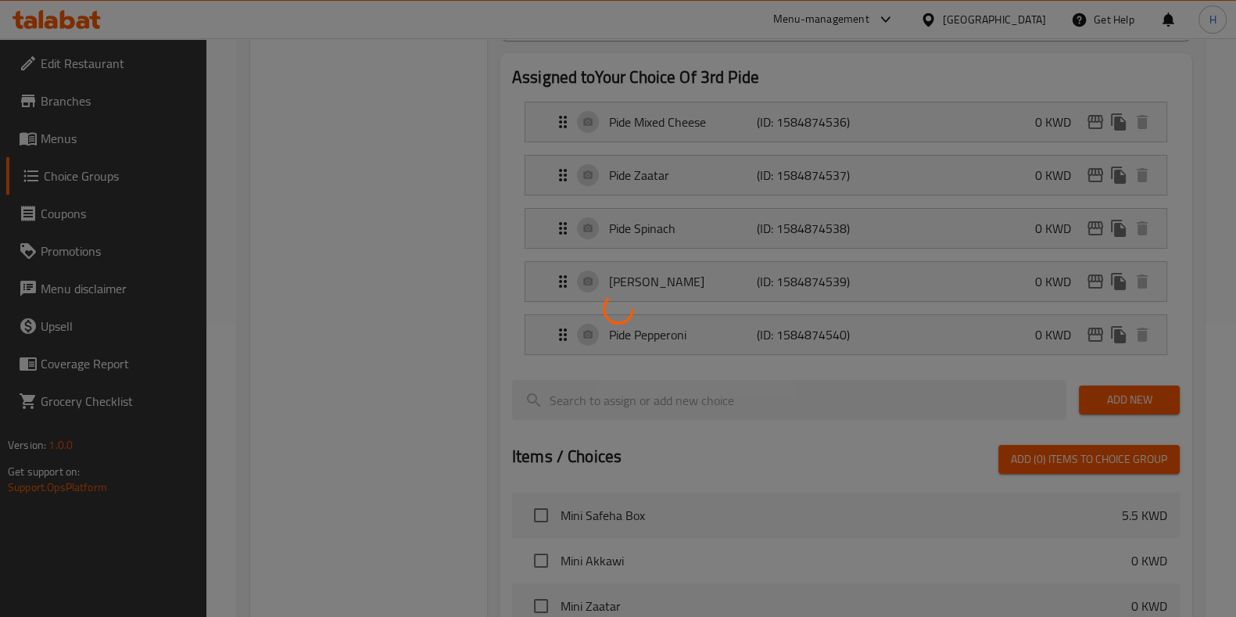
scroll to position [0, 0]
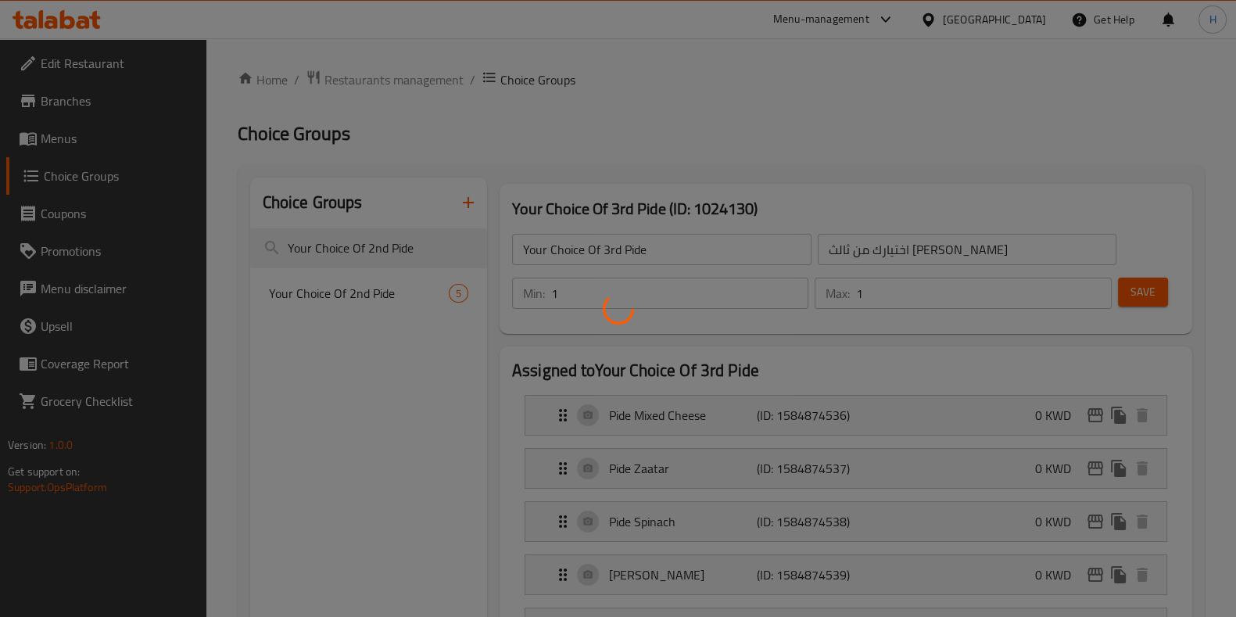
drag, startPoint x: 849, startPoint y: 154, endPoint x: 837, endPoint y: 160, distance: 13.3
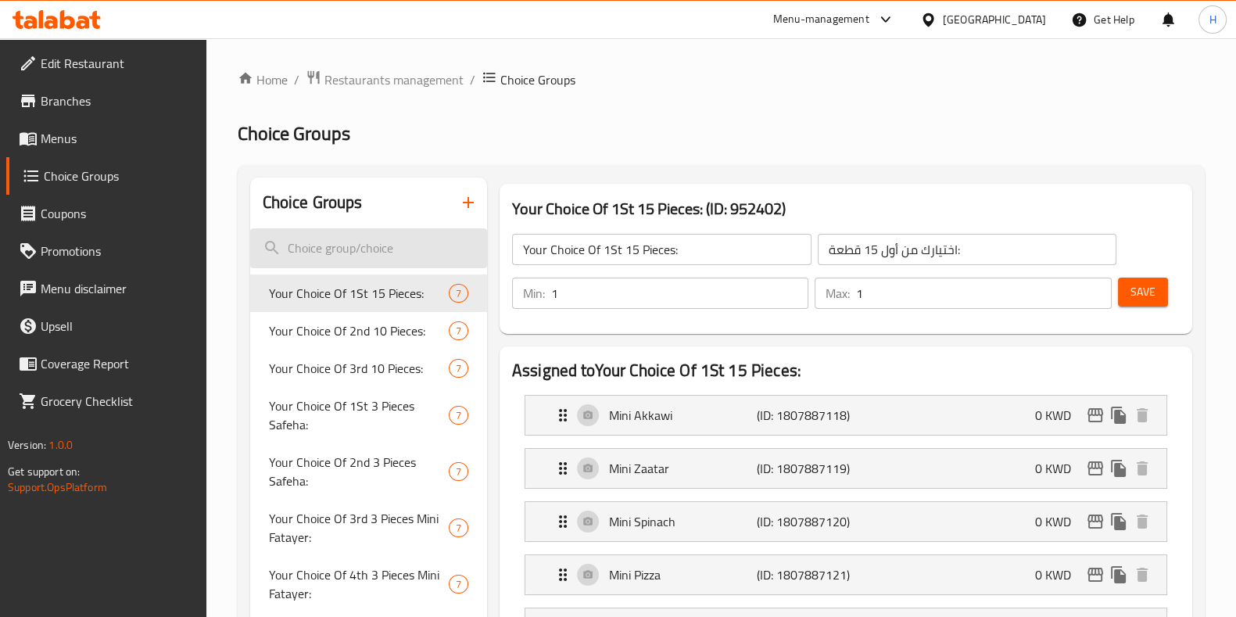
click at [335, 245] on input "search" at bounding box center [368, 248] width 237 height 40
paste input "Your Choice Of 2nd Pide"
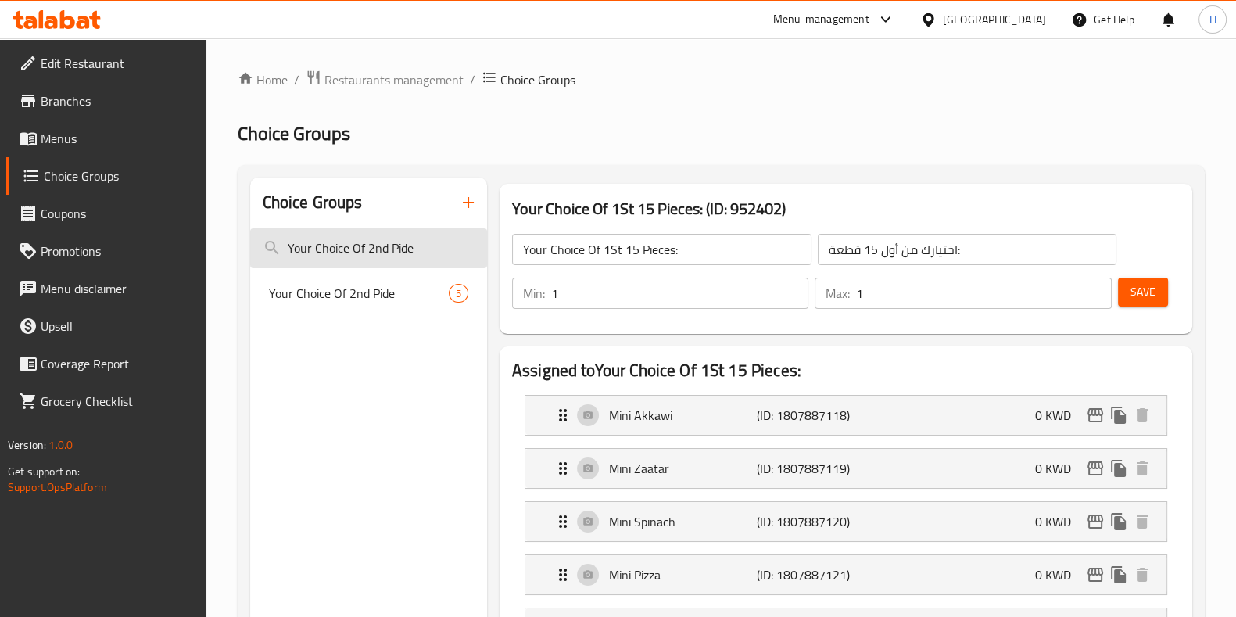
click at [375, 246] on input "Your Choice Of 2nd Pide" at bounding box center [368, 248] width 237 height 40
click at [391, 249] on input "Your Choice Of 3rnd Pide" at bounding box center [368, 248] width 237 height 40
type input "Your Choice Of 3rd Pide"
click at [393, 318] on nav "Your Choice Of 3rd Pide 5" at bounding box center [368, 293] width 237 height 50
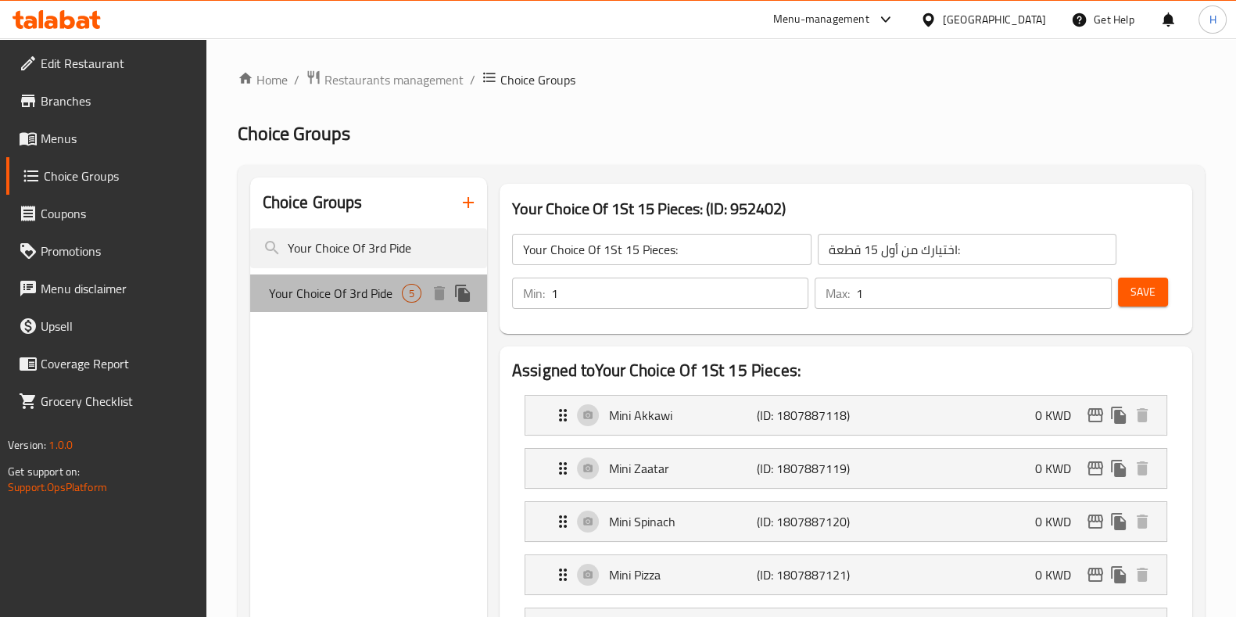
click at [390, 307] on div "Your Choice Of 3rd Pide 5" at bounding box center [368, 293] width 237 height 38
type input "Your Choice Of 3rd Pide"
type input "اختيارك من ثالث بيدا"
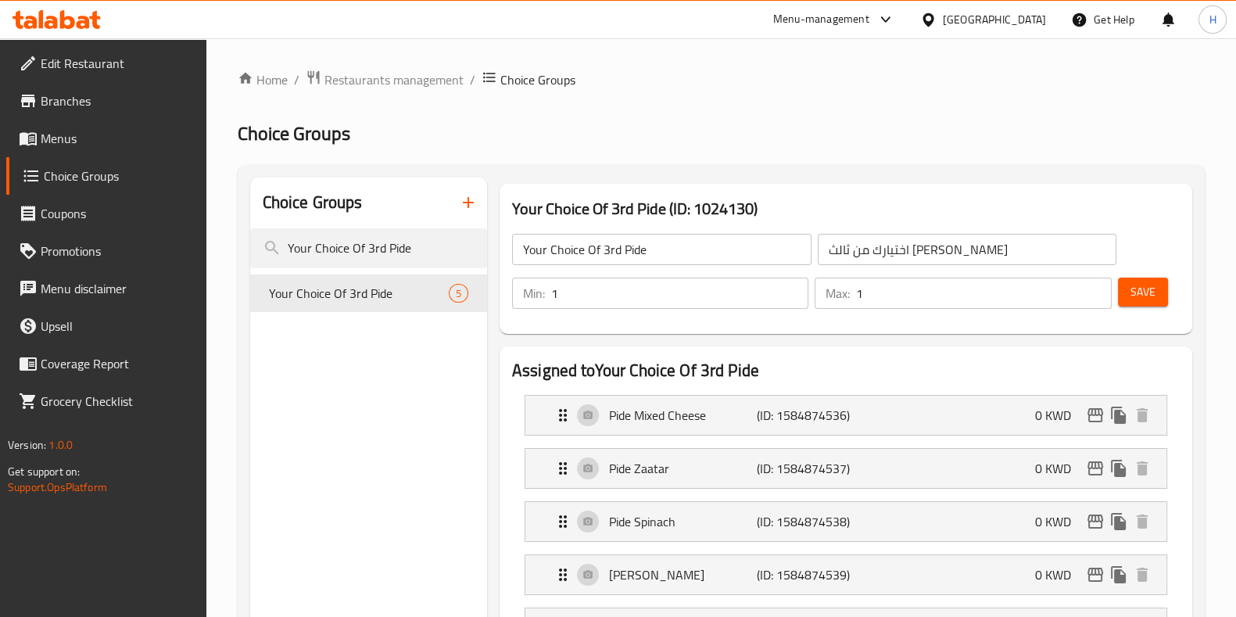
click at [1146, 295] on span "Save" at bounding box center [1143, 292] width 25 height 20
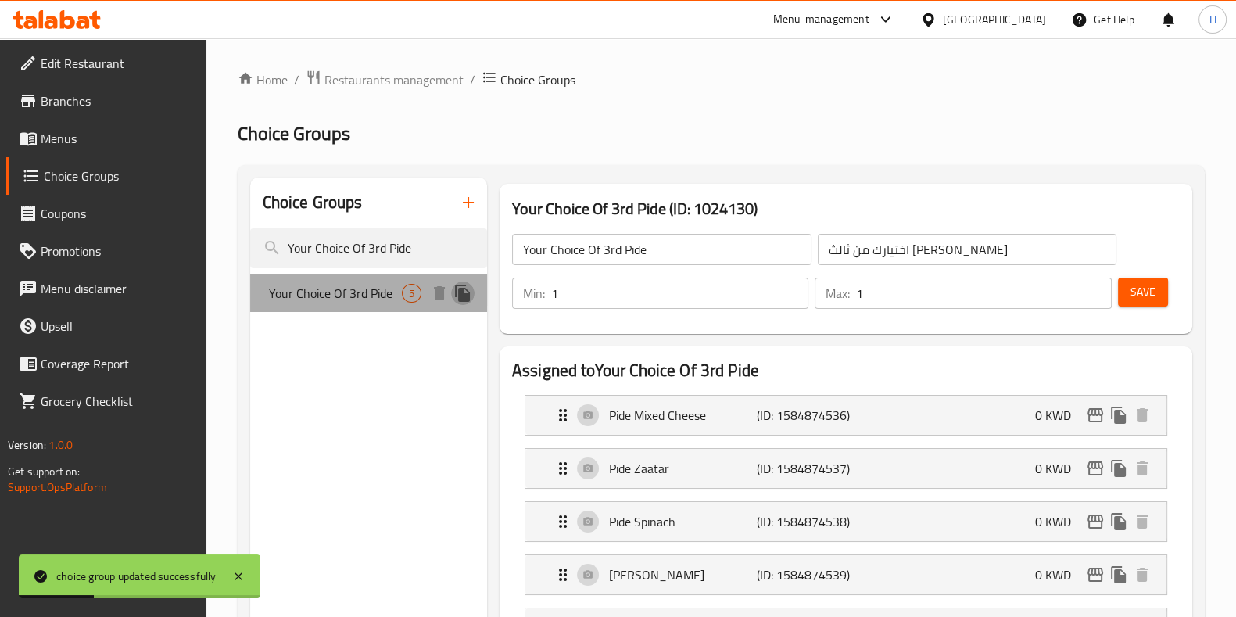
click at [465, 294] on icon "duplicate" at bounding box center [462, 293] width 15 height 17
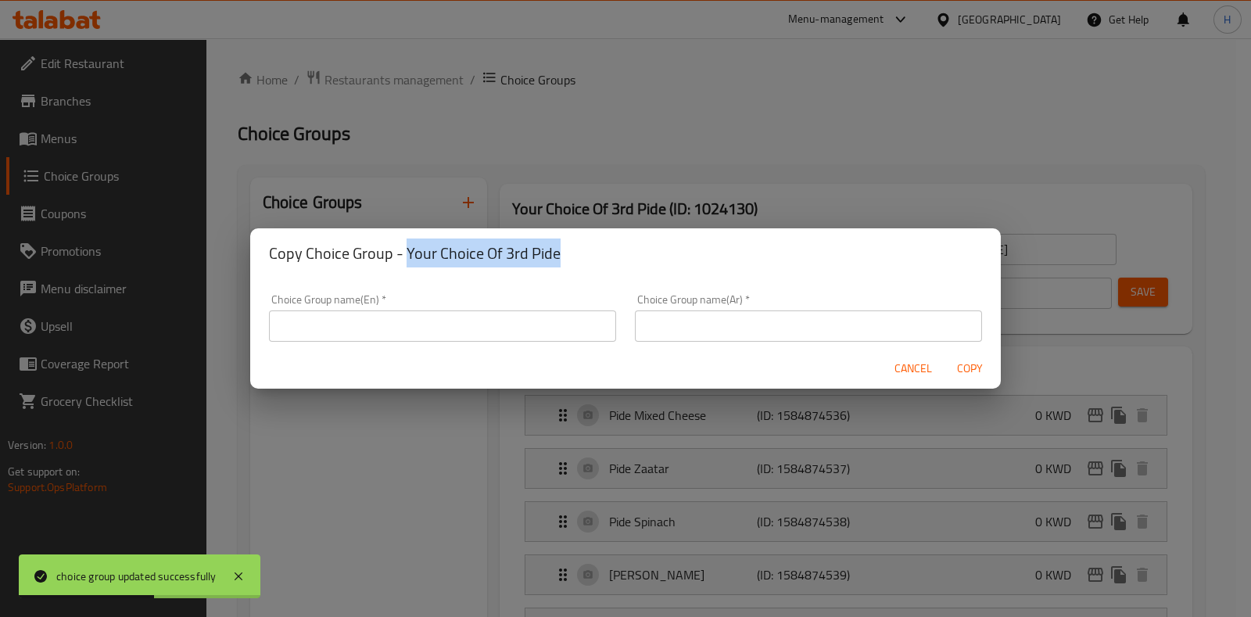
drag, startPoint x: 407, startPoint y: 253, endPoint x: 621, endPoint y: 261, distance: 213.6
click at [621, 261] on h2 "Copy Choice Group - Your Choice Of 3rd Pide" at bounding box center [625, 253] width 713 height 25
copy h2 "Your Choice Of 3rd Pide"
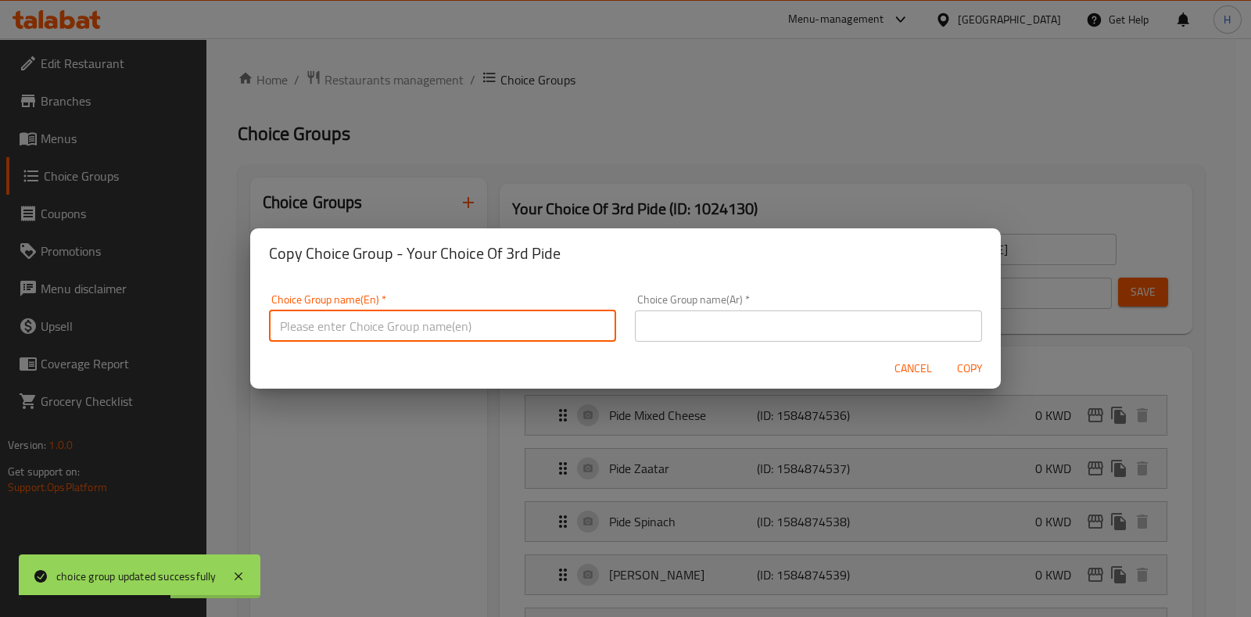
click at [292, 340] on input "text" at bounding box center [442, 325] width 347 height 31
click at [350, 322] on input "text" at bounding box center [442, 325] width 347 height 31
paste input "Your Choice Of 3rd Pide"
drag, startPoint x: 360, startPoint y: 326, endPoint x: 373, endPoint y: 325, distance: 13.3
click at [373, 325] on input "Your Choice Of 3rd Pide" at bounding box center [442, 325] width 347 height 31
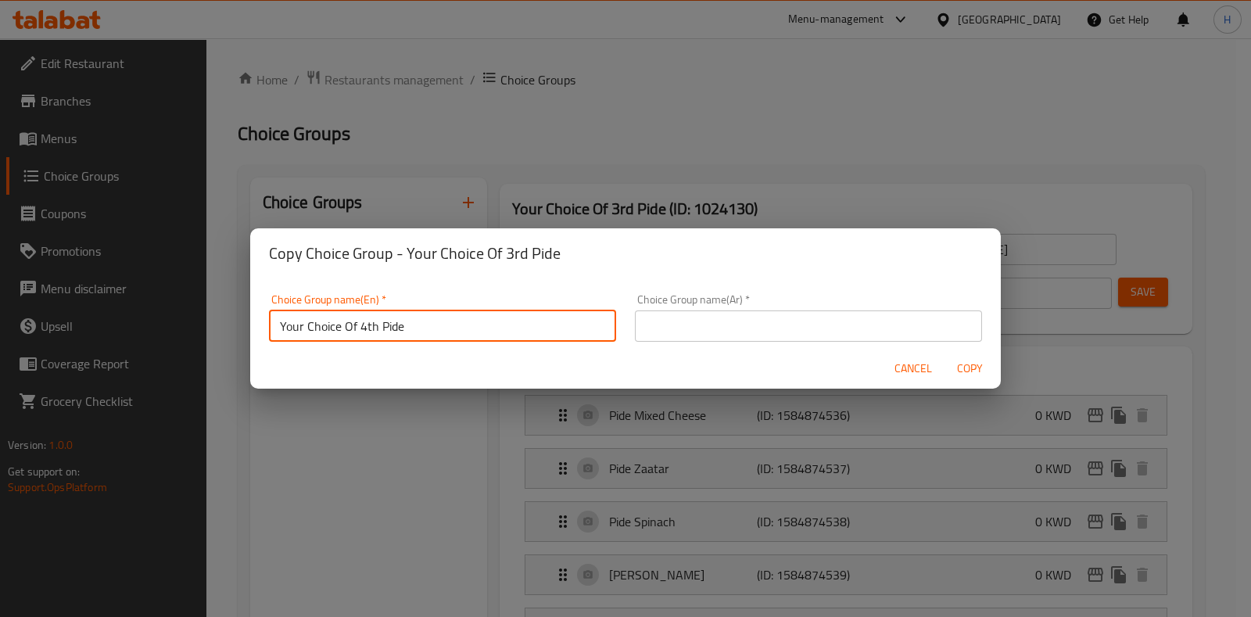
type input "Your Choice Of 4th Pide"
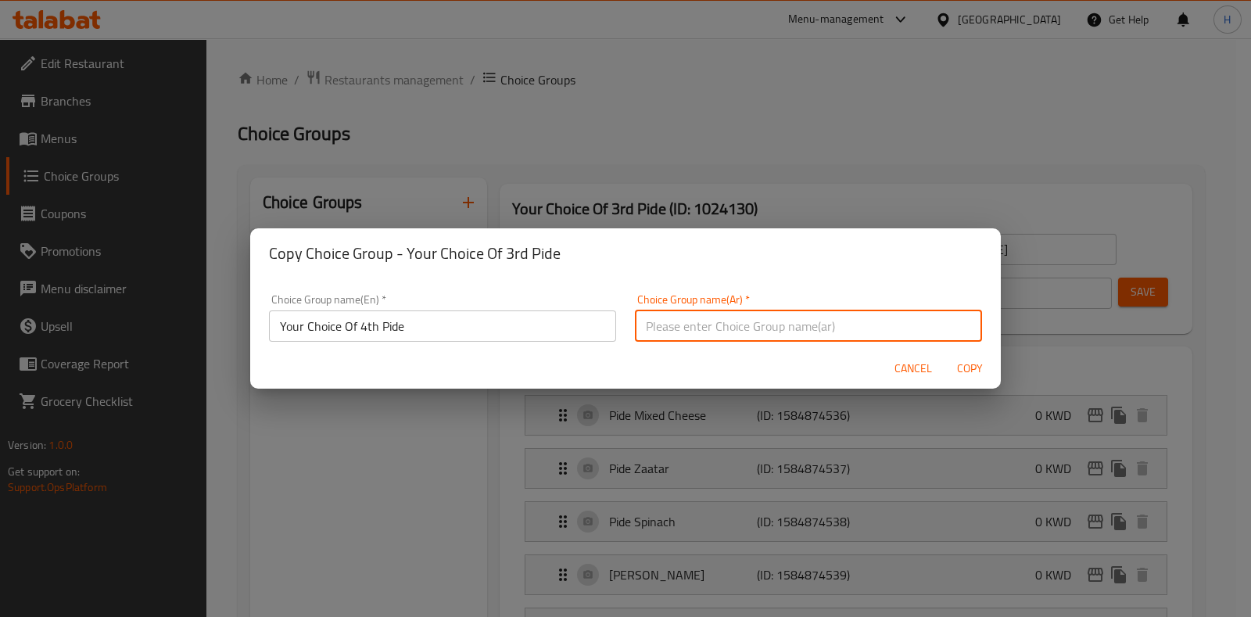
click at [723, 314] on input "text" at bounding box center [808, 325] width 347 height 31
type input "اختيارك من رابع بيدا"
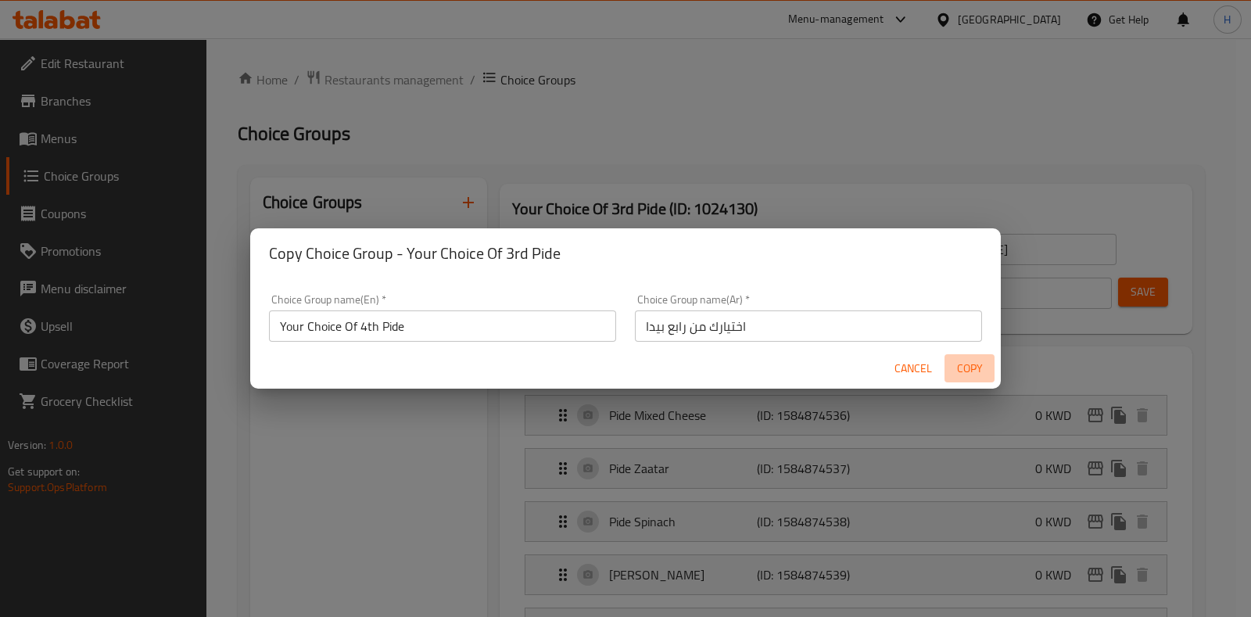
click at [960, 375] on span "Copy" at bounding box center [970, 369] width 38 height 20
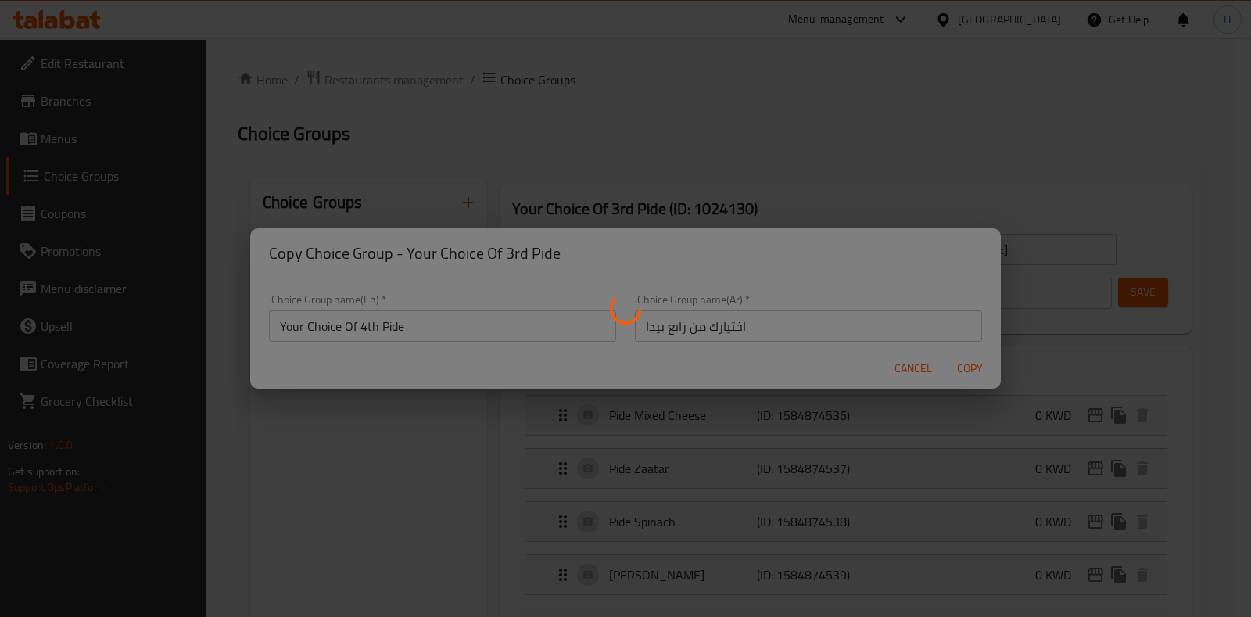
type input "Your Choice Of 4th Pide"
type input "اختيارك من رابع بيدا"
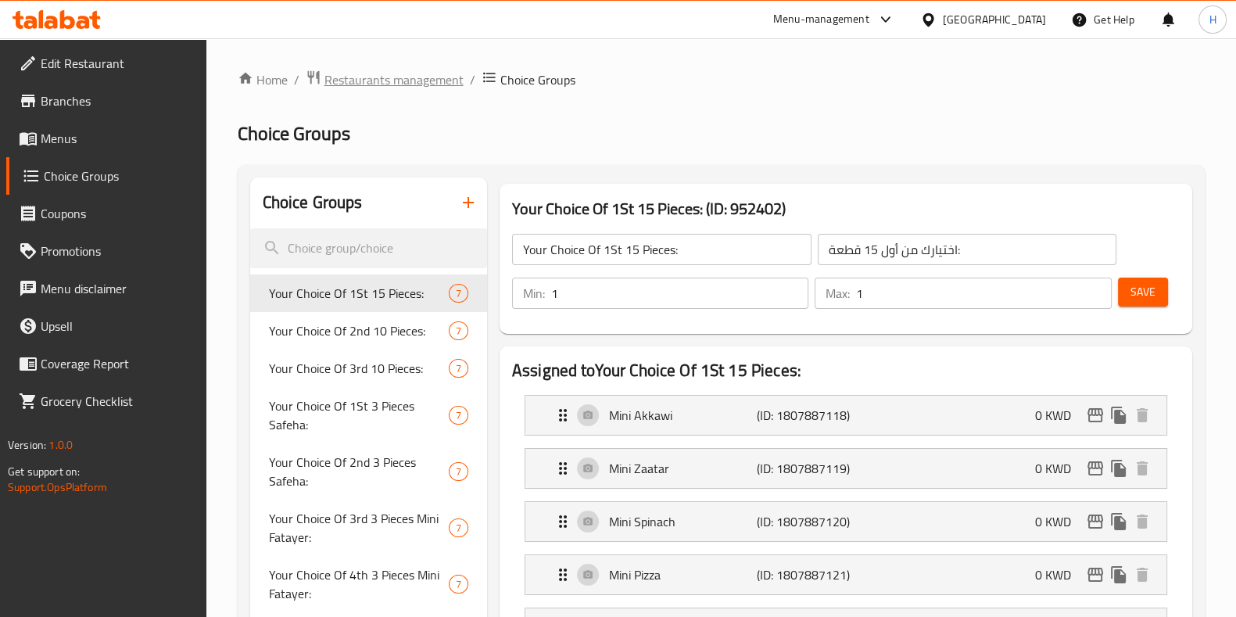
click at [395, 76] on span "Restaurants management" at bounding box center [394, 79] width 139 height 19
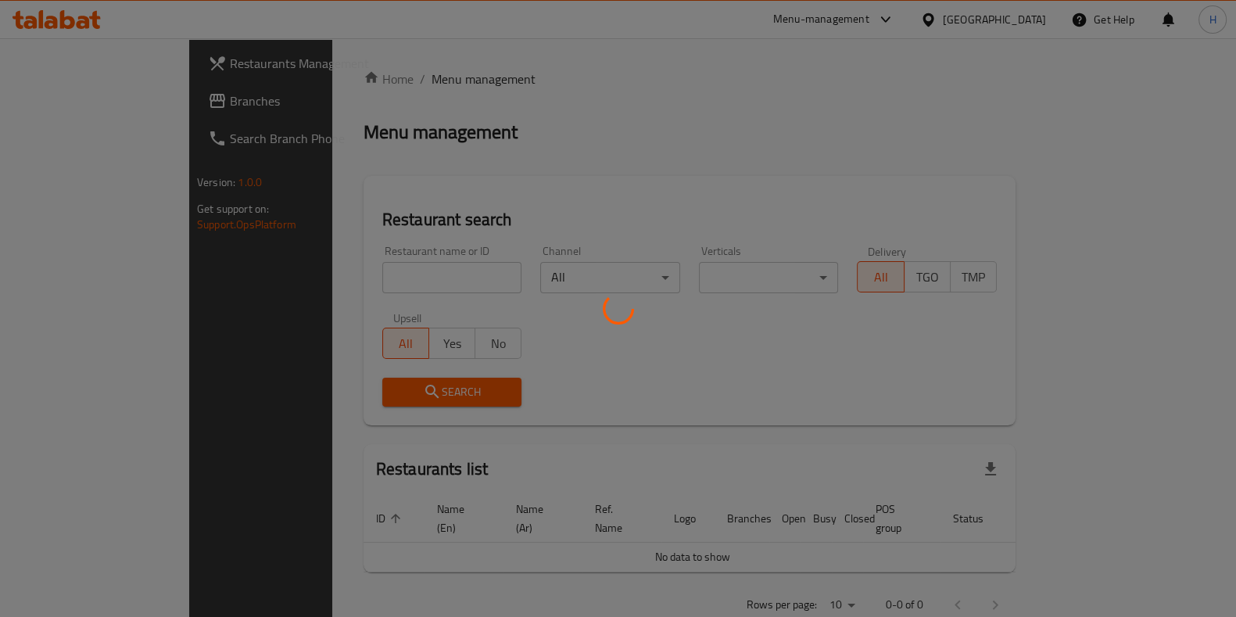
click at [348, 283] on div at bounding box center [618, 308] width 1236 height 617
click at [317, 282] on div at bounding box center [618, 308] width 1236 height 617
click at [347, 282] on div at bounding box center [618, 308] width 1236 height 617
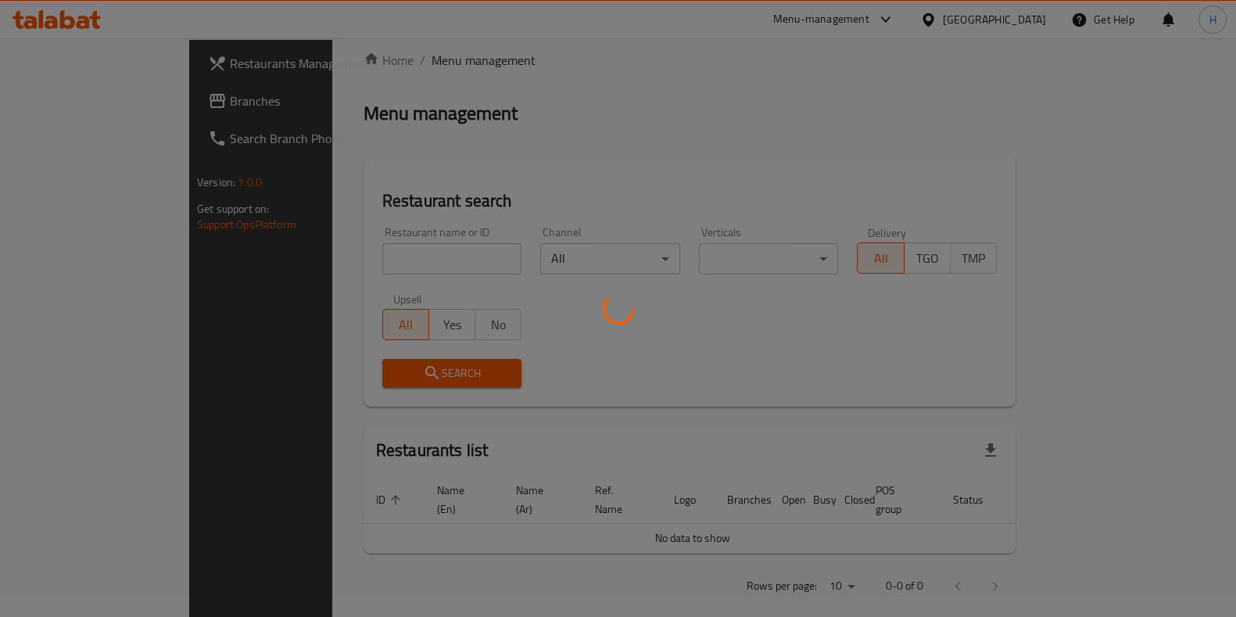
scroll to position [21, 0]
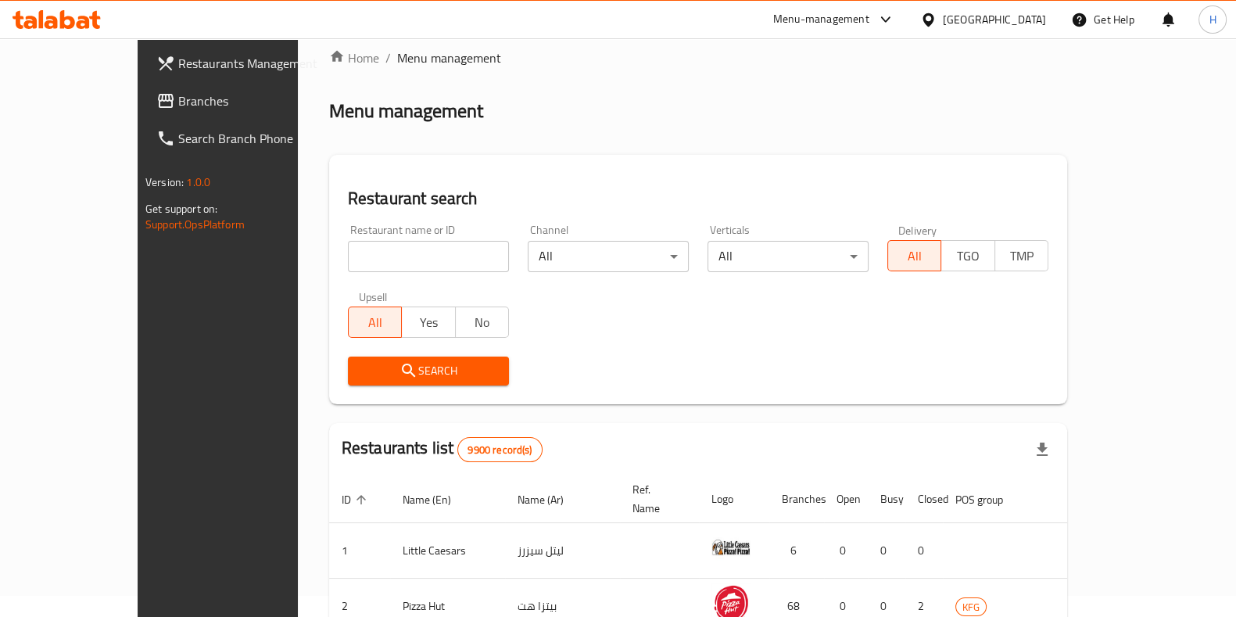
click at [348, 253] on input "search" at bounding box center [428, 256] width 161 height 31
type input "بيكرجي"
click button "Search" at bounding box center [428, 371] width 161 height 29
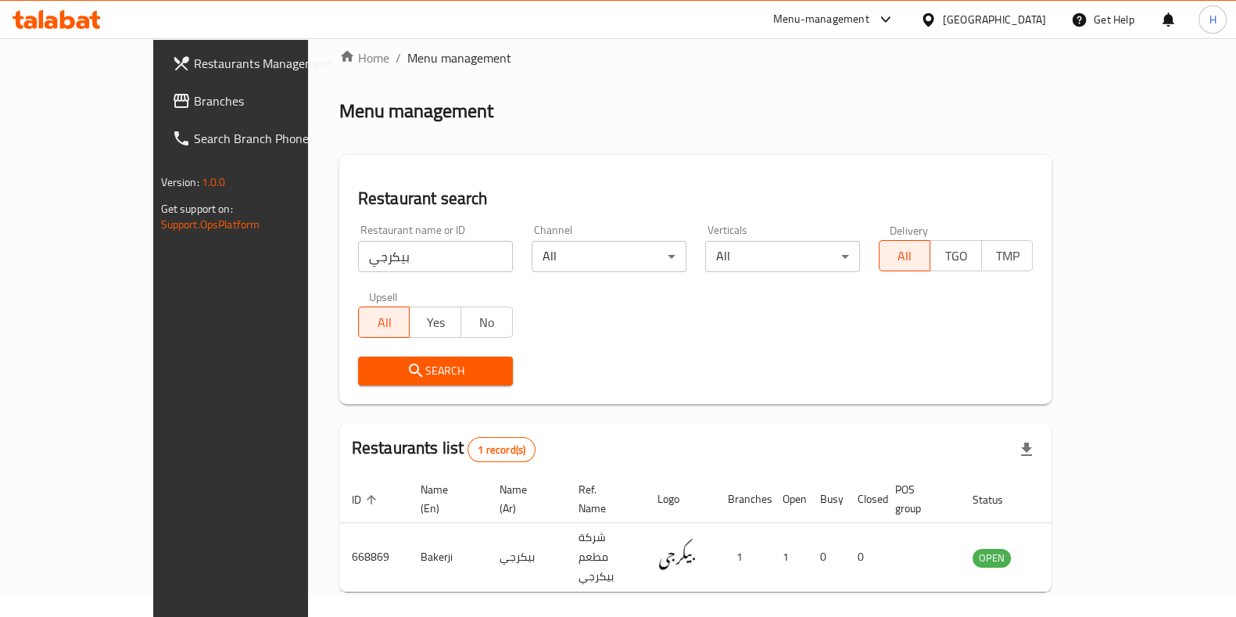
click at [1074, 548] on icon "enhanced table" at bounding box center [1064, 557] width 19 height 19
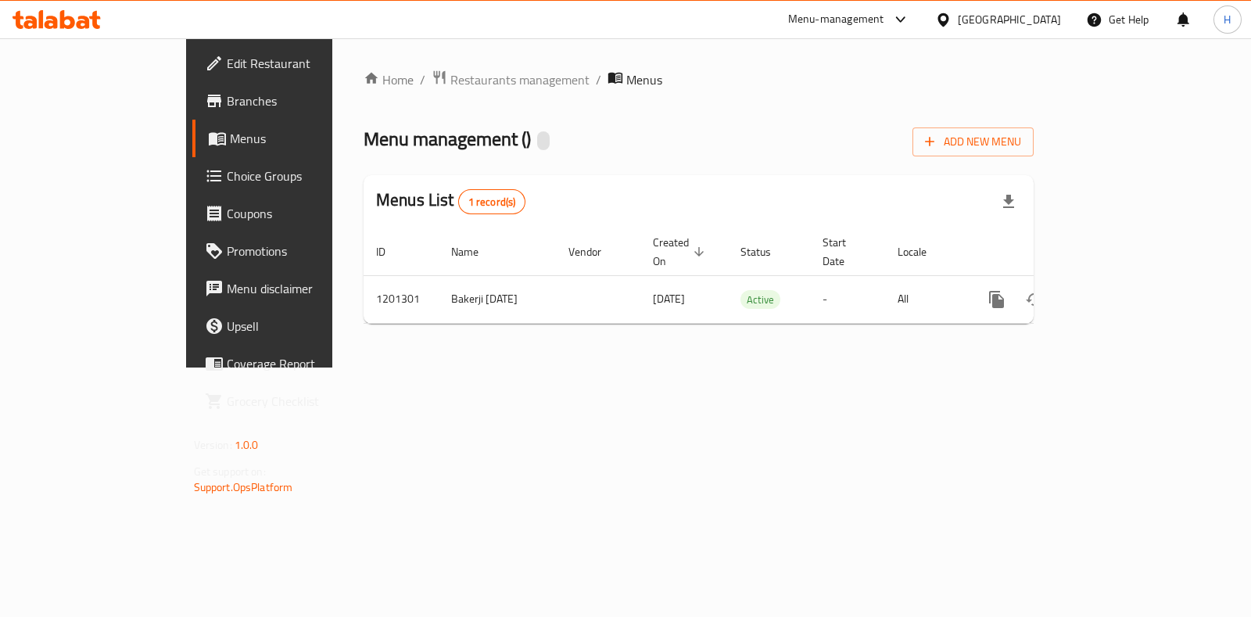
click at [1065, 368] on div "Home / Restaurants management / Menus Menu management ( ) Add New Menu Menus Li…" at bounding box center [698, 202] width 733 height 329
click at [1141, 250] on th "Actions" at bounding box center [1053, 252] width 175 height 48
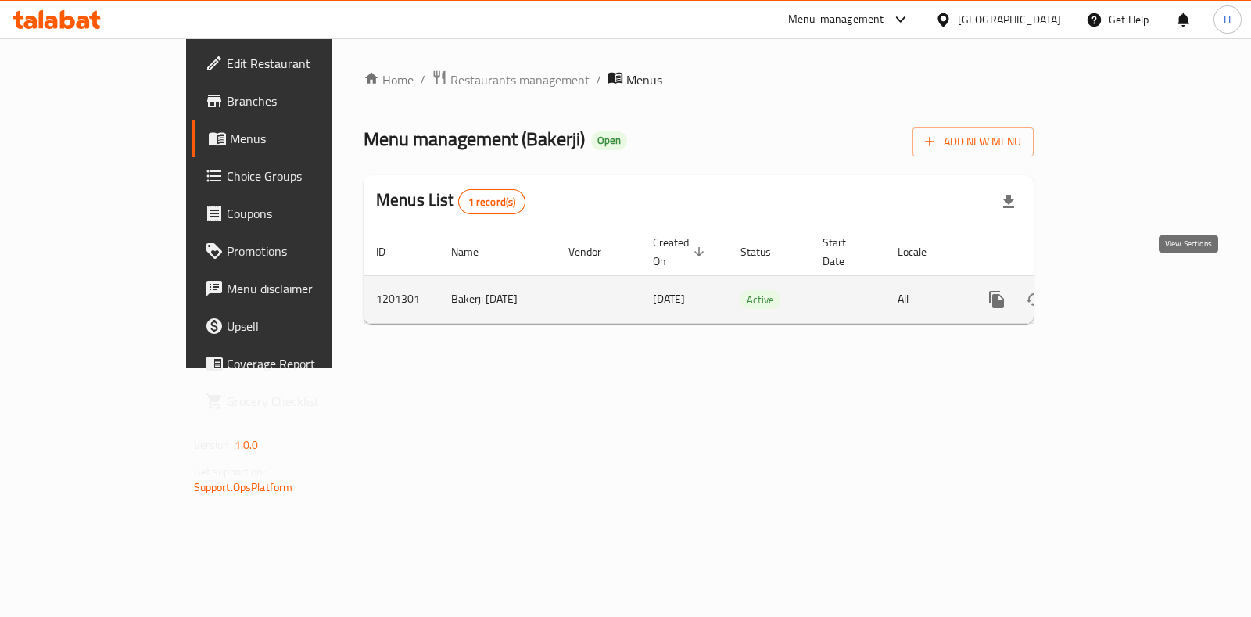
click at [1128, 281] on link "enhanced table" at bounding box center [1110, 300] width 38 height 38
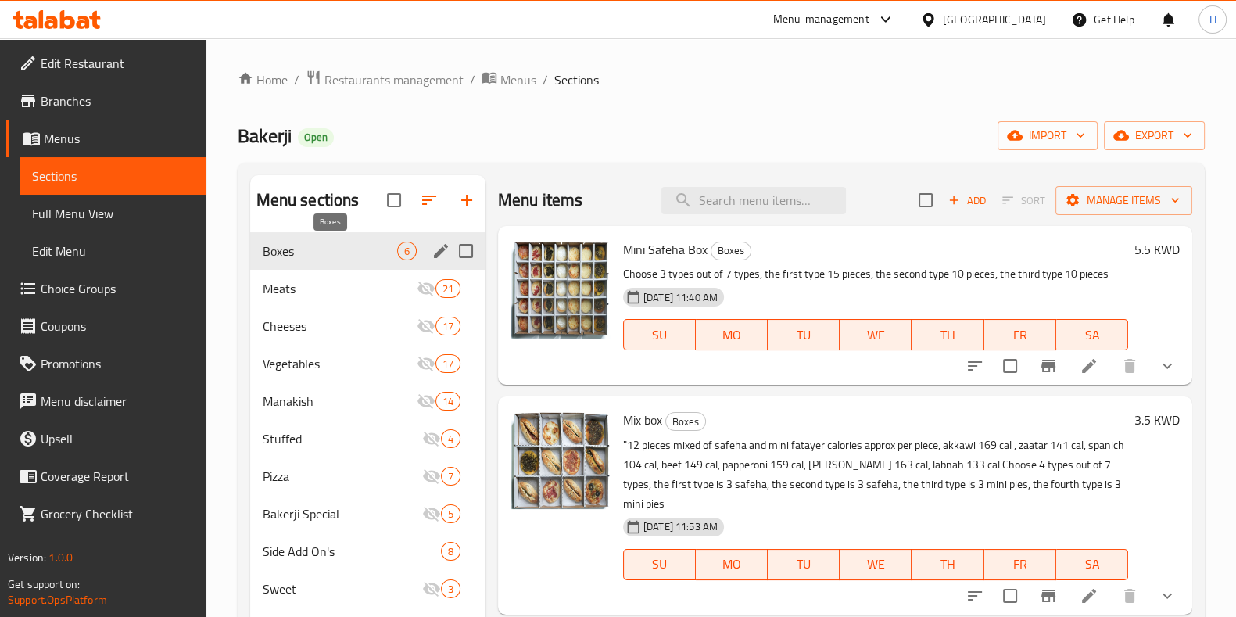
click at [314, 250] on span "Boxes" at bounding box center [330, 251] width 134 height 19
click at [453, 201] on button "button" at bounding box center [467, 200] width 38 height 38
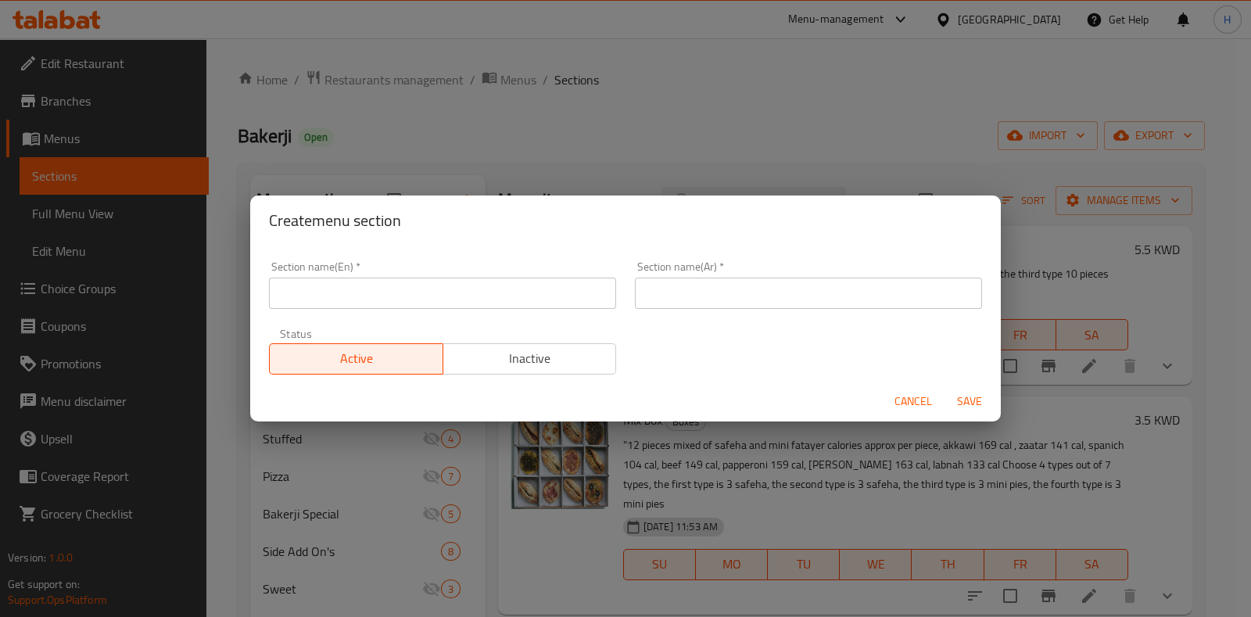
click at [374, 310] on div "Section name(En)   * Section name(En) *" at bounding box center [443, 285] width 366 height 66
click at [375, 301] on input "text" at bounding box center [442, 293] width 347 height 31
type input "ز"
click at [684, 289] on input "text" at bounding box center [808, 293] width 347 height 31
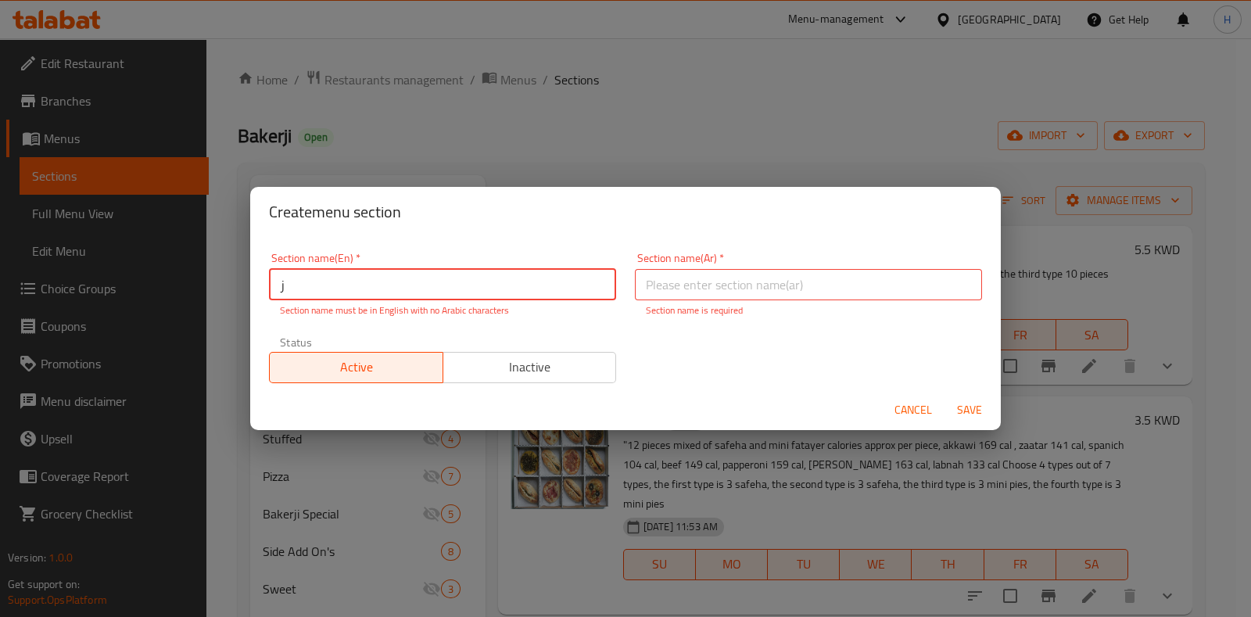
drag, startPoint x: 421, startPoint y: 291, endPoint x: 245, endPoint y: 295, distance: 176.0
click at [245, 295] on div "Create menu section Section name(En)   * ز Section name(En) * Section name must…" at bounding box center [625, 308] width 1251 height 617
type input "ء"
type input "x"
click at [680, 271] on div "Section name(Ar)   * Section name(Ar) * Section name is required" at bounding box center [808, 285] width 347 height 65
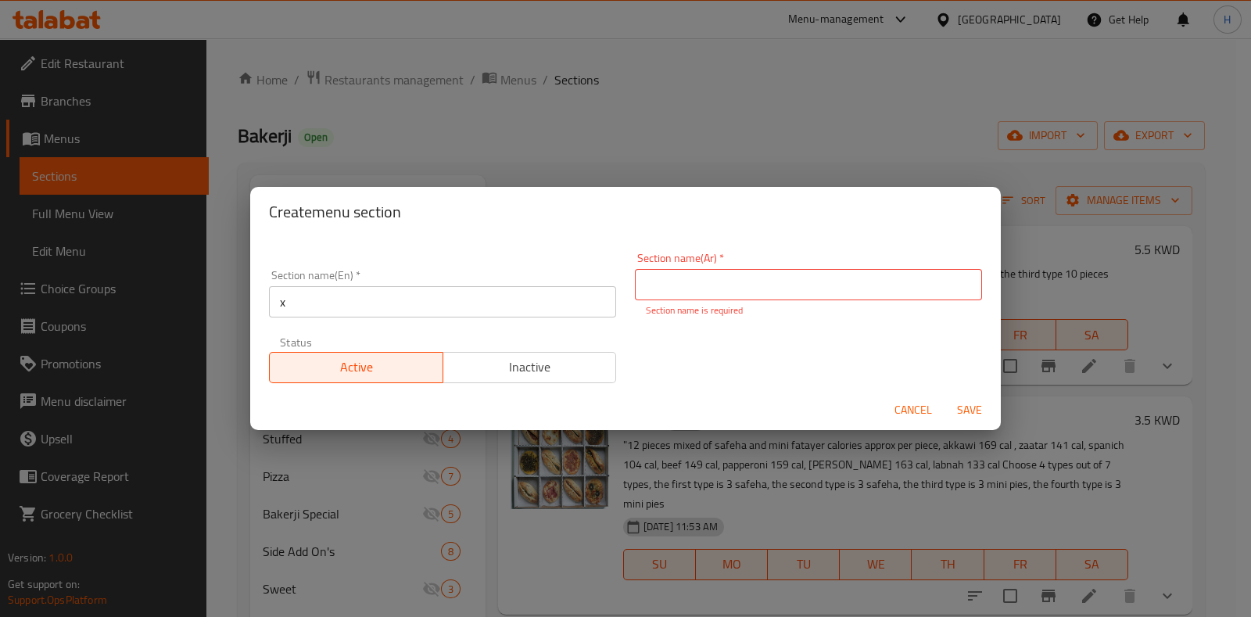
click at [680, 275] on input "text" at bounding box center [808, 284] width 347 height 31
click at [972, 407] on span "Save" at bounding box center [970, 410] width 38 height 20
drag, startPoint x: 652, startPoint y: 283, endPoint x: 531, endPoint y: 299, distance: 122.2
click at [531, 299] on div "Section name(En)   * x Section name(En) * Section name(Ar)   * x Section name(A…" at bounding box center [626, 317] width 732 height 149
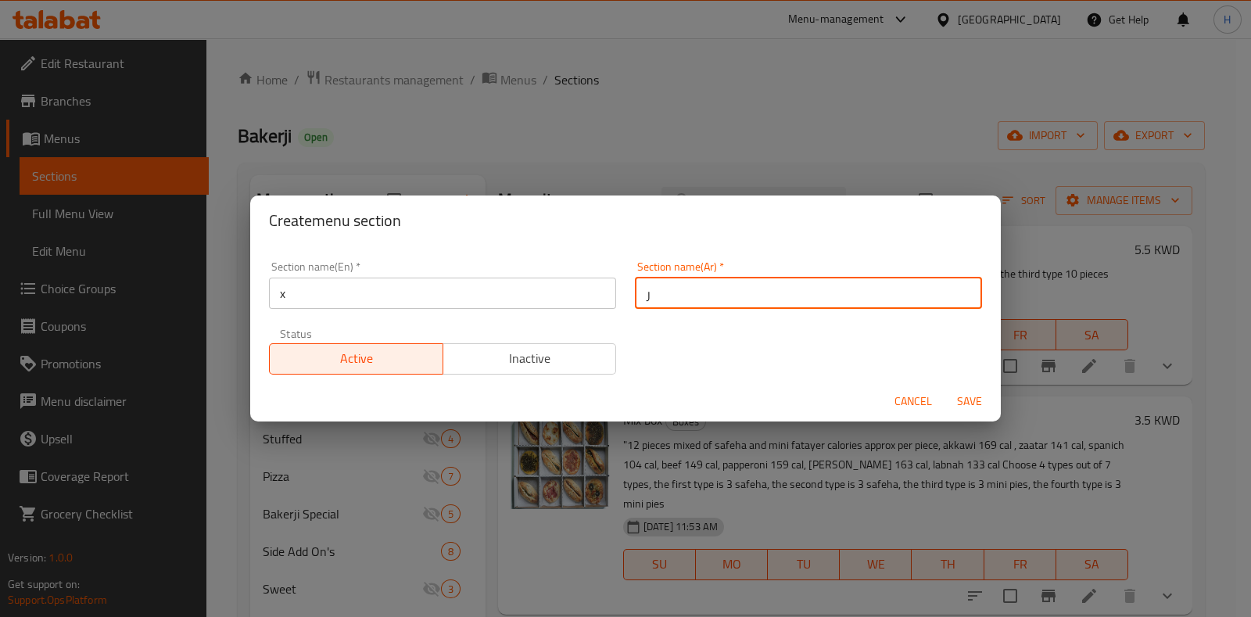
type input "ر"
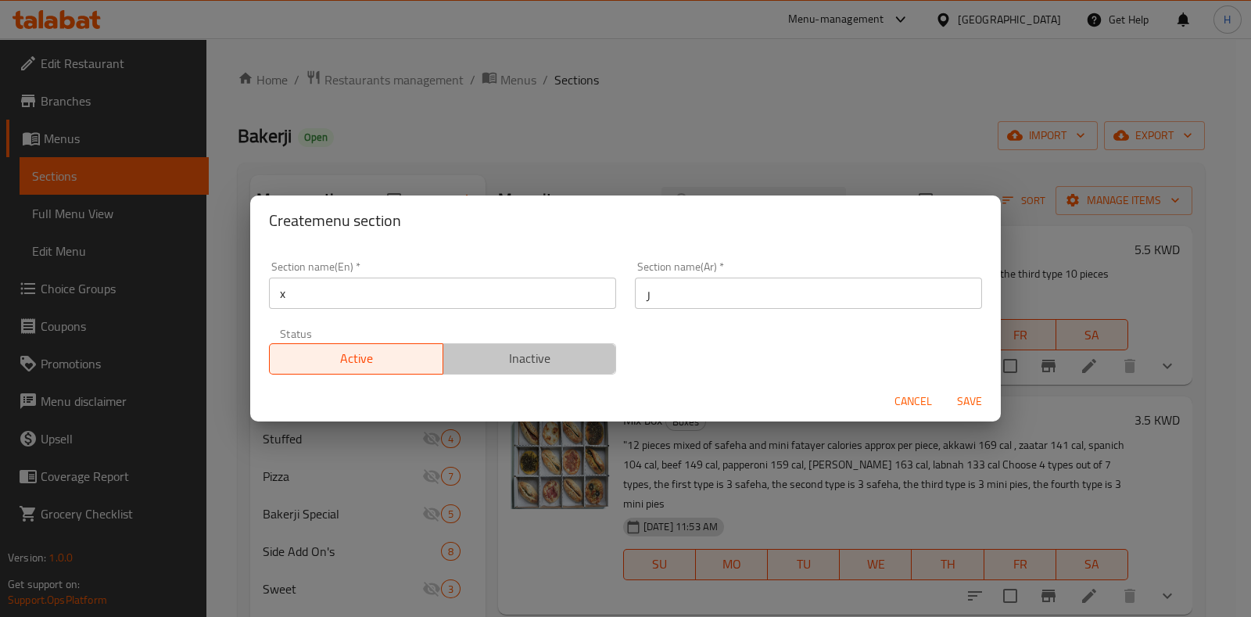
click at [536, 371] on button "Inactive" at bounding box center [530, 358] width 174 height 31
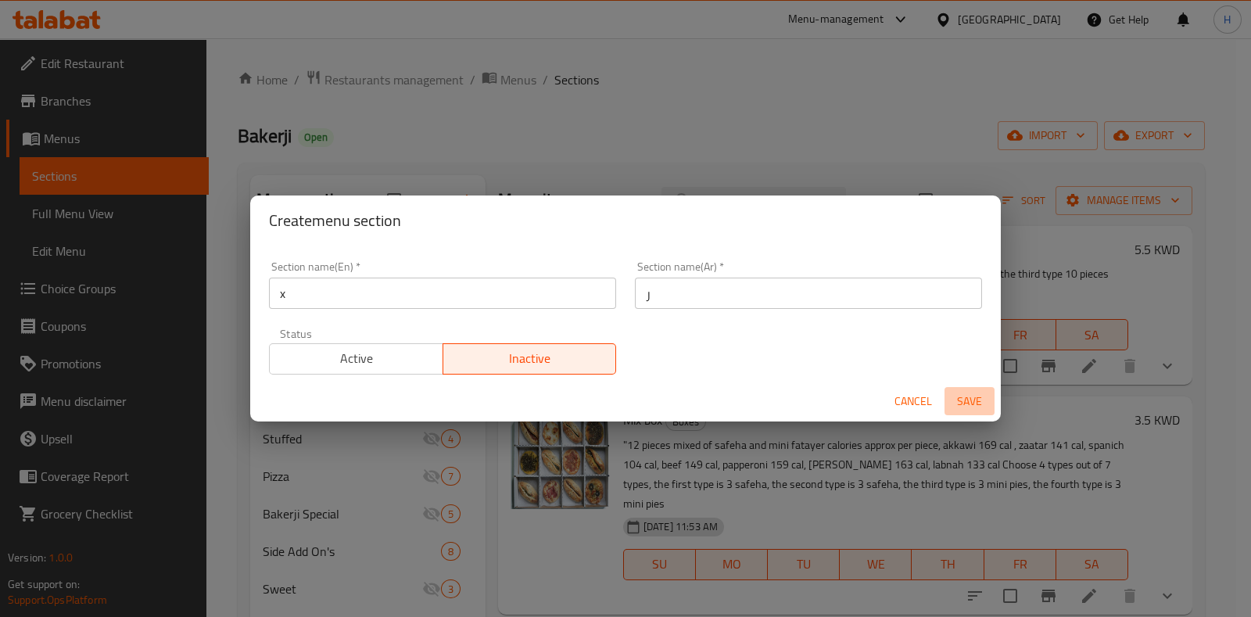
click at [961, 395] on span "Save" at bounding box center [970, 402] width 38 height 20
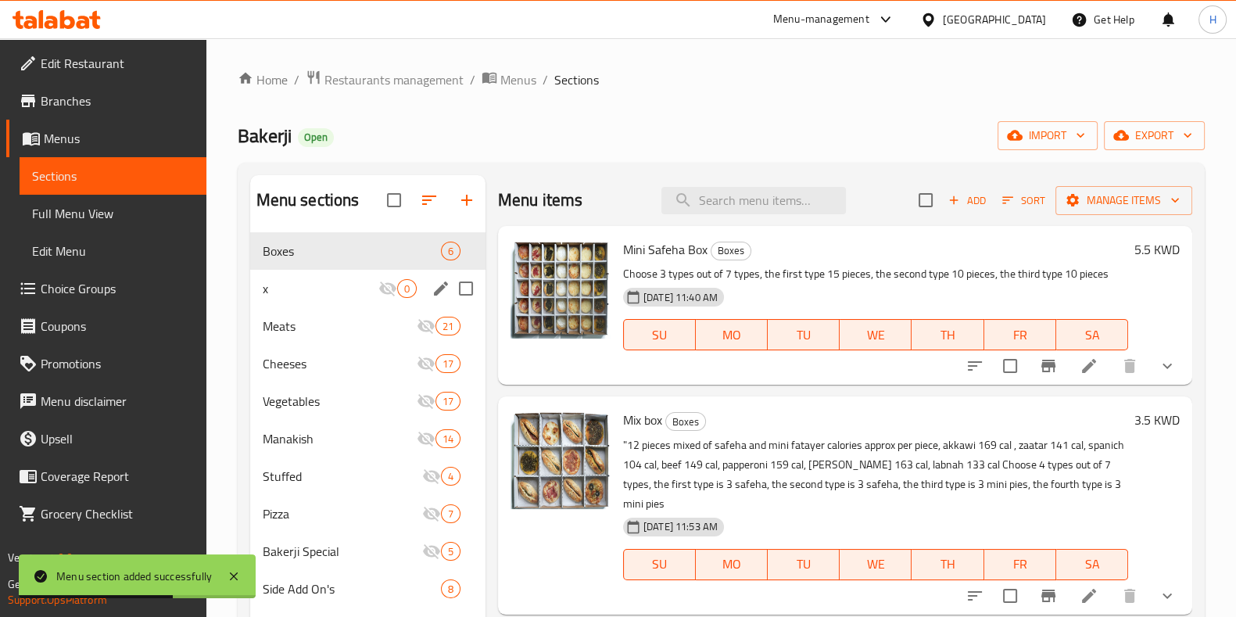
click at [314, 279] on span "x" at bounding box center [321, 288] width 116 height 19
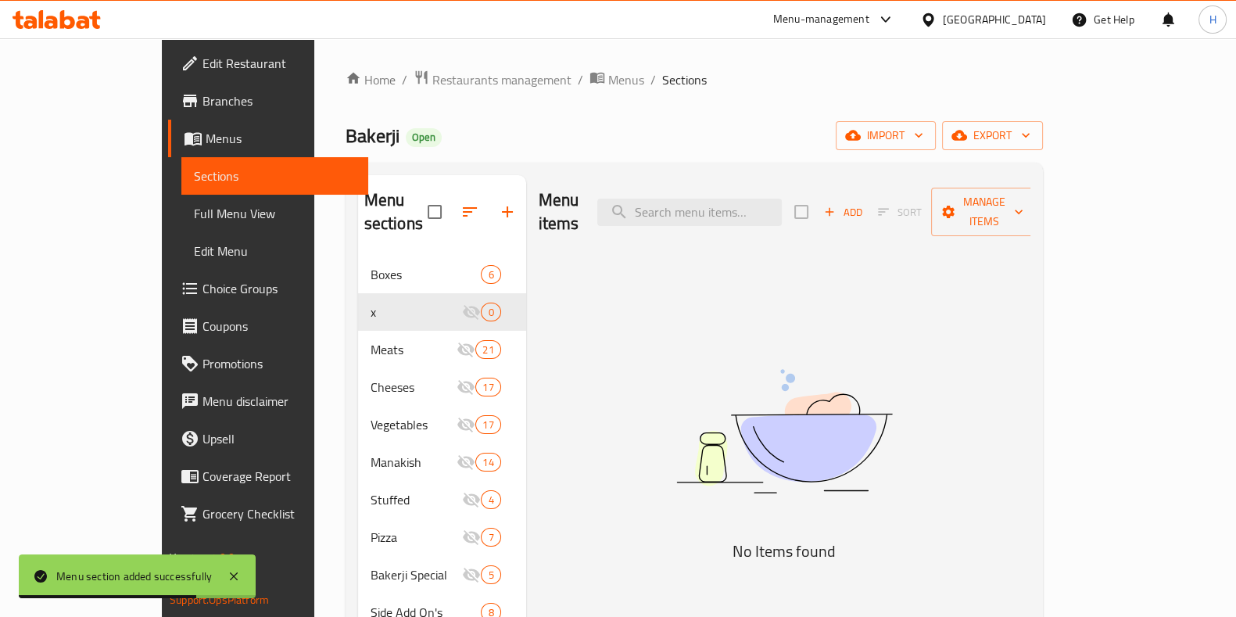
click at [864, 203] on span "Add" at bounding box center [843, 212] width 42 height 18
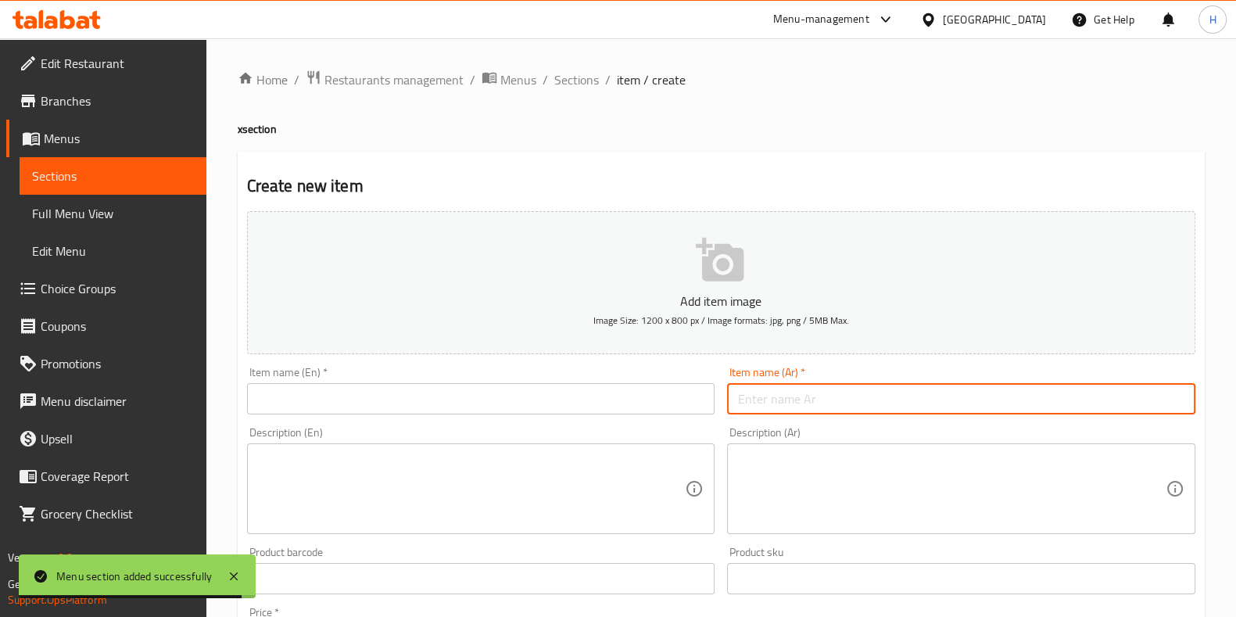
click at [767, 400] on input "text" at bounding box center [961, 398] width 468 height 31
paste input "بيدا"
click at [782, 388] on input "بيدا" at bounding box center [961, 398] width 468 height 31
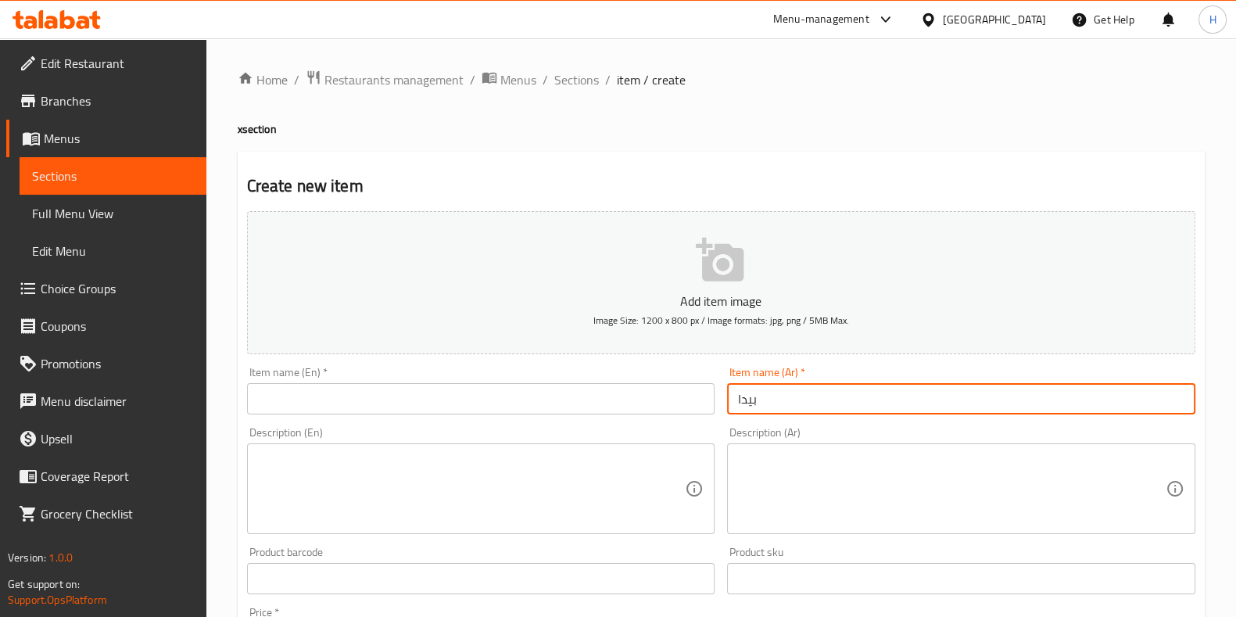
type input "بيدا"
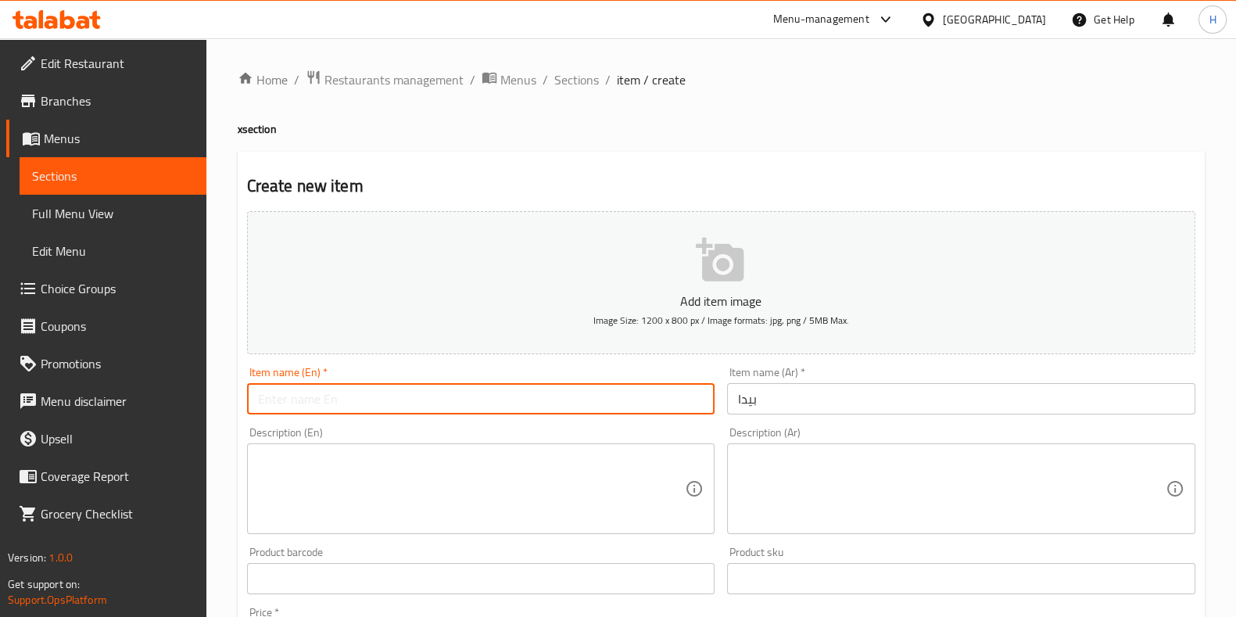
drag, startPoint x: 465, startPoint y: 407, endPoint x: 457, endPoint y: 410, distance: 8.4
click at [463, 407] on input "text" at bounding box center [481, 398] width 468 height 31
paste input "Pide"
type input "Pide"
click at [880, 470] on textarea at bounding box center [952, 489] width 428 height 74
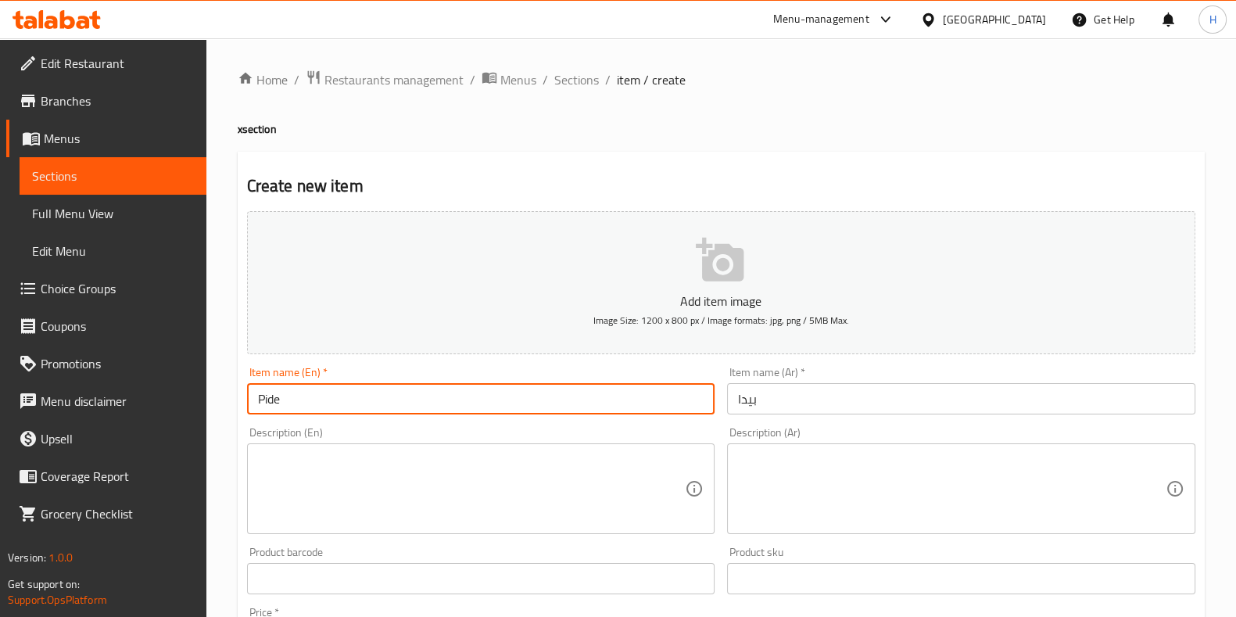
paste textarea "خبز تركي محشو بالفرن."
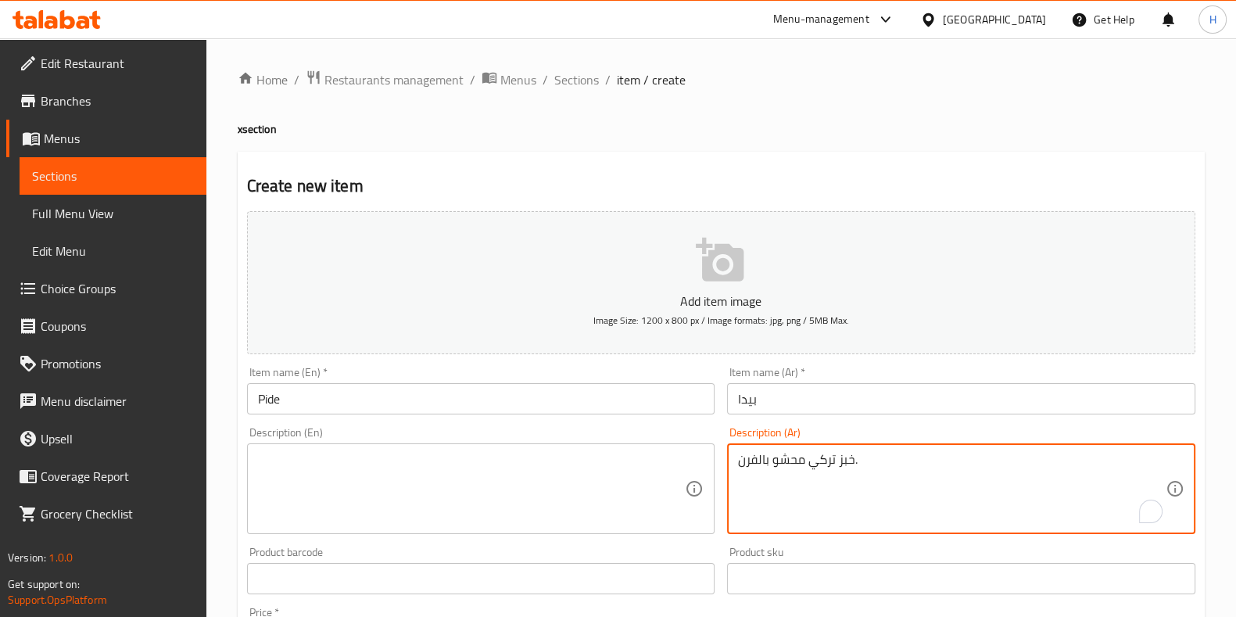
type textarea "خبز تركي محشو بالفرن."
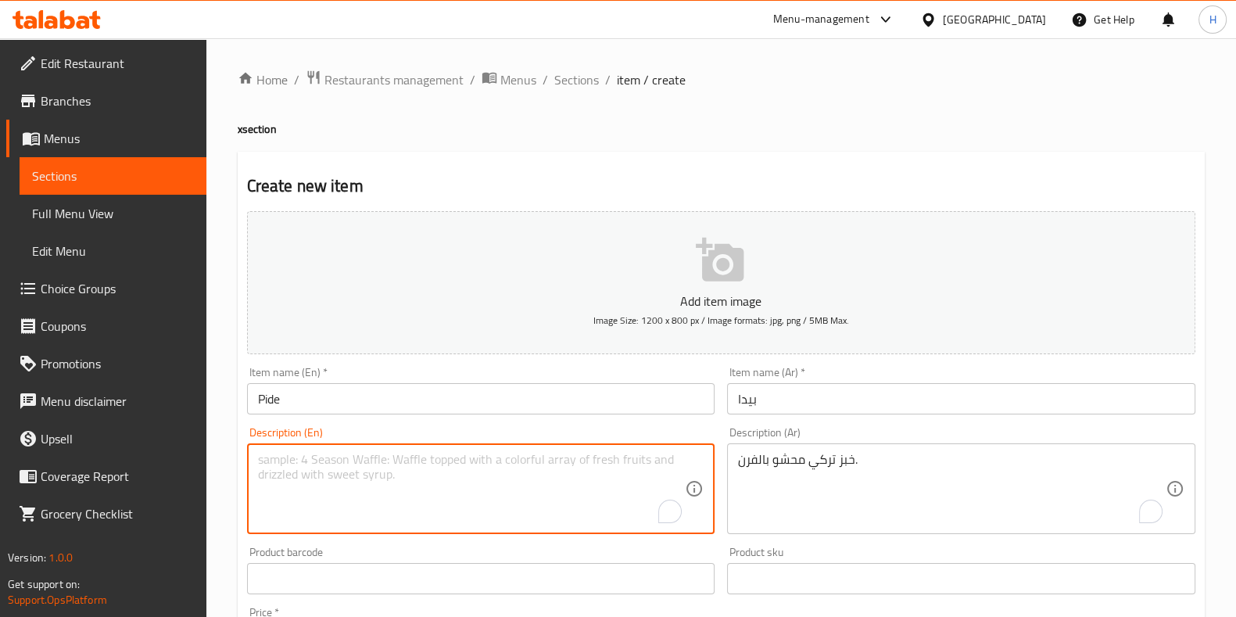
click at [512, 518] on textarea "To enrich screen reader interactions, please activate Accessibility in Grammarl…" at bounding box center [472, 489] width 428 height 74
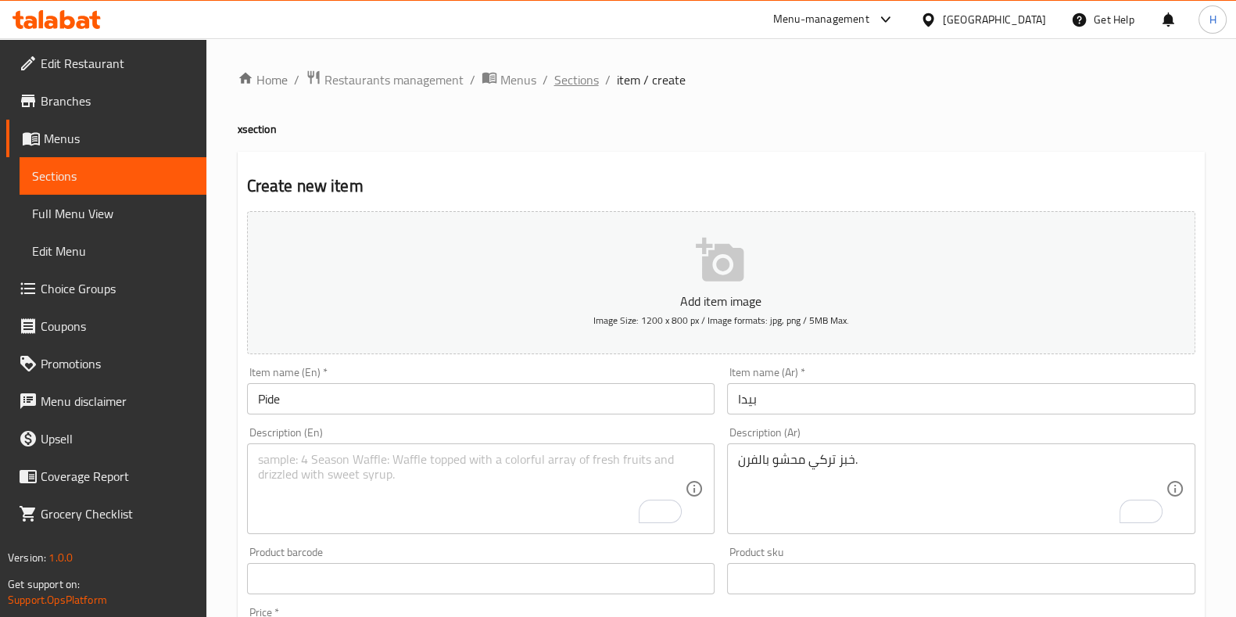
click at [565, 75] on span "Sections" at bounding box center [576, 79] width 45 height 19
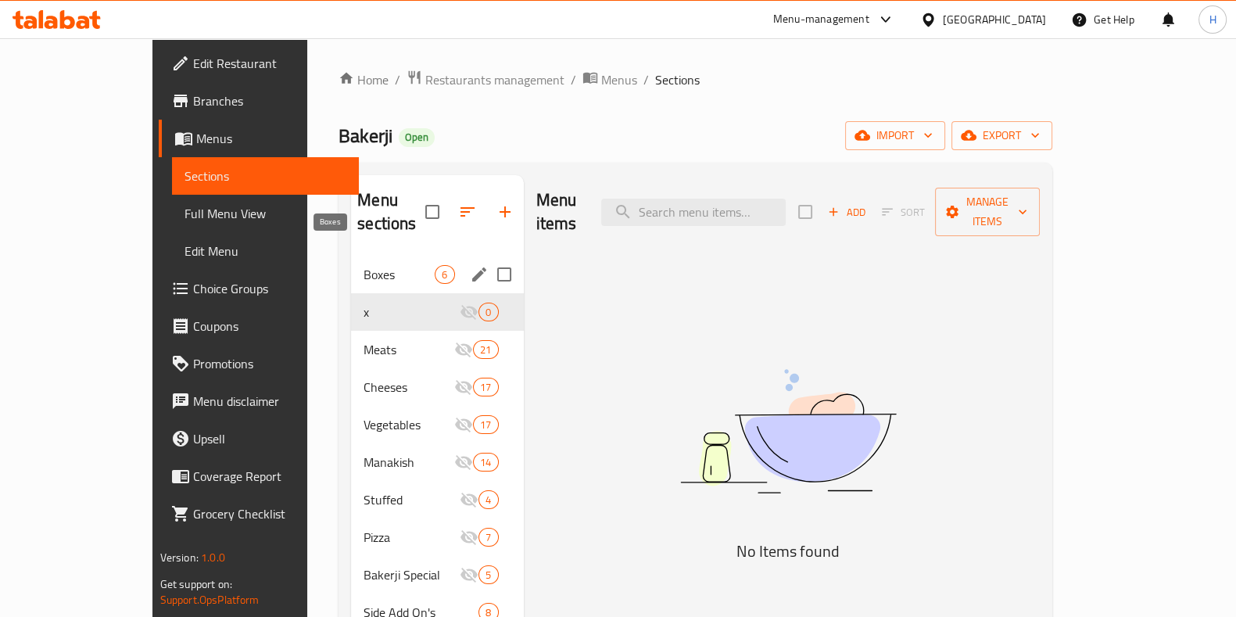
drag, startPoint x: 344, startPoint y: 260, endPoint x: 356, endPoint y: 244, distance: 20.2
click at [351, 260] on div "Boxes 6" at bounding box center [437, 275] width 172 height 38
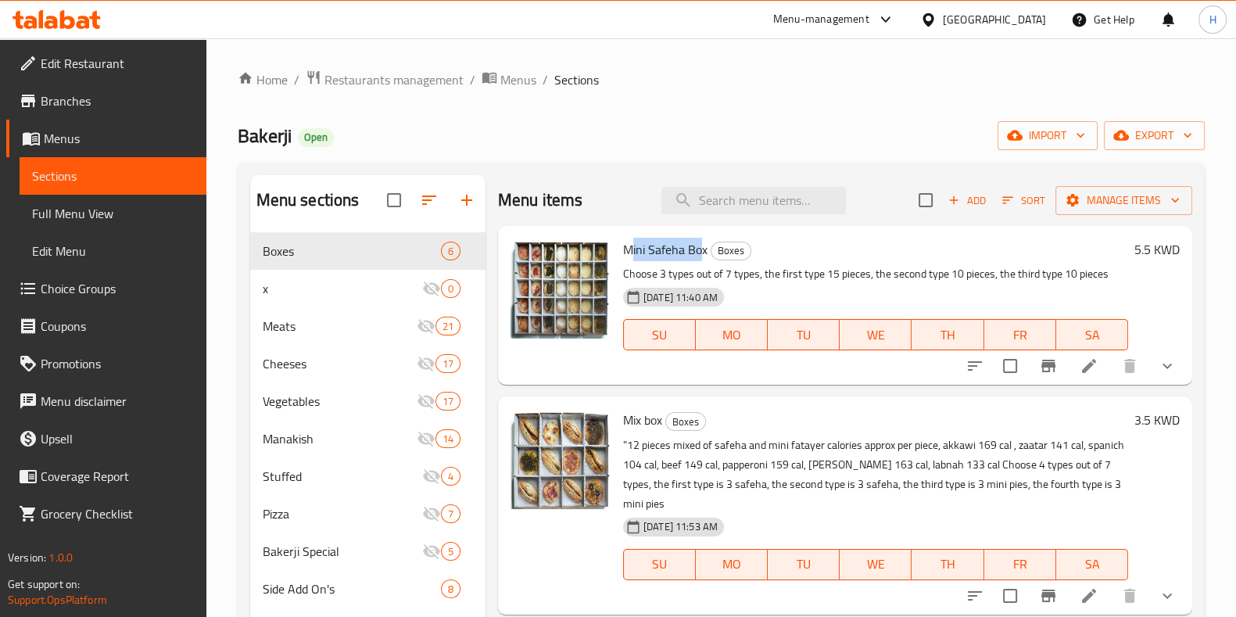
drag, startPoint x: 633, startPoint y: 246, endPoint x: 698, endPoint y: 252, distance: 65.2
click at [698, 252] on span "Mini Safeha Box" at bounding box center [665, 249] width 84 height 23
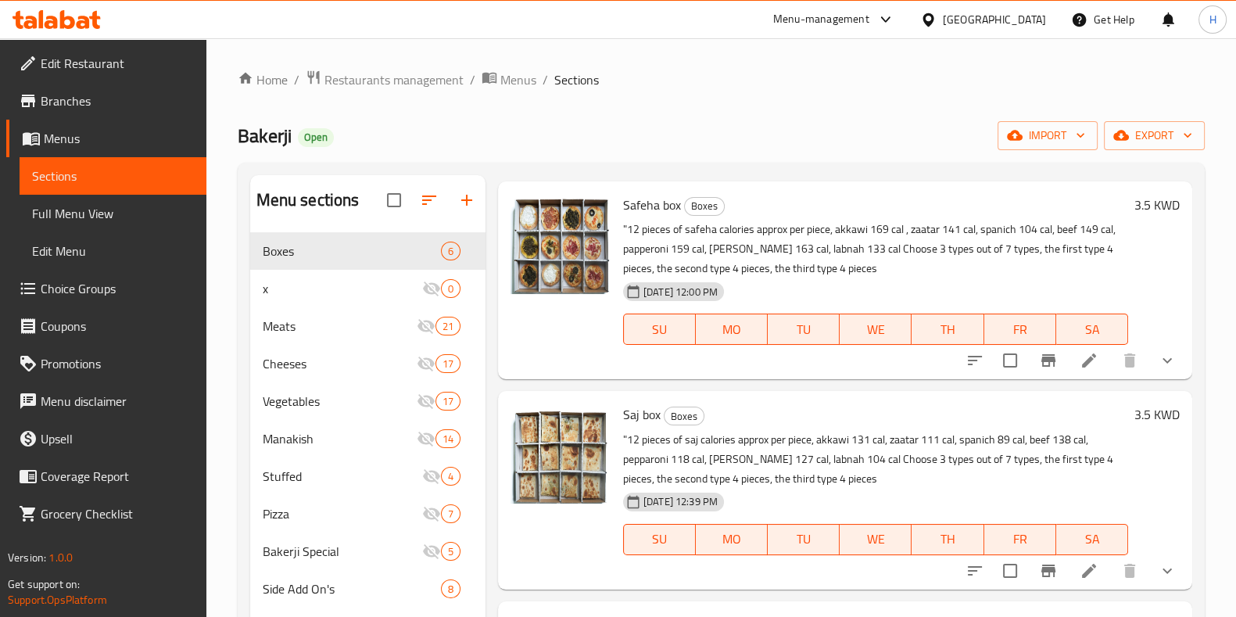
scroll to position [489, 0]
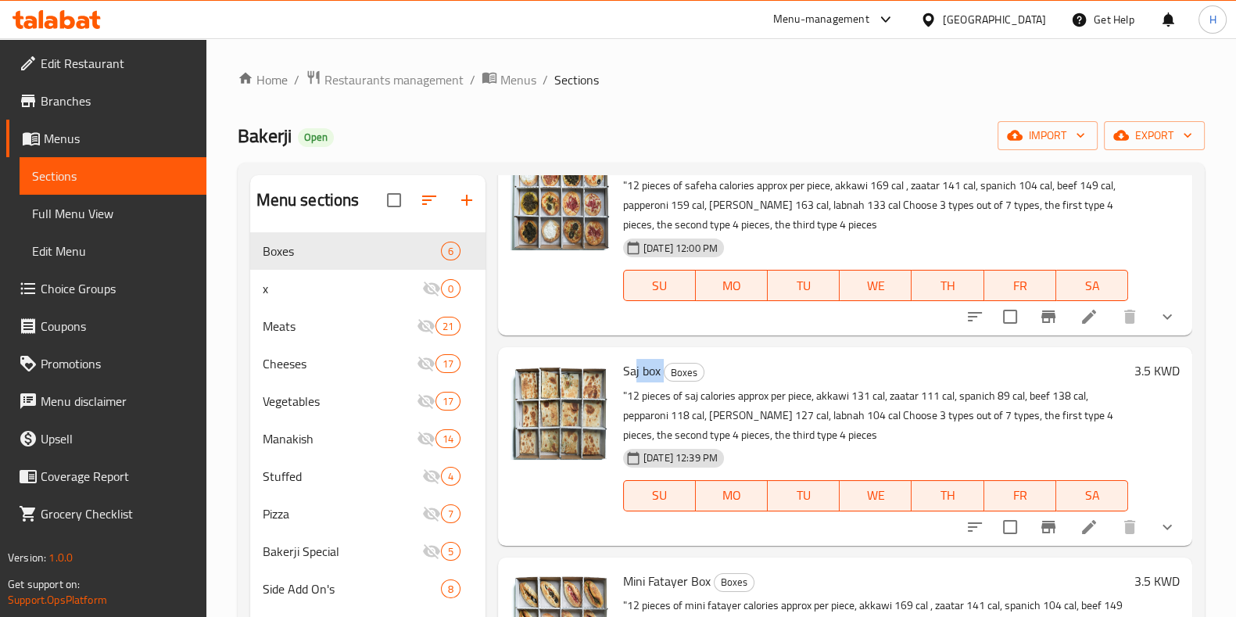
drag, startPoint x: 637, startPoint y: 379, endPoint x: 662, endPoint y: 378, distance: 25.1
click at [662, 378] on h6 "Saj box Boxes" at bounding box center [875, 371] width 505 height 22
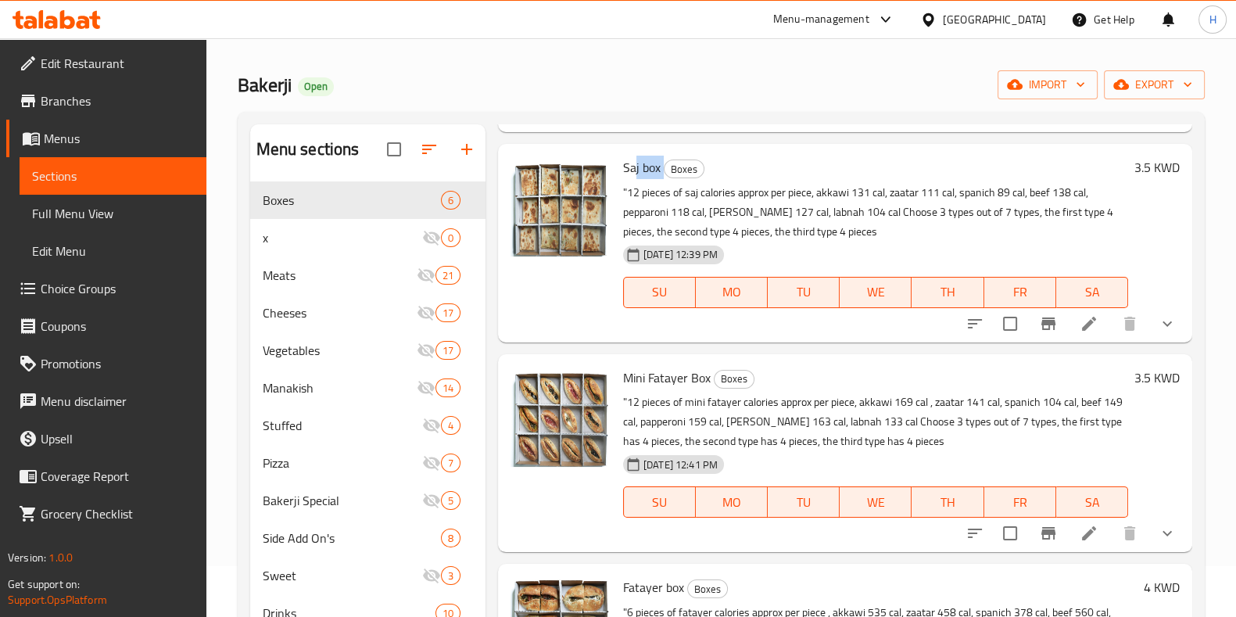
scroll to position [0, 0]
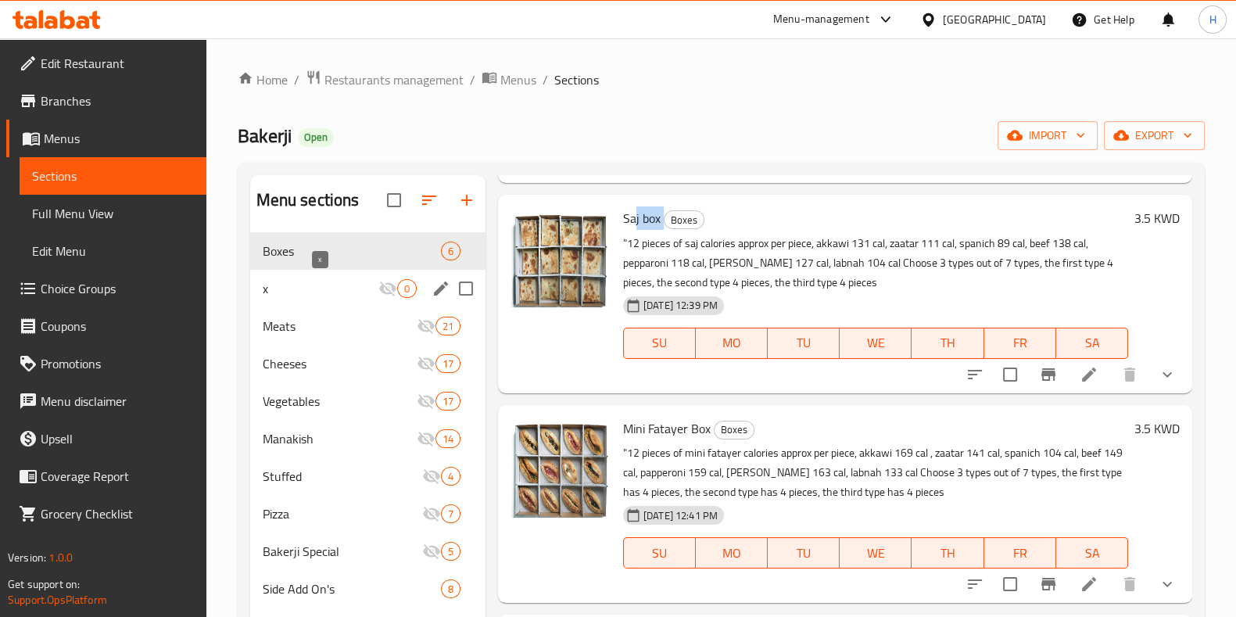
click at [297, 286] on span "x" at bounding box center [321, 288] width 116 height 19
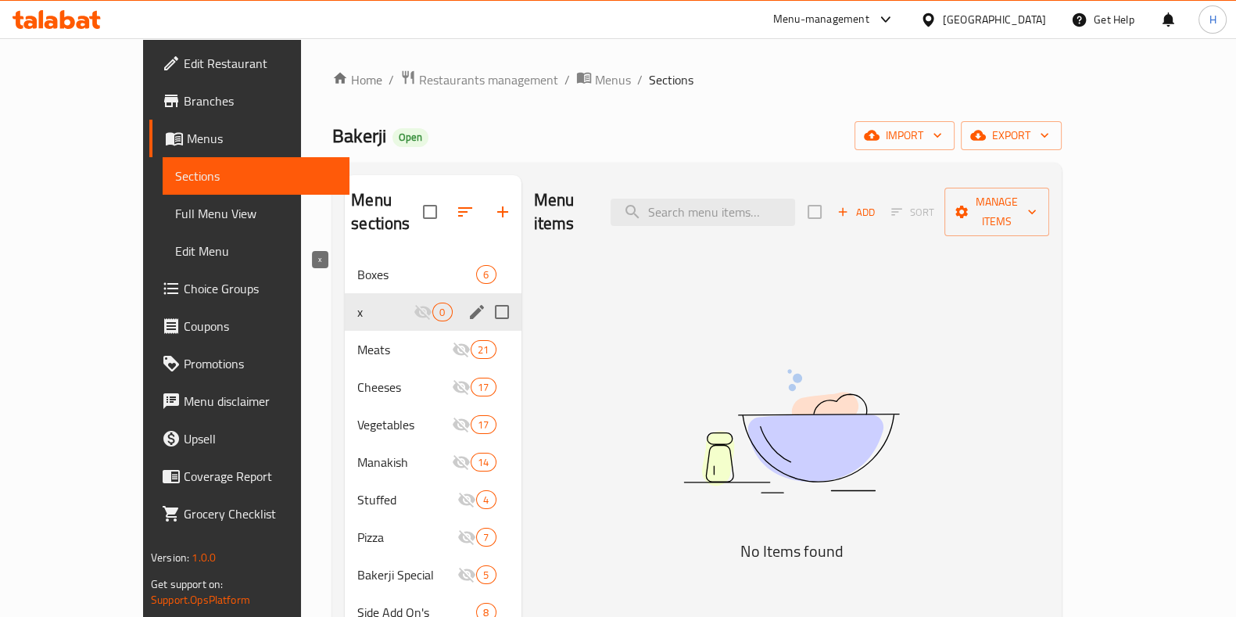
click at [345, 331] on div "Meats 21" at bounding box center [433, 350] width 176 height 38
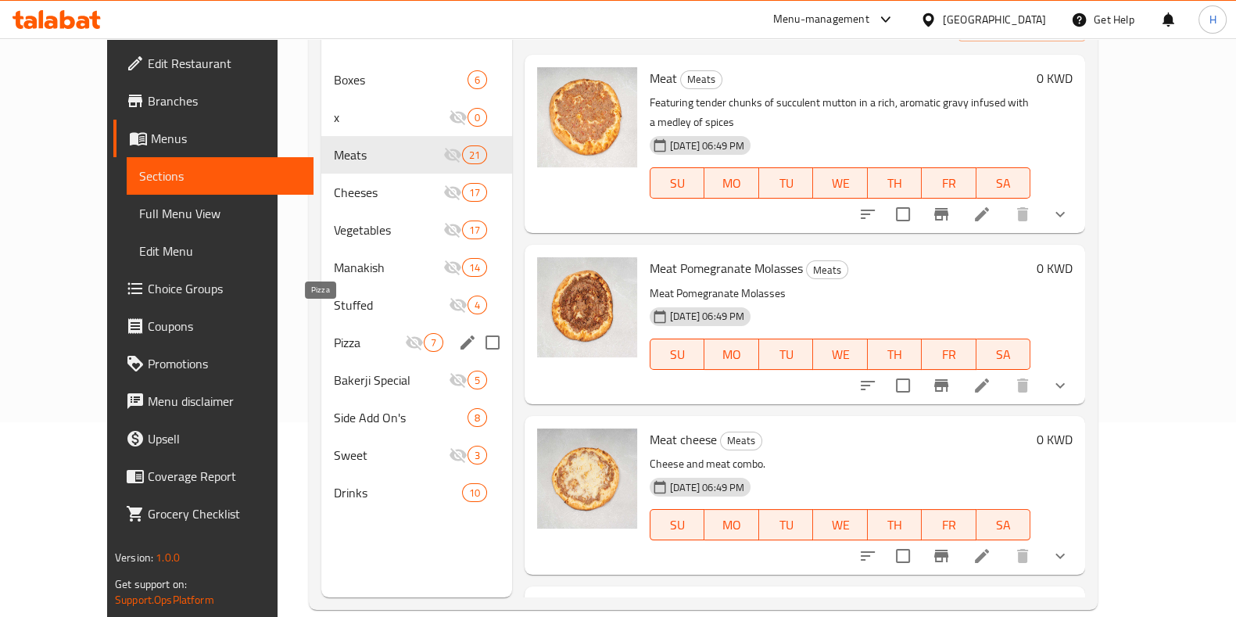
scroll to position [195, 0]
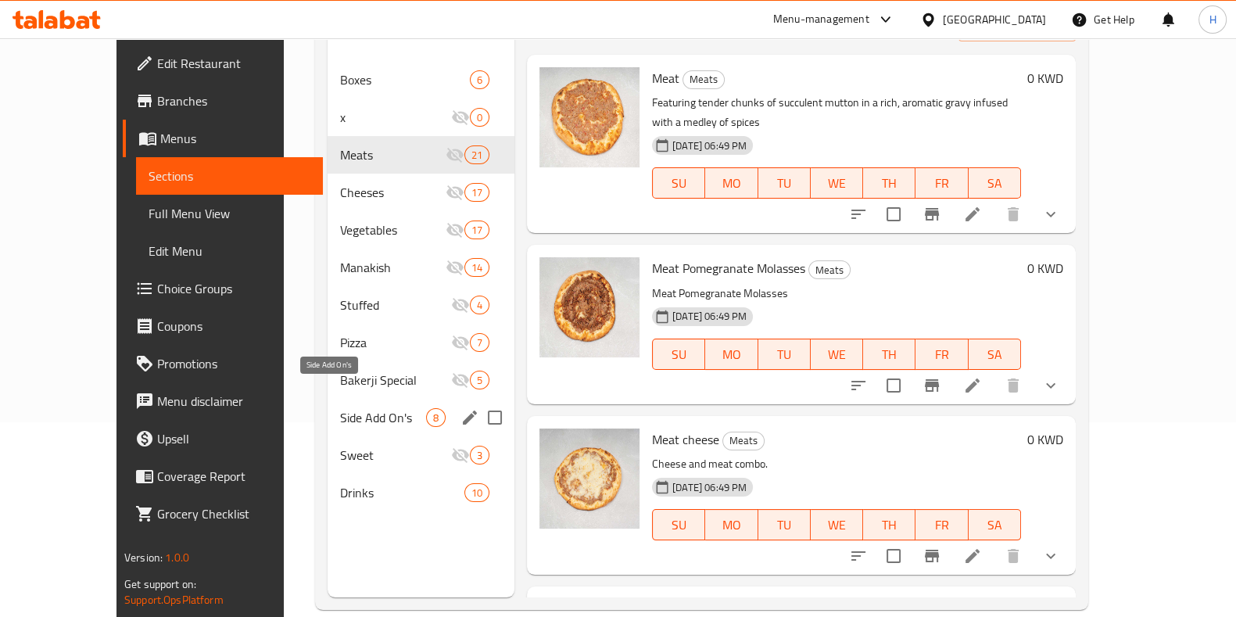
click at [340, 408] on span "Side Add On's" at bounding box center [383, 417] width 86 height 19
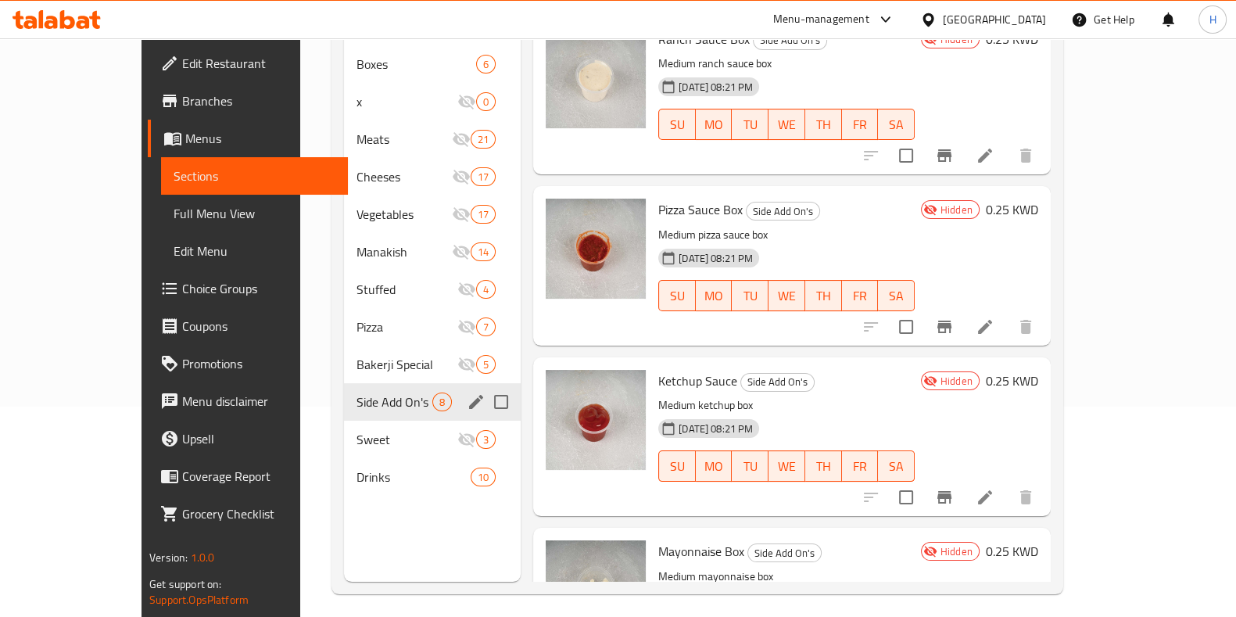
scroll to position [219, 0]
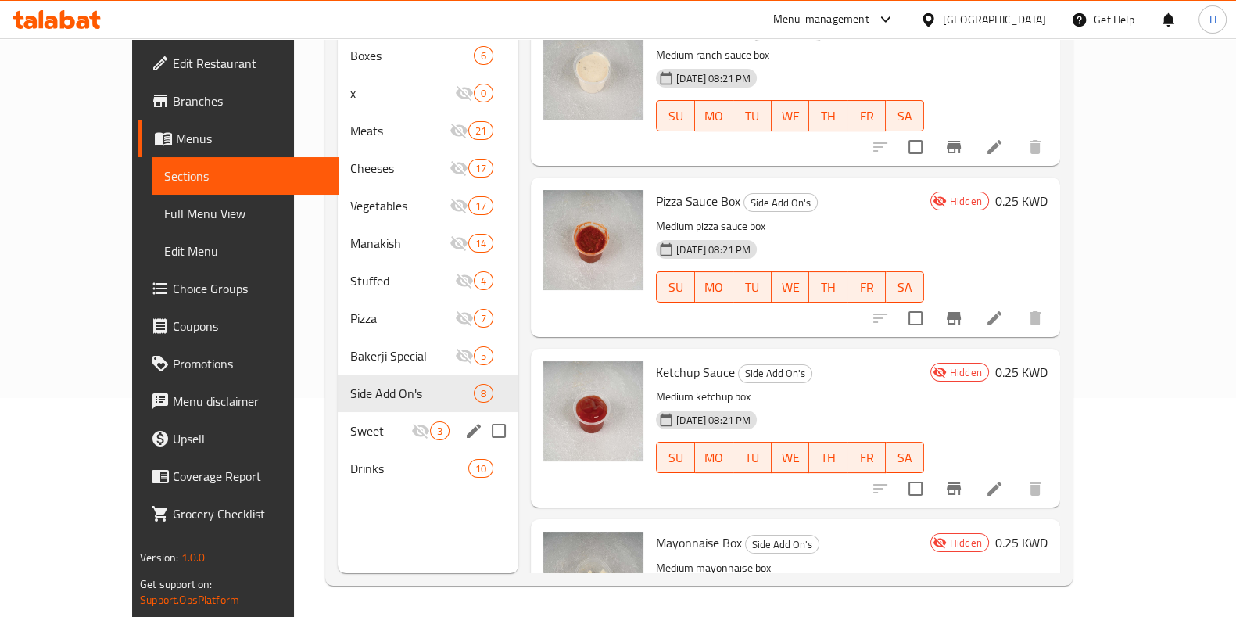
click at [338, 450] on div "Drinks 10" at bounding box center [428, 469] width 181 height 38
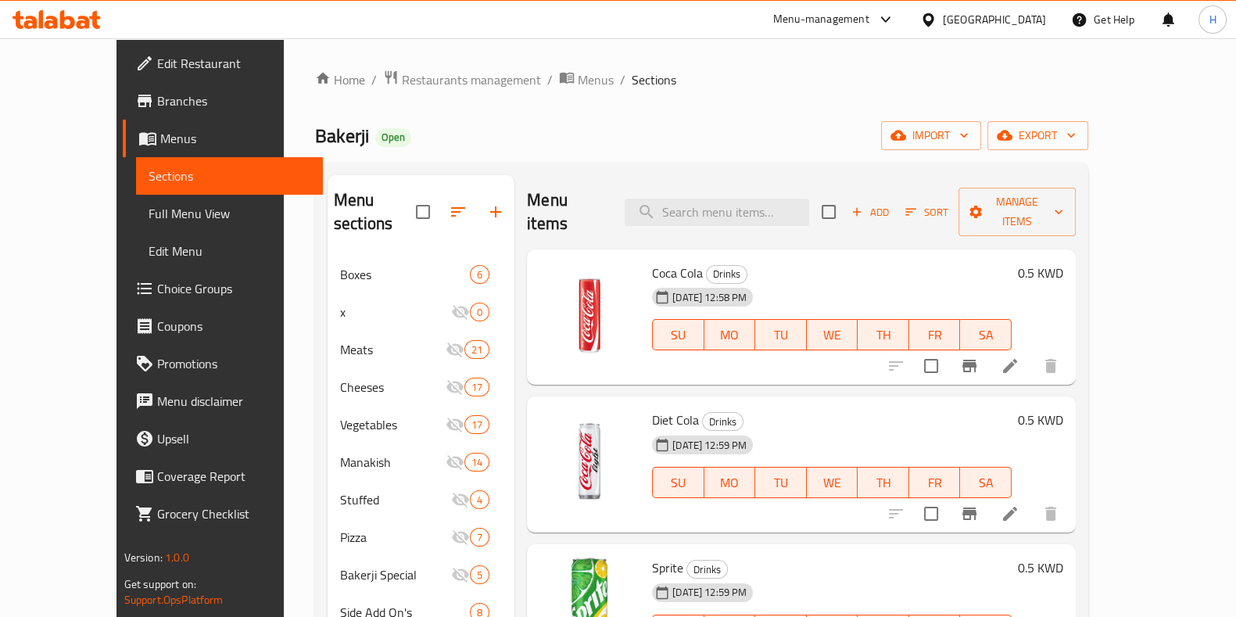
click at [315, 136] on span "Bakerji" at bounding box center [342, 135] width 54 height 35
click at [315, 137] on span "Bakerji" at bounding box center [342, 135] width 54 height 35
copy span "Bakerji"
click at [870, 11] on div "Menu-management" at bounding box center [821, 19] width 96 height 19
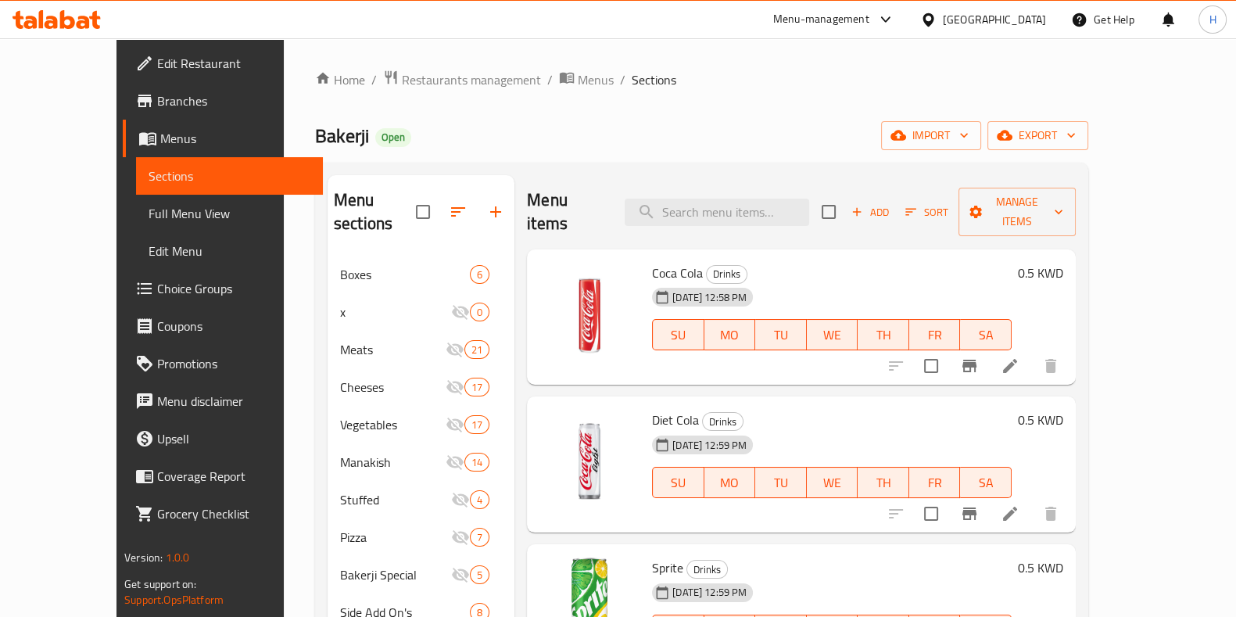
drag, startPoint x: 747, startPoint y: 19, endPoint x: 819, endPoint y: 2, distance: 73.8
click at [749, 19] on div "Menu-management [GEOGRAPHIC_DATA] Get Help H" at bounding box center [618, 20] width 1236 height 38
click at [859, 21] on div "Menu-management" at bounding box center [821, 19] width 96 height 19
click at [649, 105] on div "Home / Restaurants management / Menus / Sections Bakerji Open import export Men…" at bounding box center [701, 437] width 773 height 735
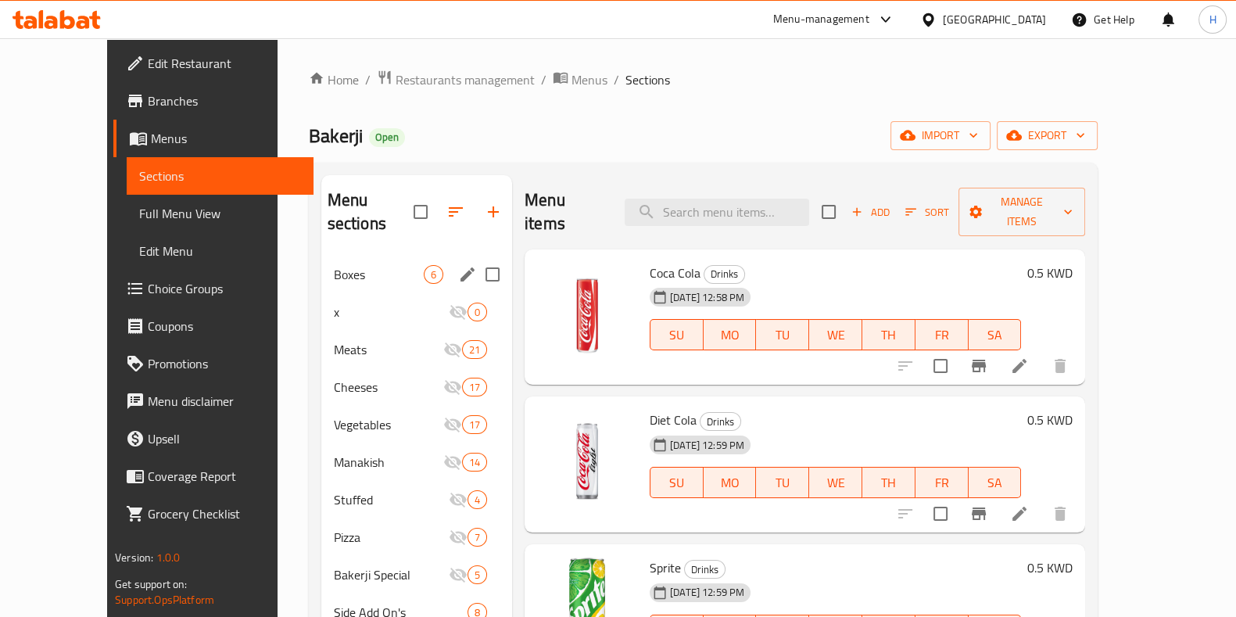
click at [353, 265] on span "Boxes" at bounding box center [379, 274] width 90 height 19
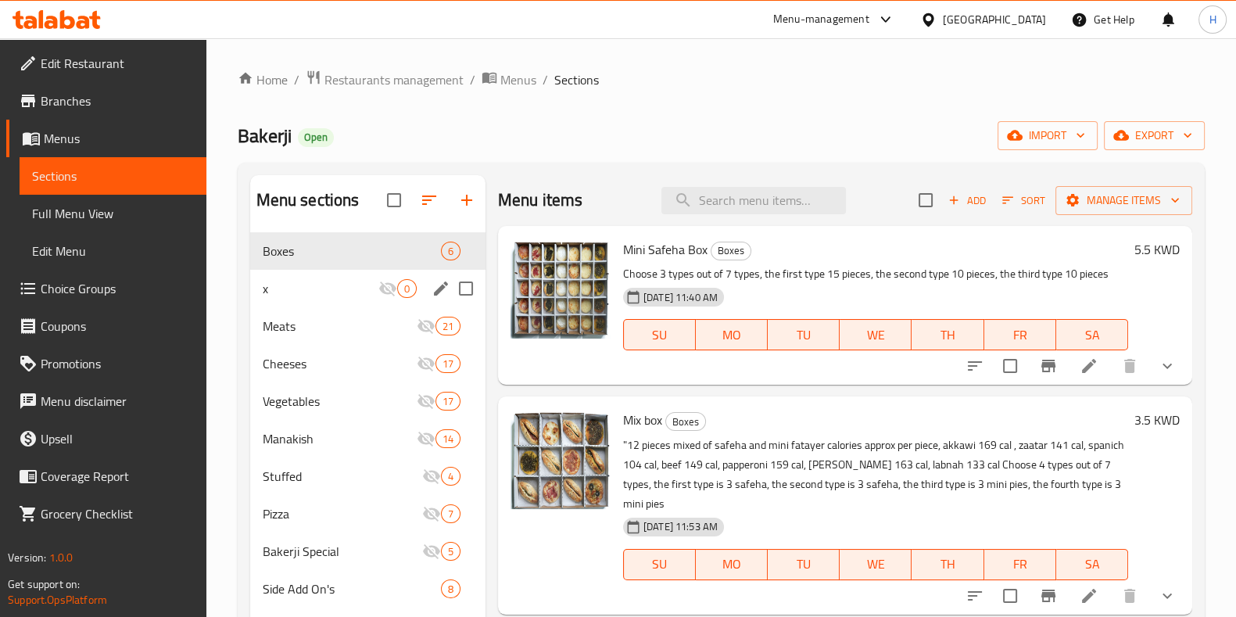
click at [336, 303] on div "x 0" at bounding box center [367, 289] width 235 height 38
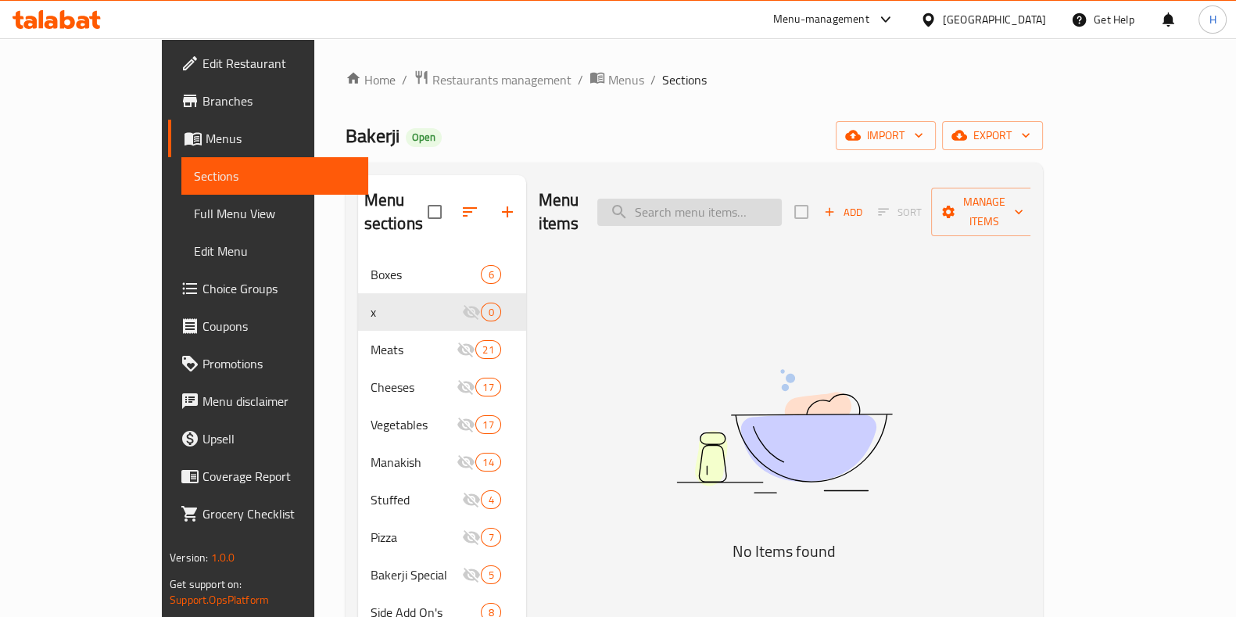
click at [694, 199] on input "search" at bounding box center [689, 212] width 185 height 27
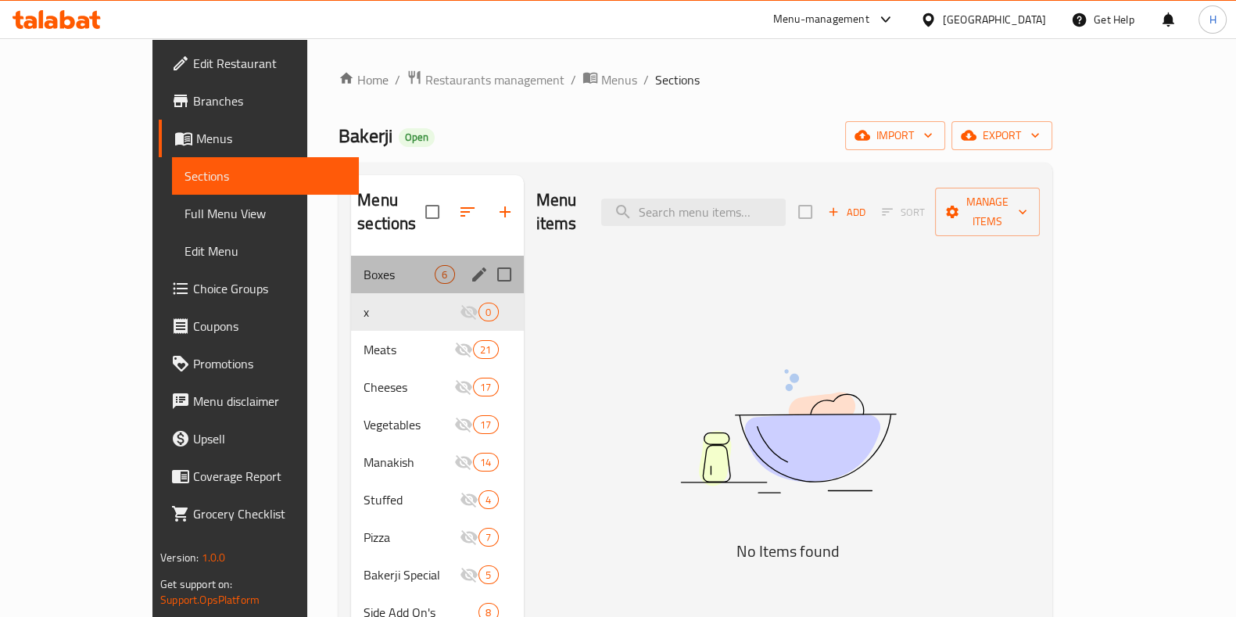
drag, startPoint x: 326, startPoint y: 265, endPoint x: 771, endPoint y: 178, distance: 453.5
click at [351, 267] on div "Boxes 6" at bounding box center [437, 275] width 172 height 38
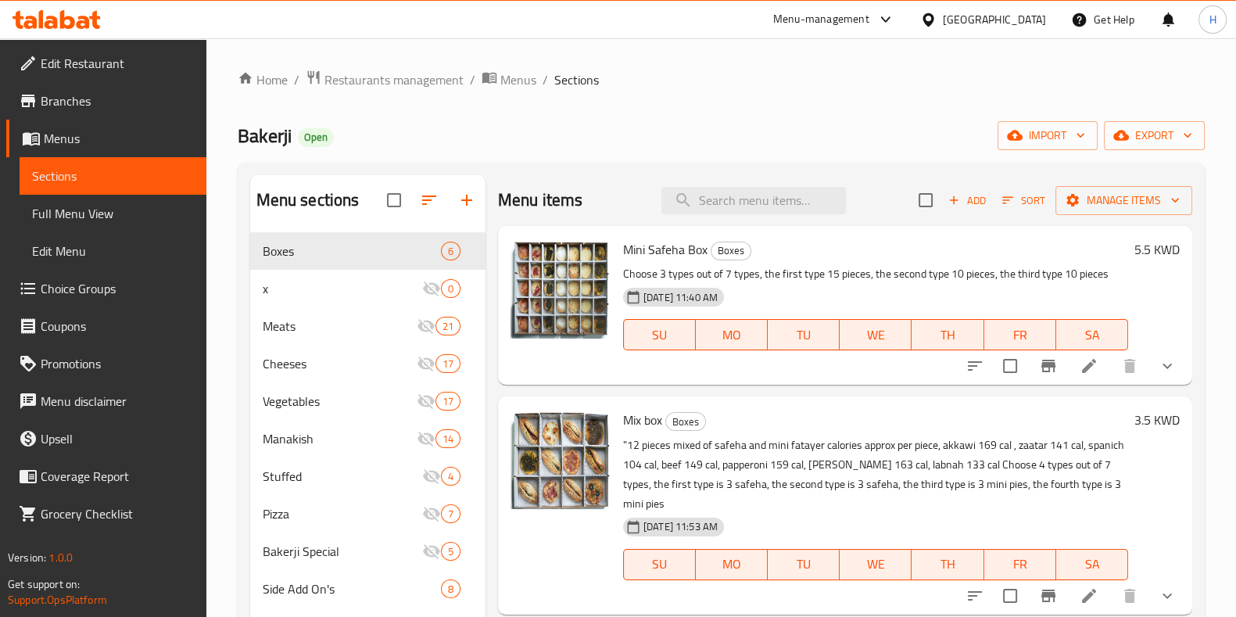
click at [408, 100] on div "Home / Restaurants management / Menus / Sections Bakerji Open import export Men…" at bounding box center [721, 437] width 967 height 735
click at [414, 89] on span "Restaurants management" at bounding box center [394, 79] width 139 height 19
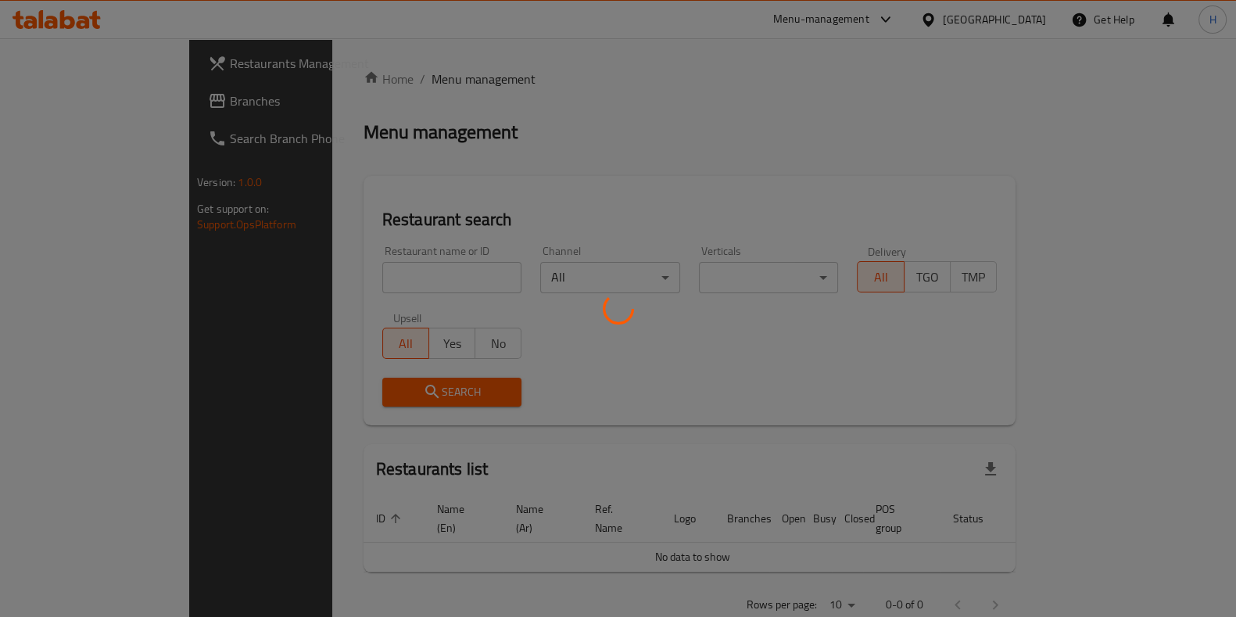
drag, startPoint x: 414, startPoint y: 90, endPoint x: 416, endPoint y: 80, distance: 10.4
click at [416, 80] on div at bounding box center [618, 308] width 1236 height 617
click at [382, 254] on div at bounding box center [618, 308] width 1236 height 617
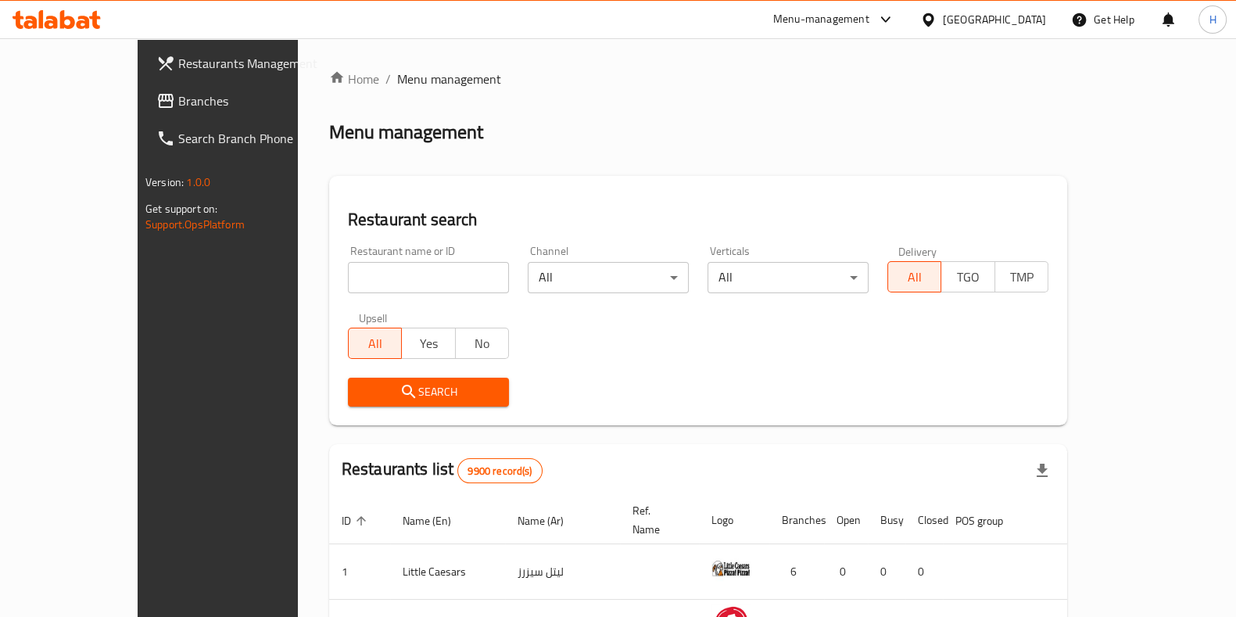
click at [328, 281] on div at bounding box center [618, 308] width 1236 height 617
click at [348, 278] on input "search" at bounding box center [428, 277] width 161 height 31
paste input "Hungry bites"
click at [348, 277] on input "Hungry bites" at bounding box center [428, 277] width 161 height 31
type input "Hungry bites"
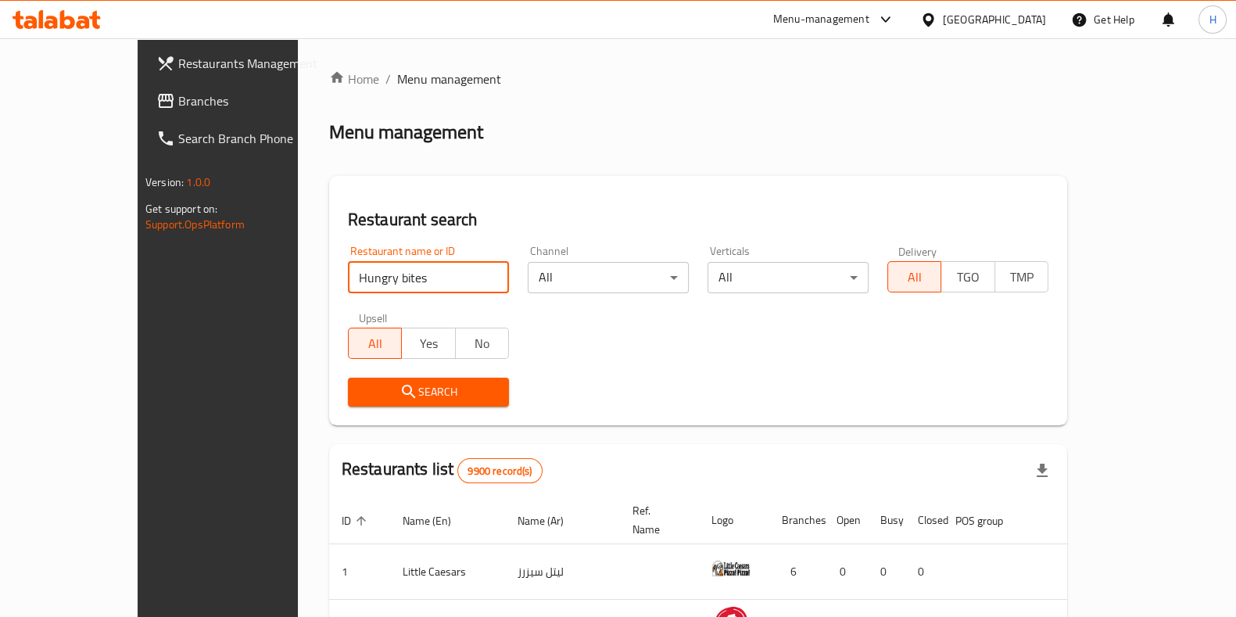
click button "Search" at bounding box center [428, 392] width 161 height 29
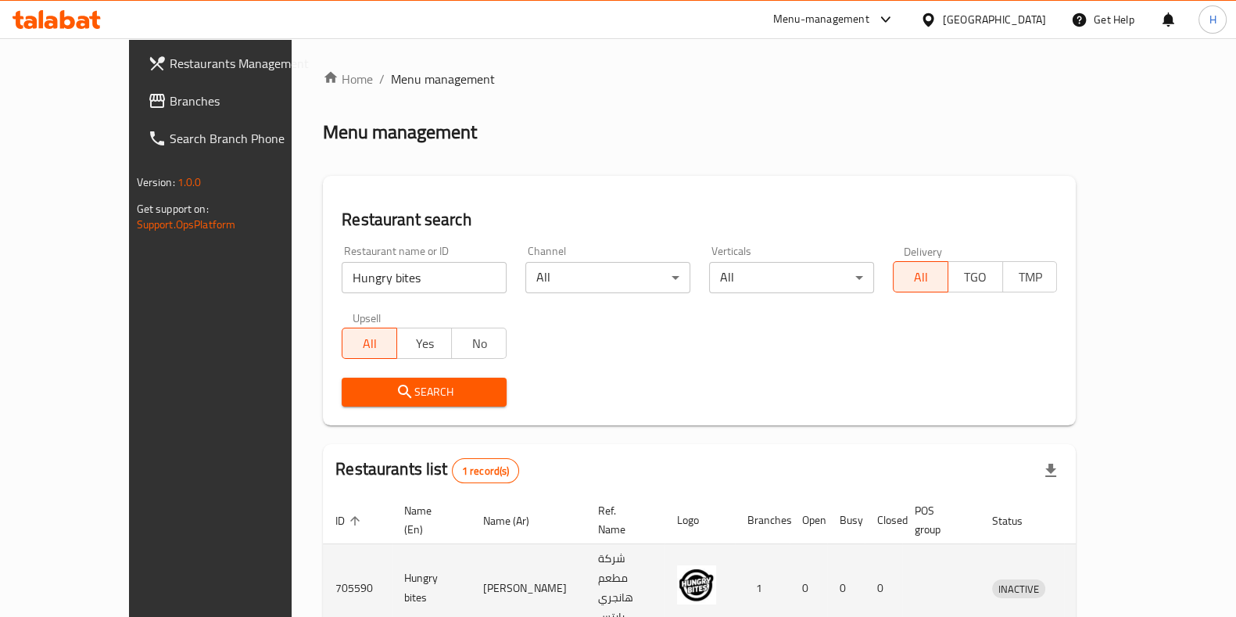
click at [1118, 550] on td "enhanced table" at bounding box center [1091, 588] width 54 height 88
click at [1064, 557] on td "INACTIVE" at bounding box center [1022, 588] width 84 height 88
click at [1095, 583] on icon "enhanced table" at bounding box center [1086, 589] width 17 height 13
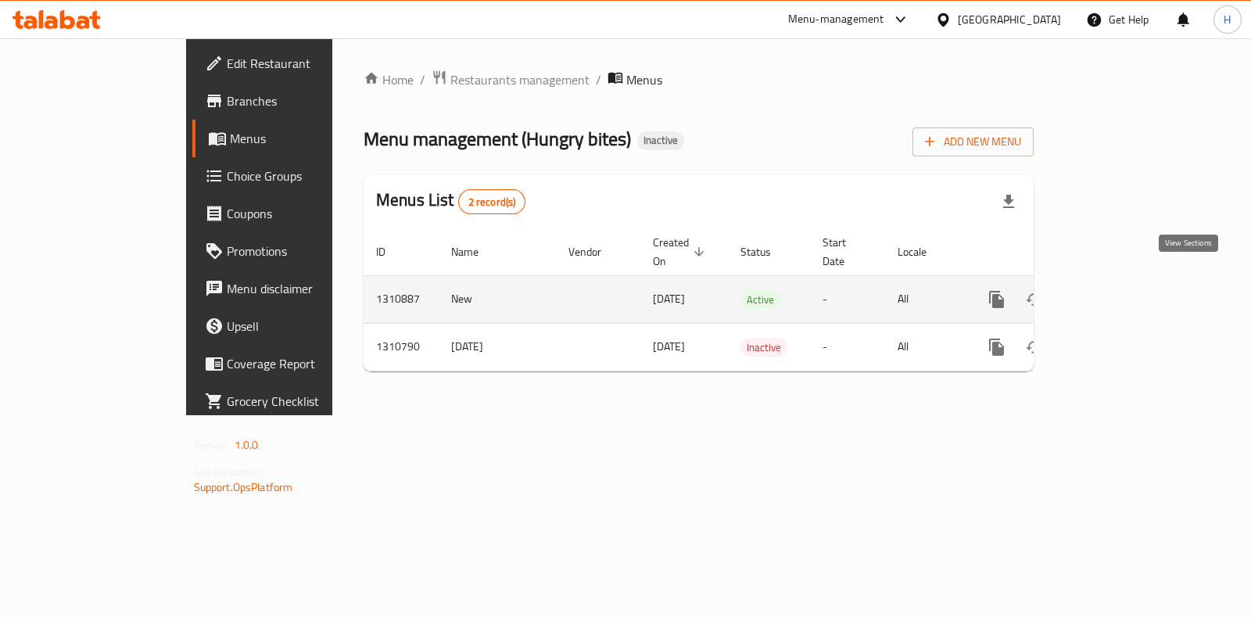
click at [1117, 292] on icon "enhanced table" at bounding box center [1110, 299] width 14 height 14
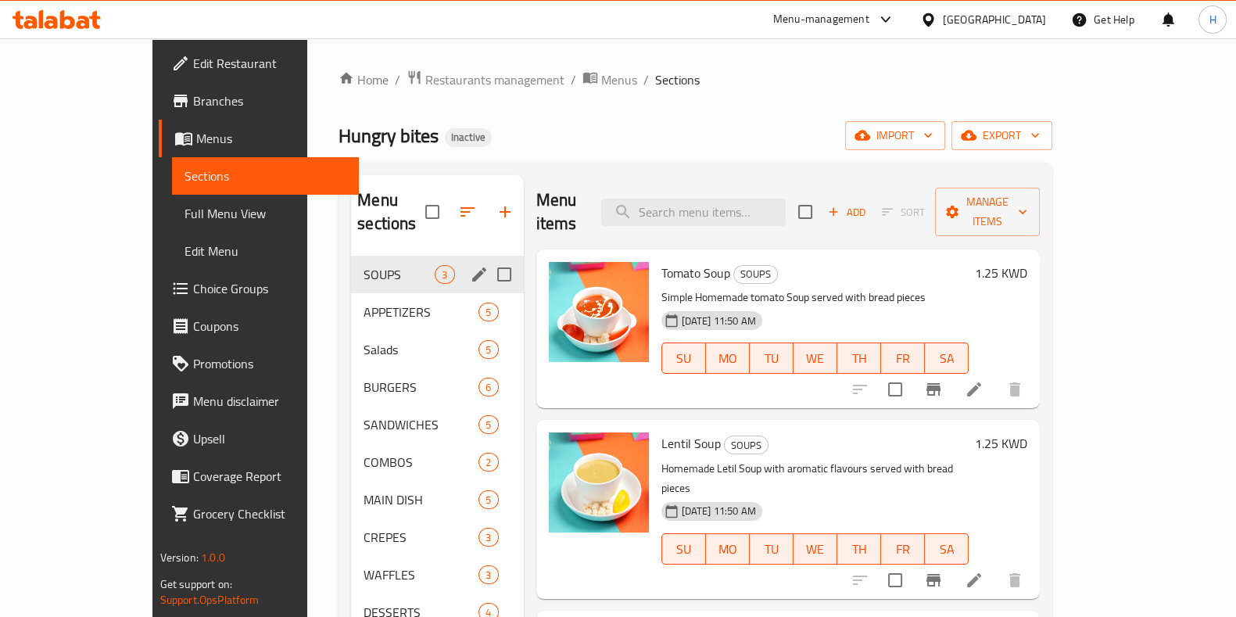
click at [364, 303] on span "APPETIZERS" at bounding box center [421, 312] width 115 height 19
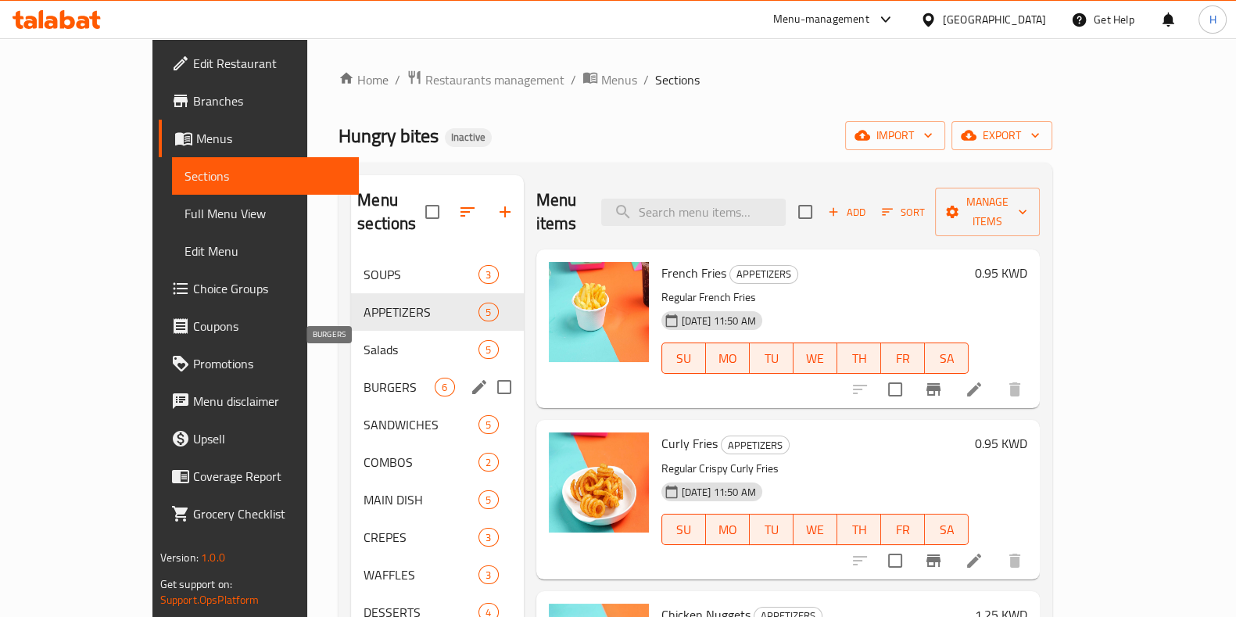
click at [364, 378] on span "BURGERS" at bounding box center [399, 387] width 71 height 19
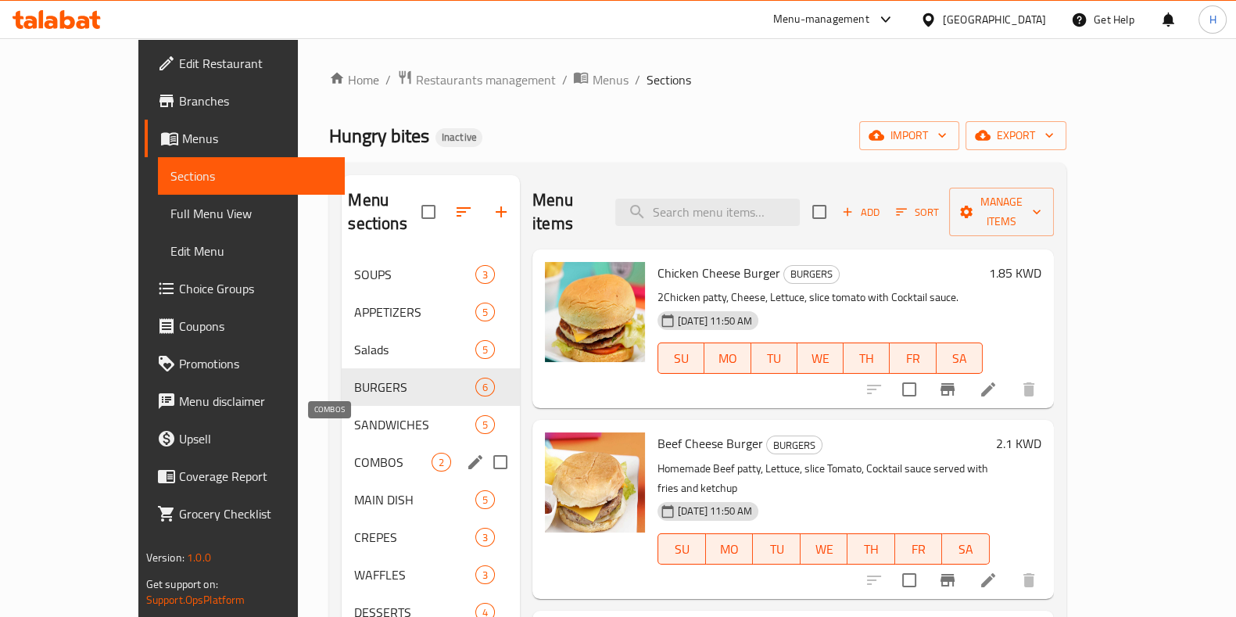
click at [356, 453] on span "COMBOS" at bounding box center [392, 462] width 77 height 19
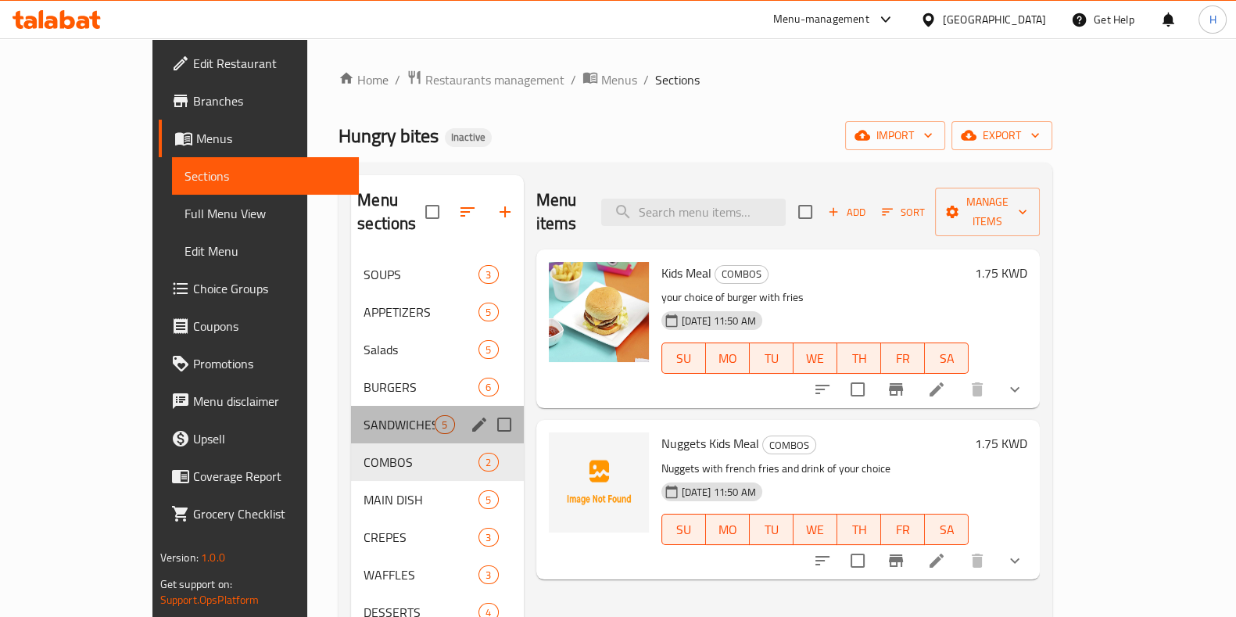
click at [351, 406] on div "SANDWICHES 5" at bounding box center [437, 425] width 172 height 38
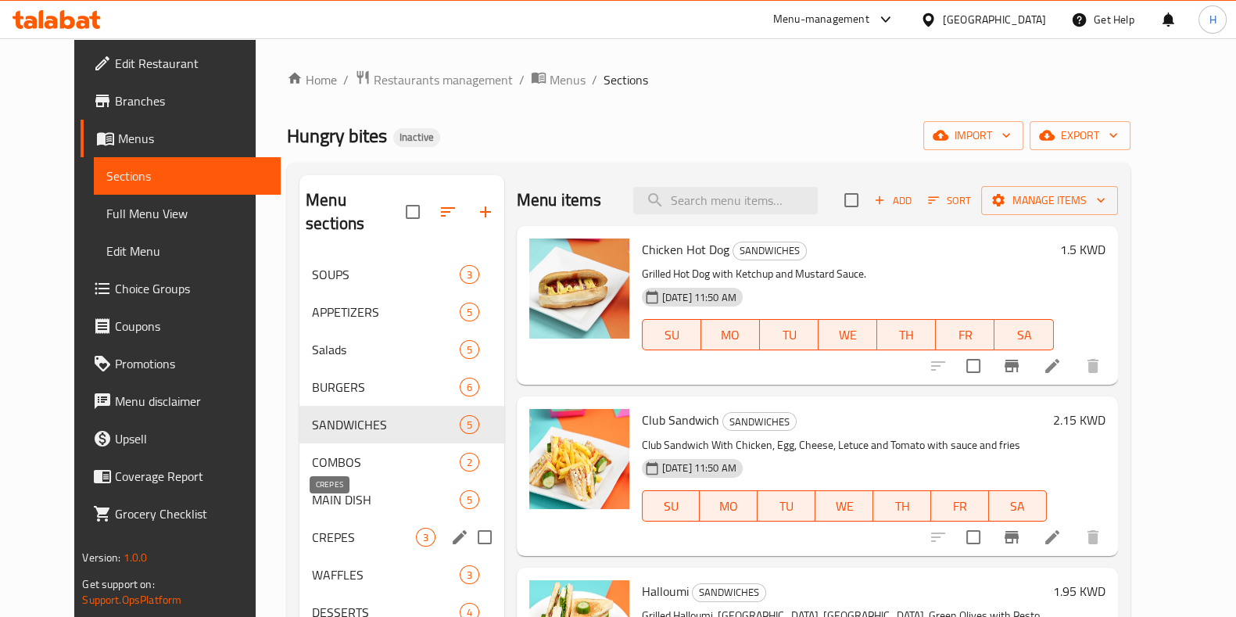
click at [310, 518] on div "CREPES 3" at bounding box center [401, 537] width 205 height 38
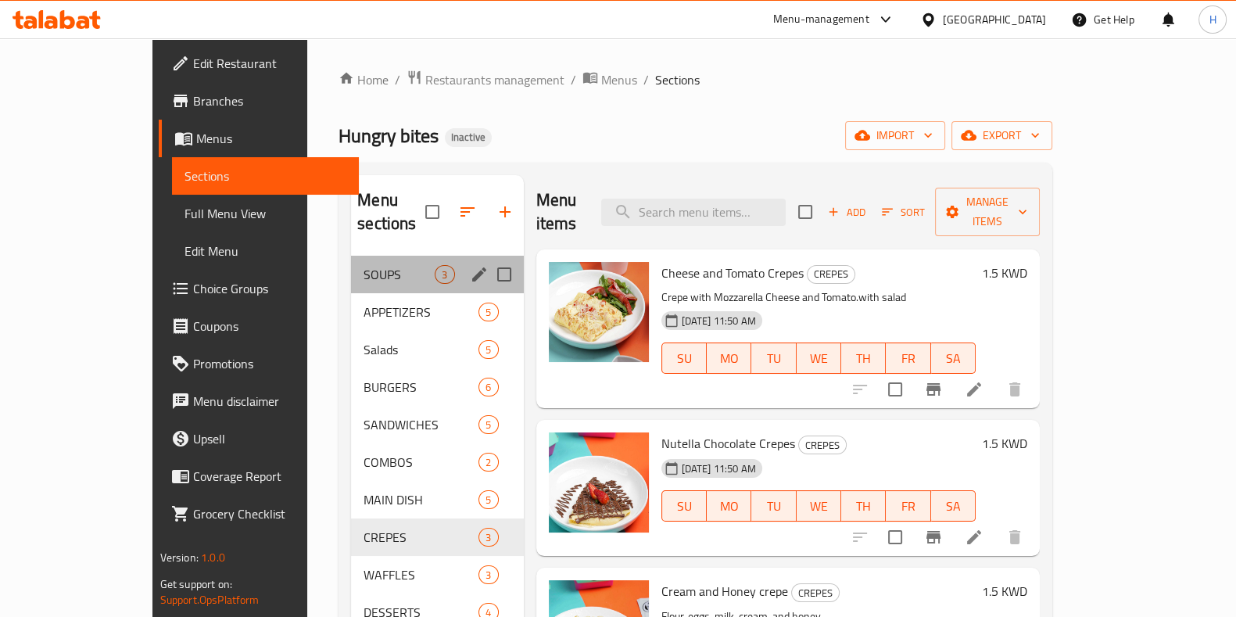
click at [351, 267] on div "SOUPS 3" at bounding box center [437, 275] width 172 height 38
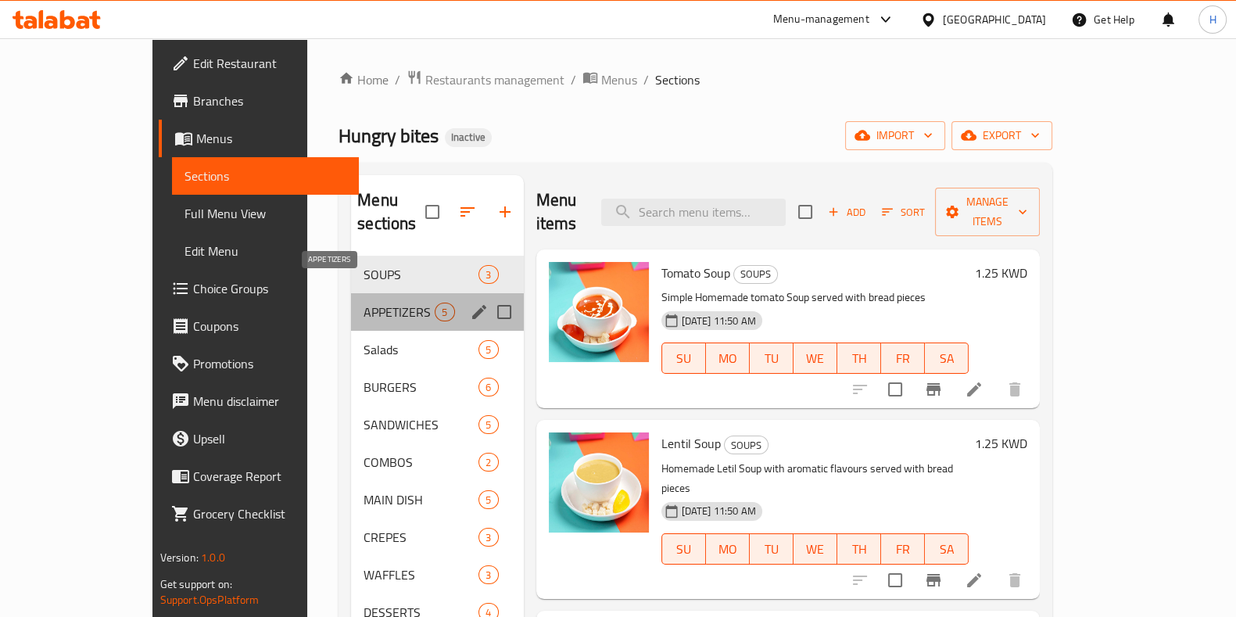
click at [364, 303] on span "APPETIZERS" at bounding box center [399, 312] width 71 height 19
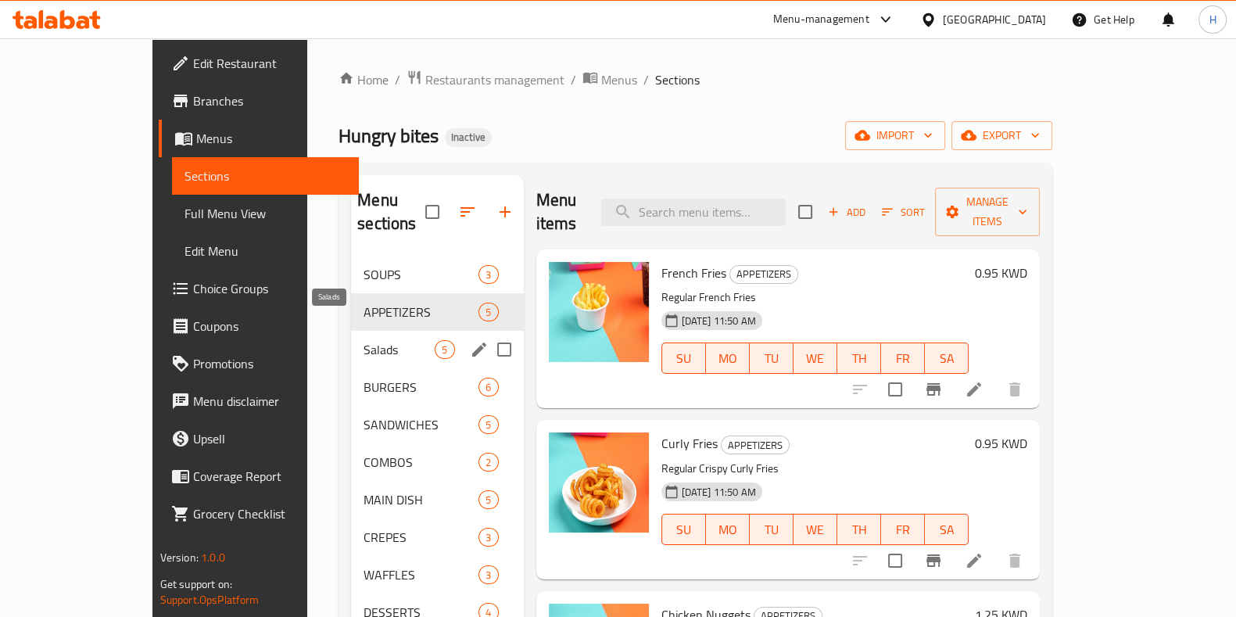
click at [364, 340] on span "Salads" at bounding box center [399, 349] width 71 height 19
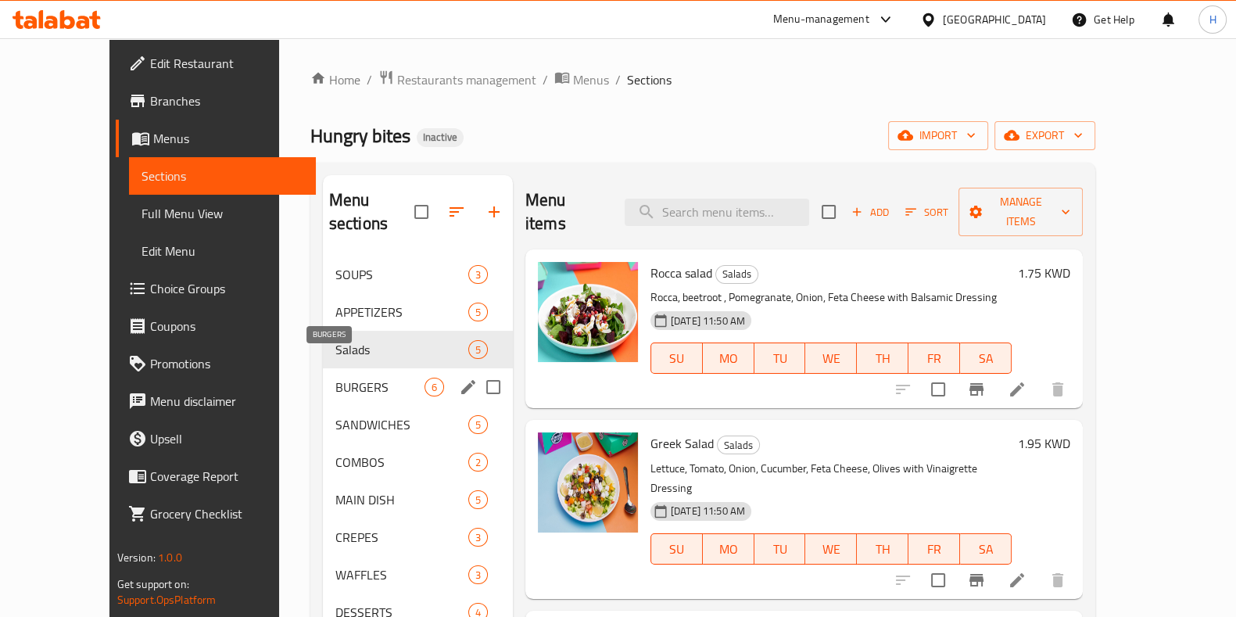
click at [342, 378] on span "BURGERS" at bounding box center [379, 387] width 89 height 19
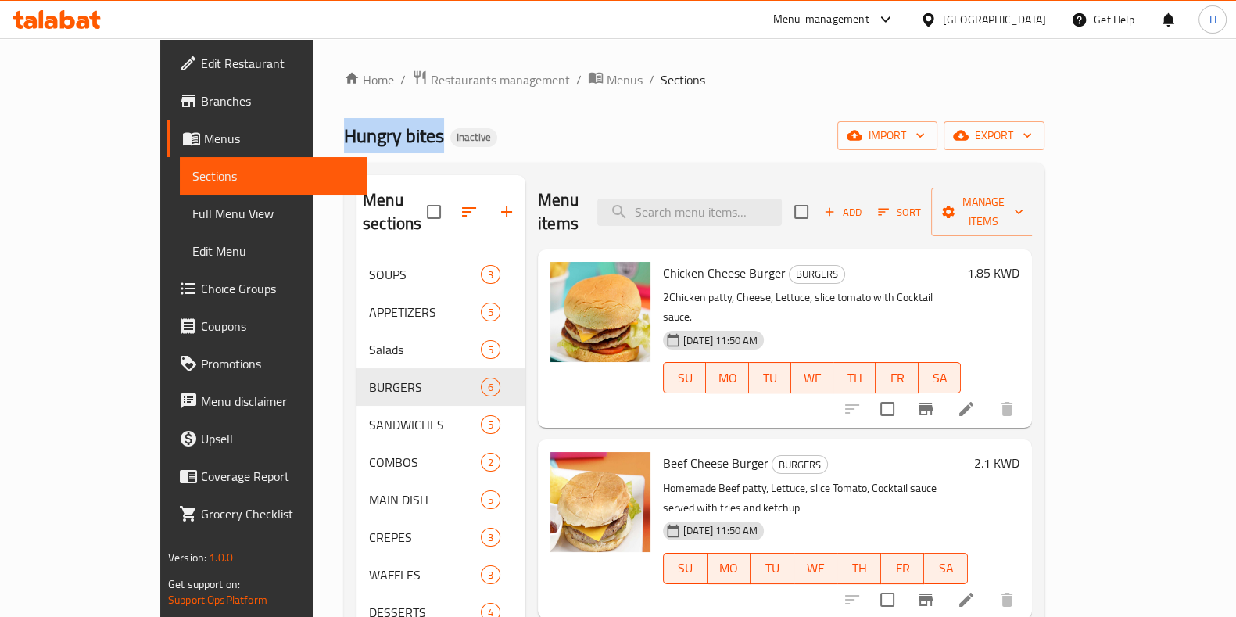
drag, startPoint x: 241, startPoint y: 138, endPoint x: 340, endPoint y: 133, distance: 99.4
click at [344, 133] on h2 "Hungry bites Inactive" at bounding box center [420, 136] width 153 height 25
